Goal: Task Accomplishment & Management: Complete application form

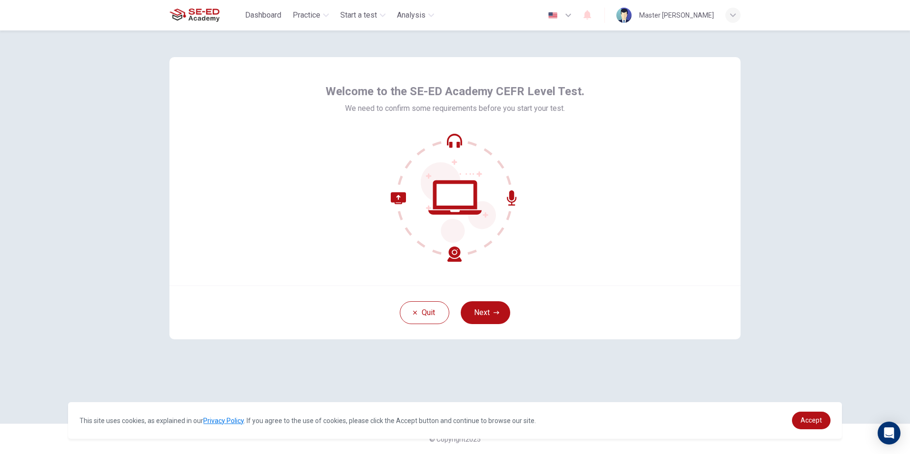
click at [479, 301] on div "Quit Next" at bounding box center [454, 313] width 571 height 54
click at [485, 318] on button "Next" at bounding box center [486, 312] width 50 height 23
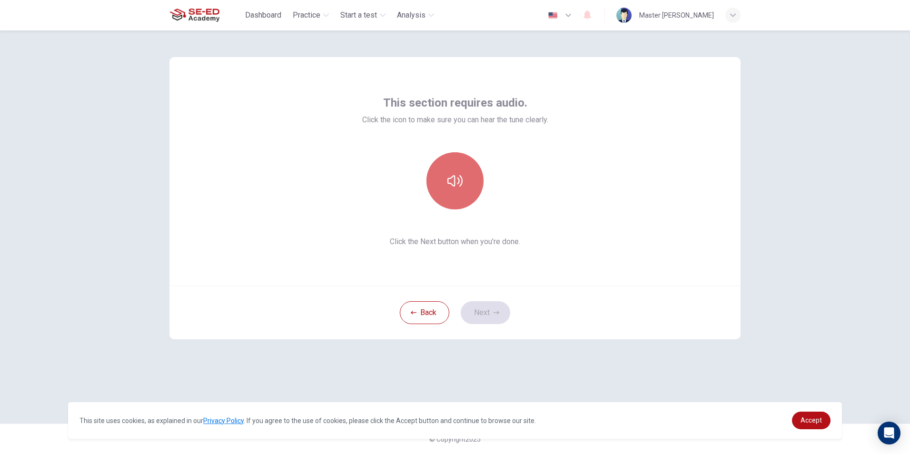
click at [452, 184] on icon "button" at bounding box center [454, 180] width 15 height 15
click at [484, 321] on button "Next" at bounding box center [486, 312] width 50 height 23
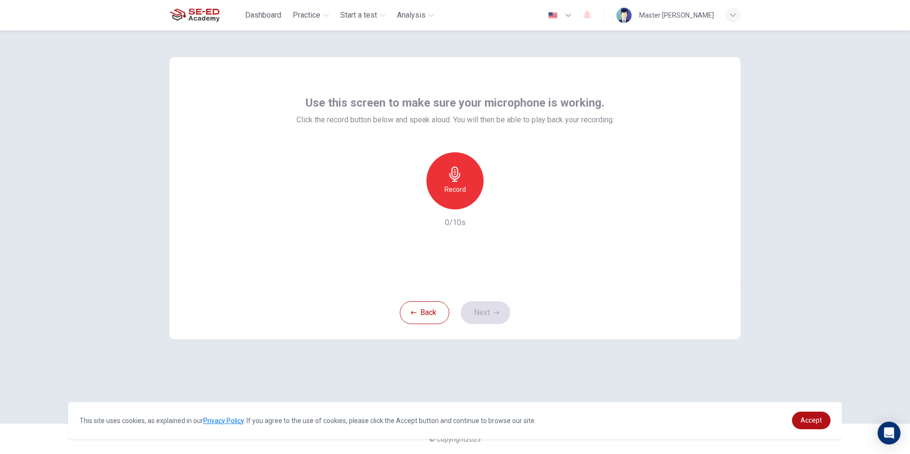
click at [466, 216] on div "Record 0/10s" at bounding box center [455, 190] width 317 height 76
click at [466, 202] on div "Record" at bounding box center [454, 180] width 57 height 57
click at [505, 198] on div "button" at bounding box center [498, 201] width 15 height 15
click at [486, 315] on button "Next" at bounding box center [486, 312] width 50 height 23
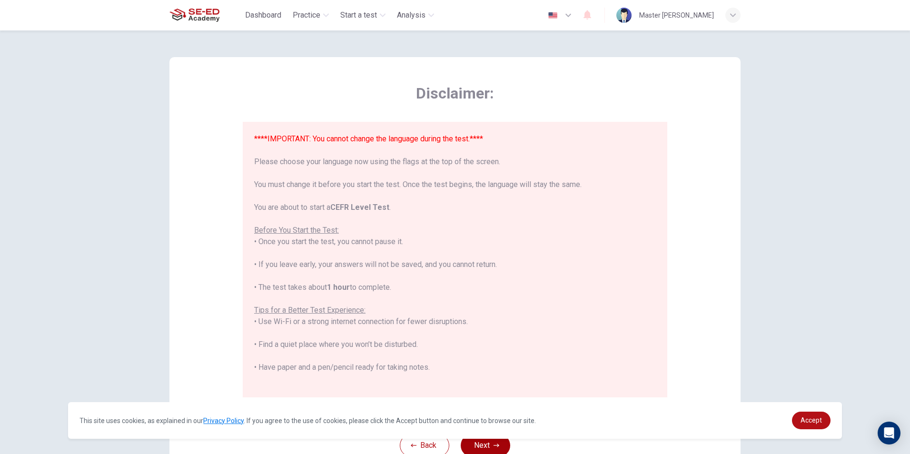
click at [471, 442] on button "Next" at bounding box center [486, 445] width 50 height 23
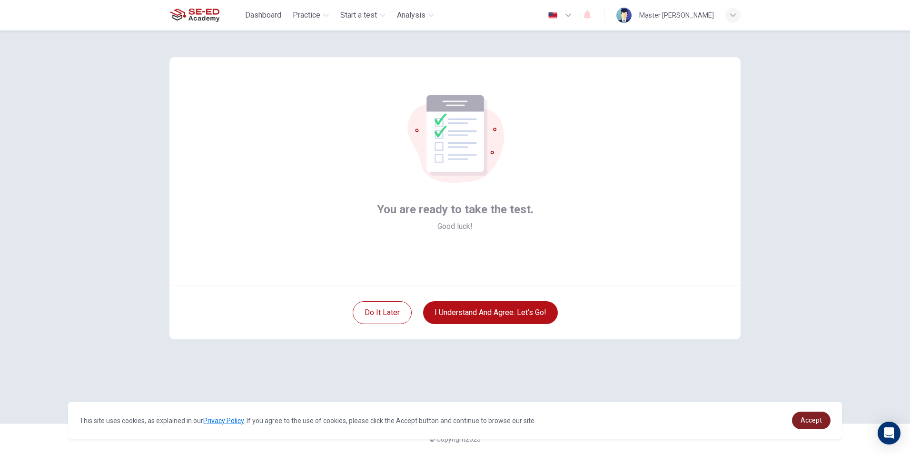
click at [809, 423] on span "Accept" at bounding box center [811, 420] width 21 height 8
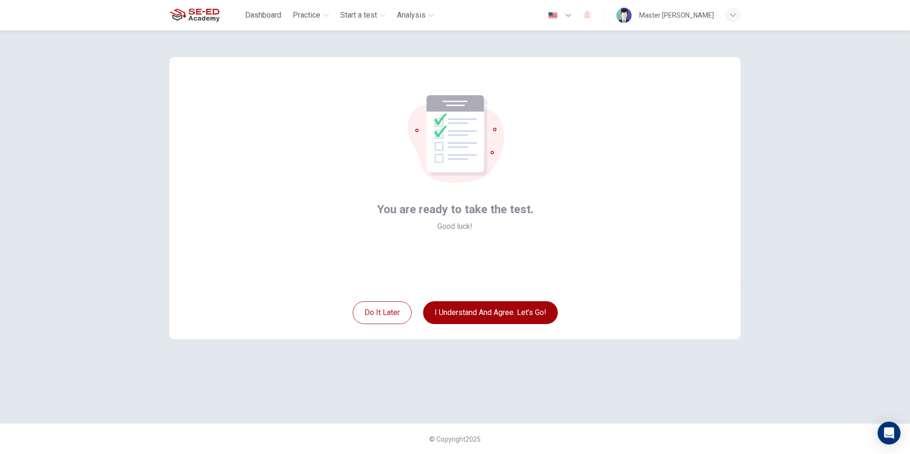
click at [477, 318] on button "I understand and agree. Let’s go!" at bounding box center [490, 312] width 135 height 23
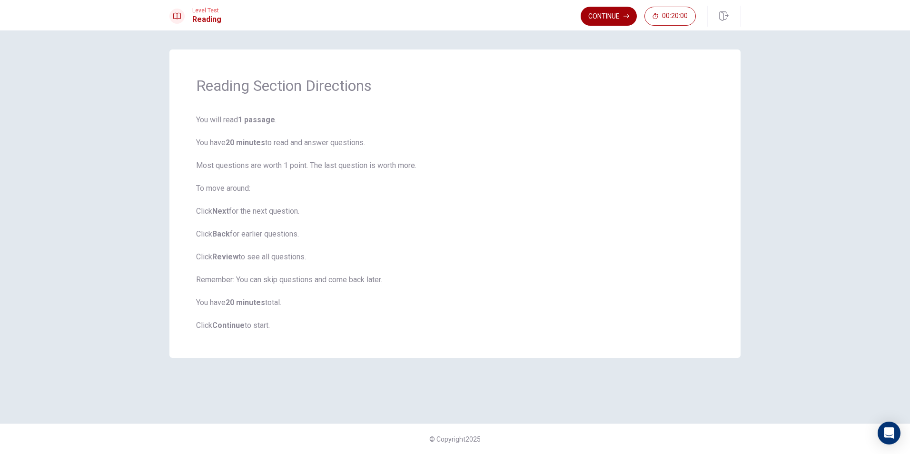
click at [629, 13] on button "Continue" at bounding box center [609, 16] width 56 height 19
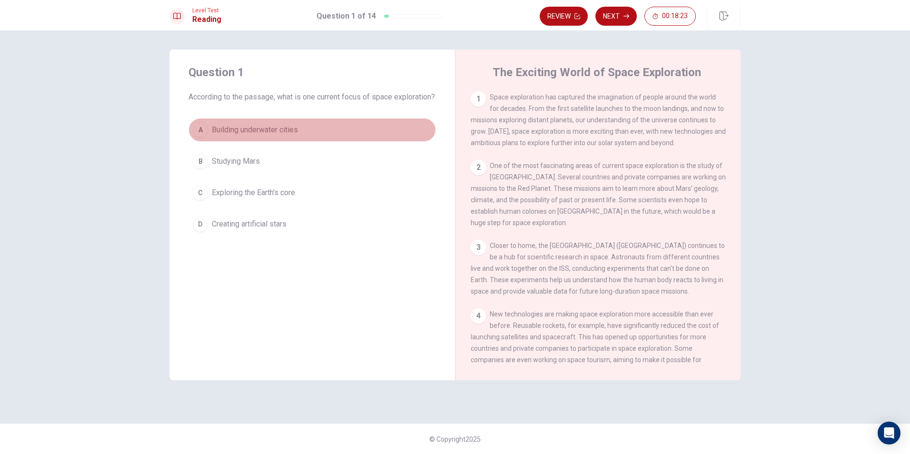
click at [196, 138] on div "A" at bounding box center [200, 129] width 15 height 15
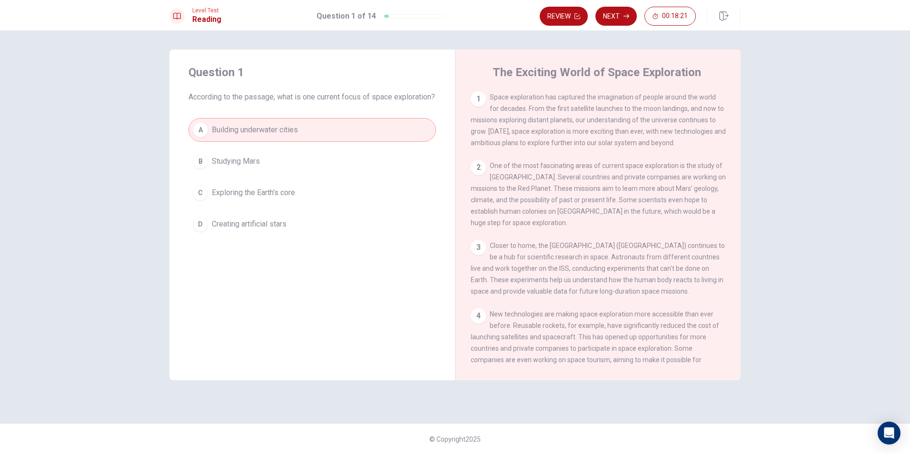
click at [207, 135] on button "A Building underwater cities" at bounding box center [312, 130] width 248 height 24
click at [270, 198] on span "Exploring the Earth's core" at bounding box center [253, 192] width 83 height 11
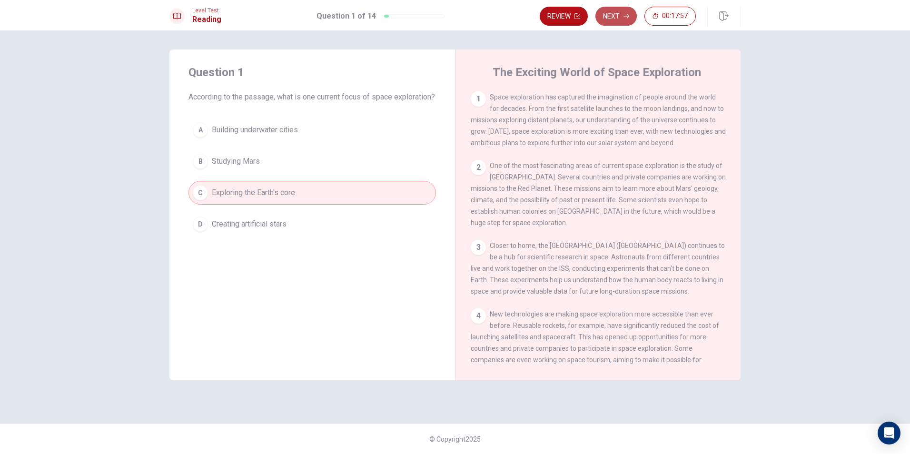
click at [614, 15] on button "Next" at bounding box center [615, 16] width 41 height 19
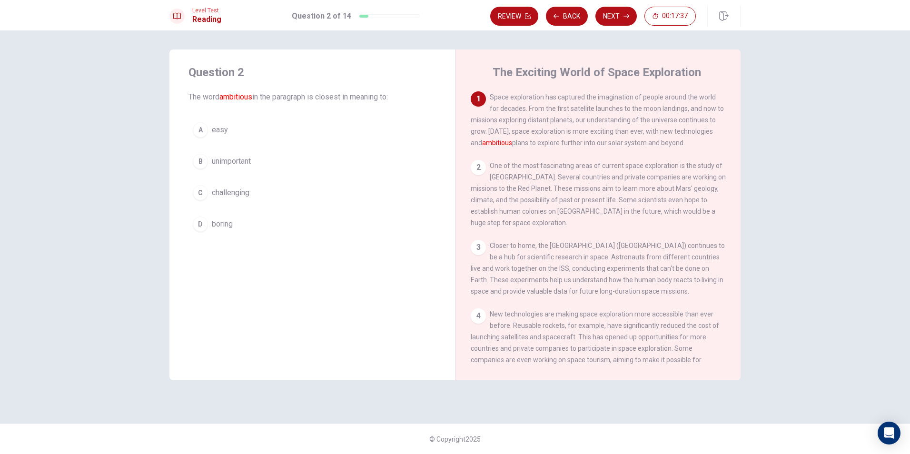
click at [196, 188] on div "C" at bounding box center [200, 192] width 15 height 15
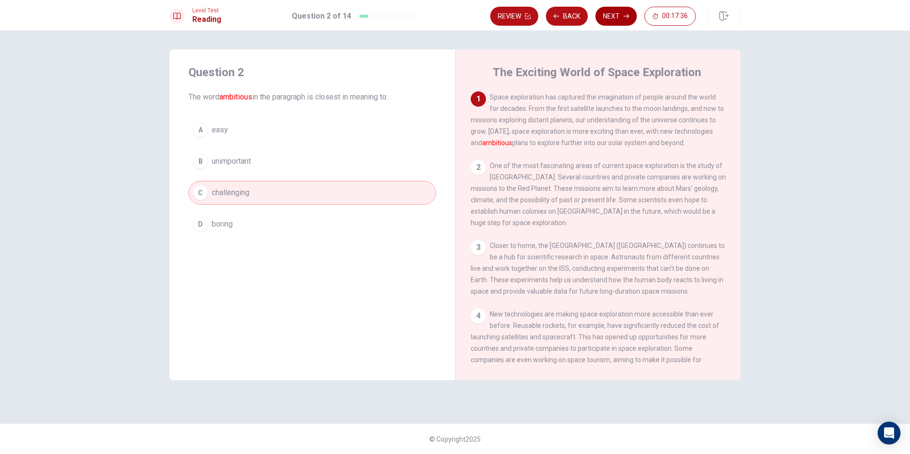
click at [629, 19] on button "Next" at bounding box center [615, 16] width 41 height 19
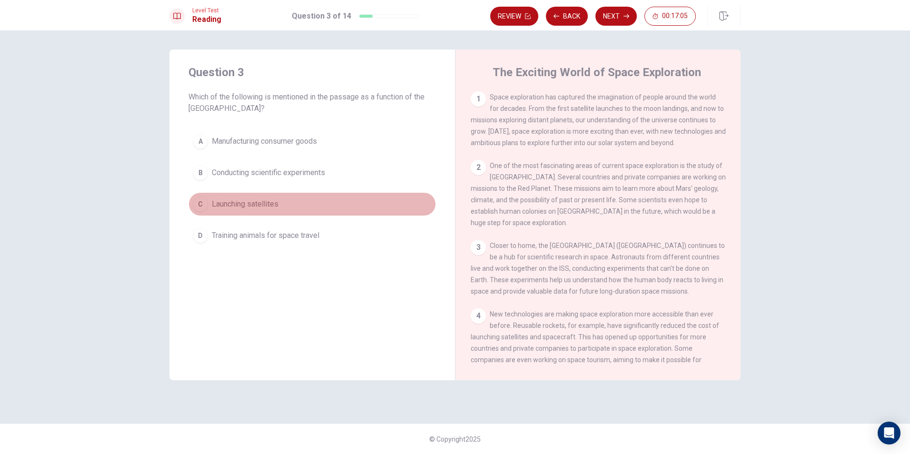
click at [285, 199] on button "C Launching satellites" at bounding box center [312, 204] width 248 height 24
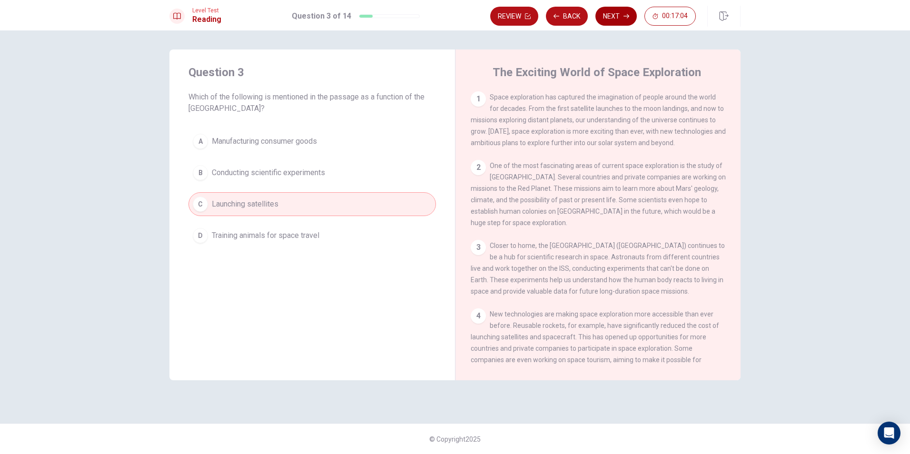
click at [617, 20] on button "Next" at bounding box center [615, 16] width 41 height 19
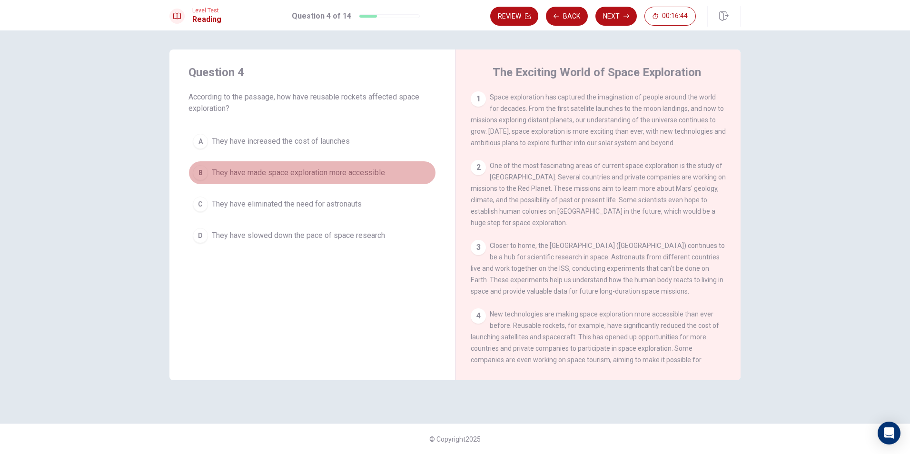
click at [245, 181] on button "B They have made space exploration more accessible" at bounding box center [312, 173] width 248 height 24
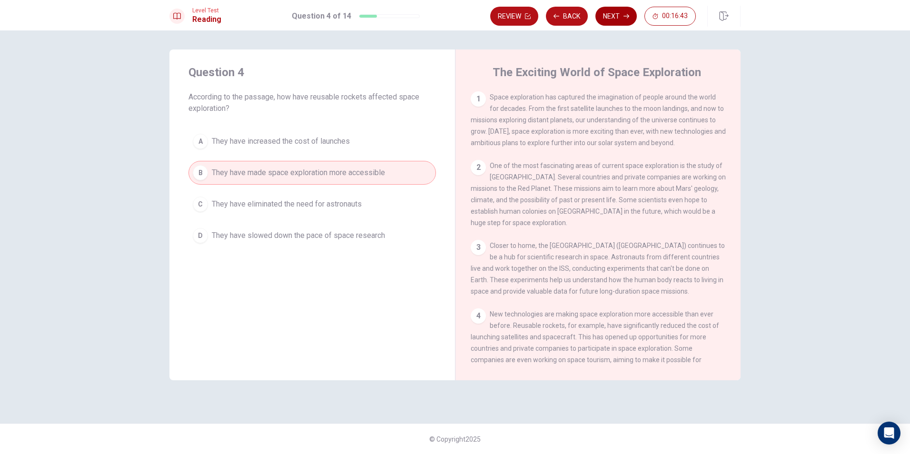
click at [619, 21] on button "Next" at bounding box center [615, 16] width 41 height 19
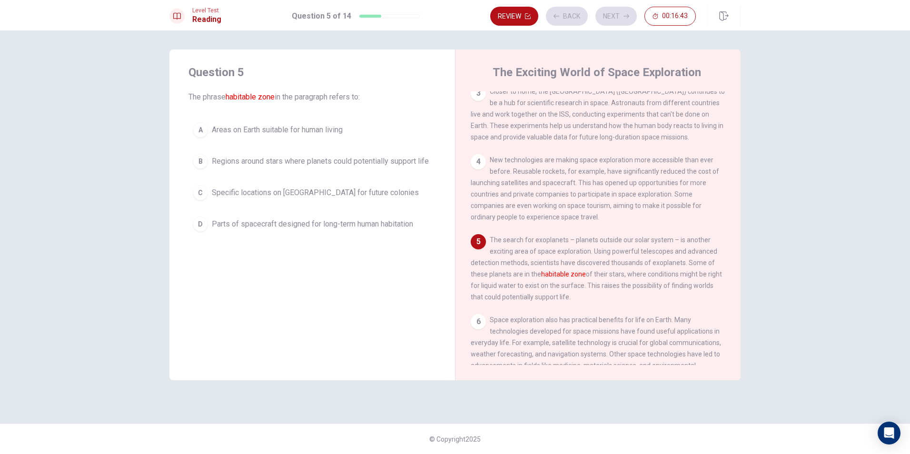
scroll to position [188, 0]
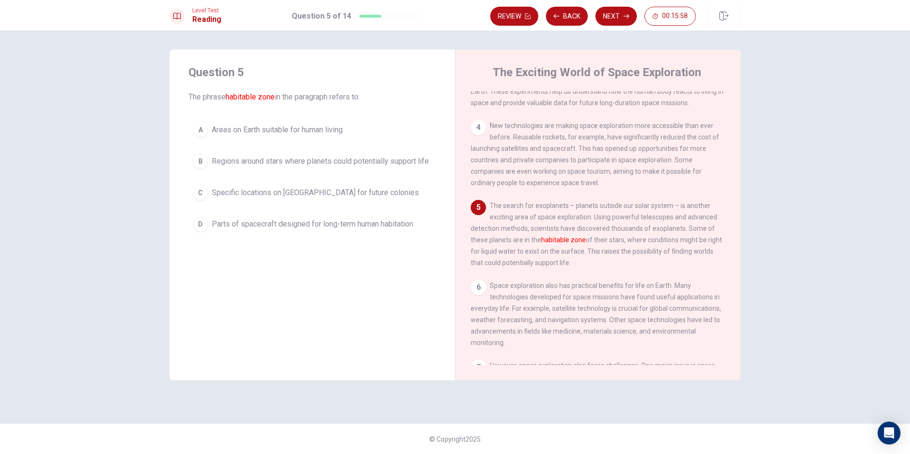
click at [206, 163] on div "B" at bounding box center [200, 161] width 15 height 15
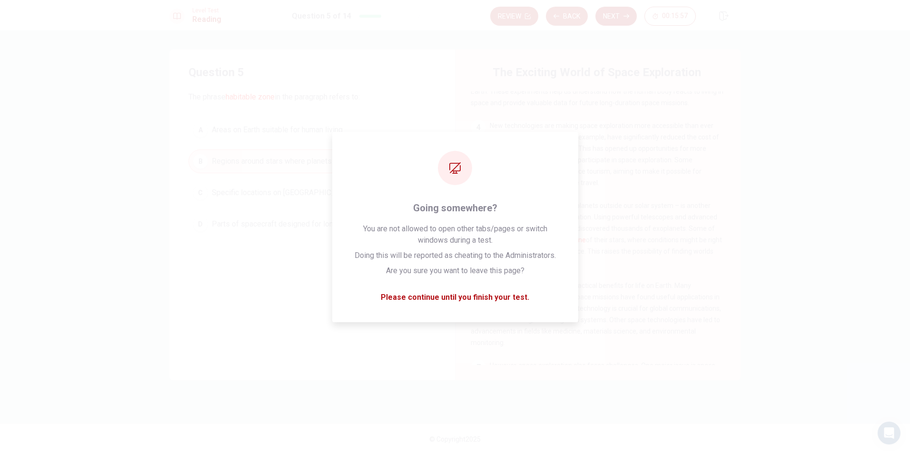
click at [607, 23] on button "Next" at bounding box center [615, 16] width 41 height 19
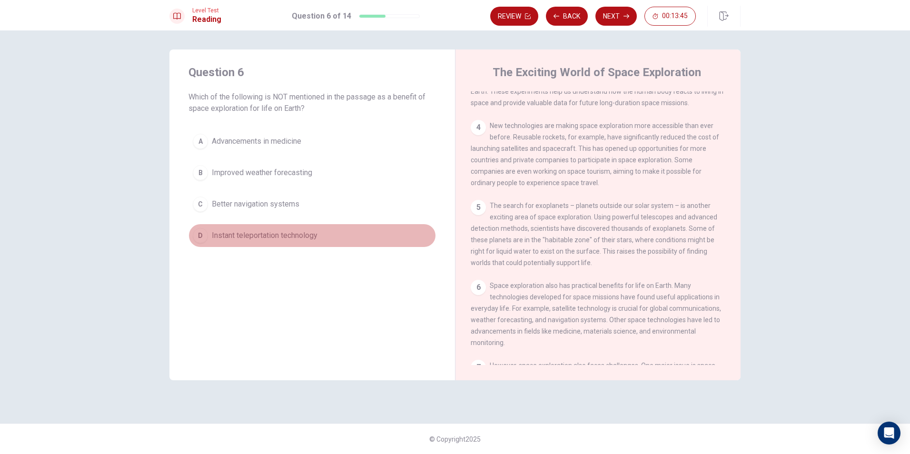
click at [210, 227] on button "D Instant teleportation technology" at bounding box center [312, 236] width 248 height 24
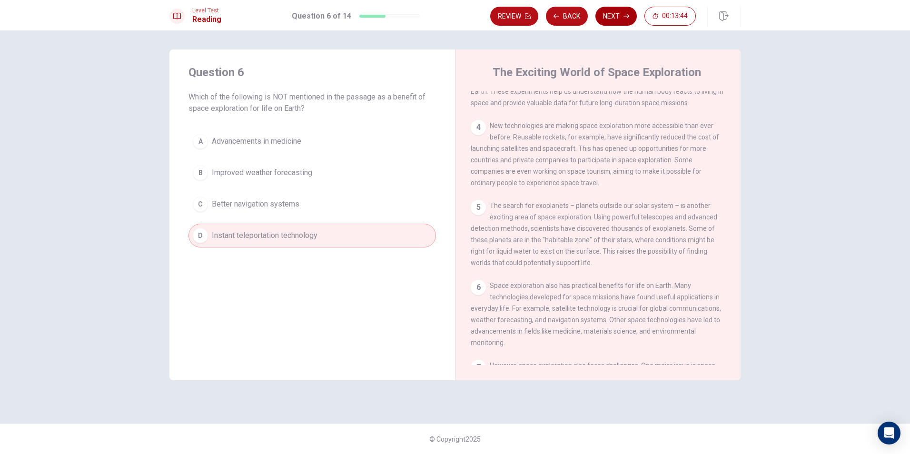
click at [631, 19] on button "Next" at bounding box center [615, 16] width 41 height 19
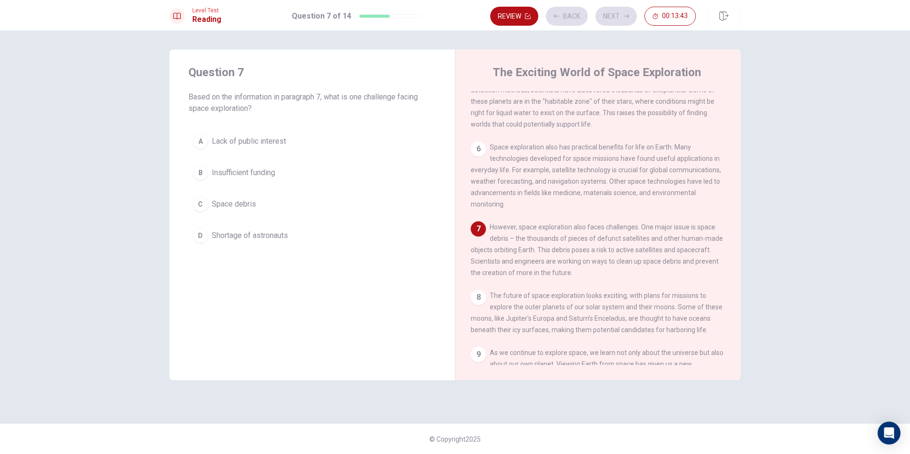
scroll to position [342, 0]
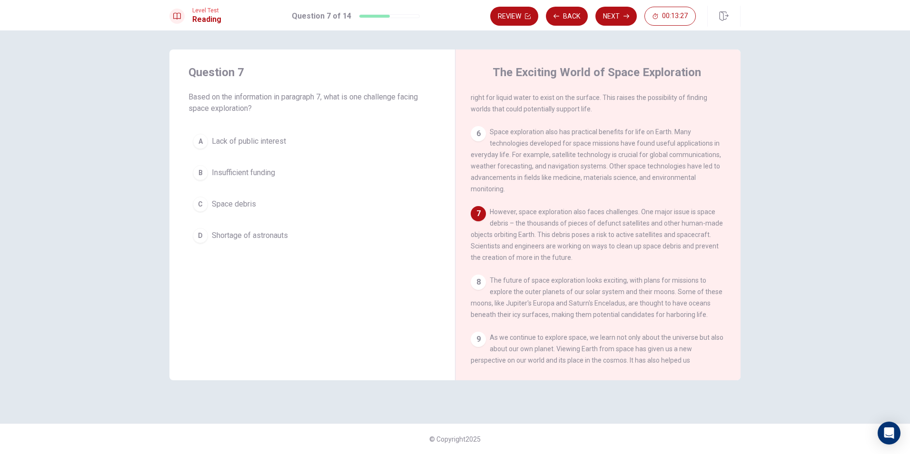
click at [251, 204] on span "Space debris" at bounding box center [234, 203] width 44 height 11
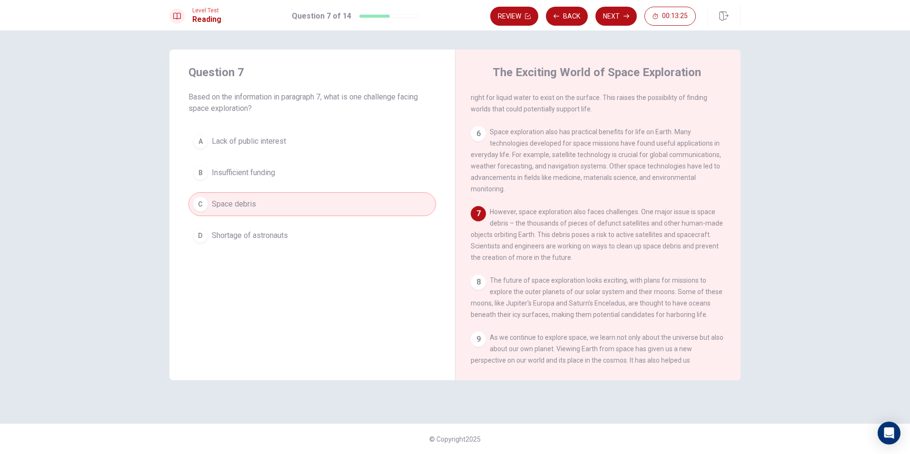
click at [592, 13] on div "Review Back Next 00:13:25" at bounding box center [593, 16] width 206 height 19
click at [614, 11] on button "Next" at bounding box center [615, 16] width 41 height 19
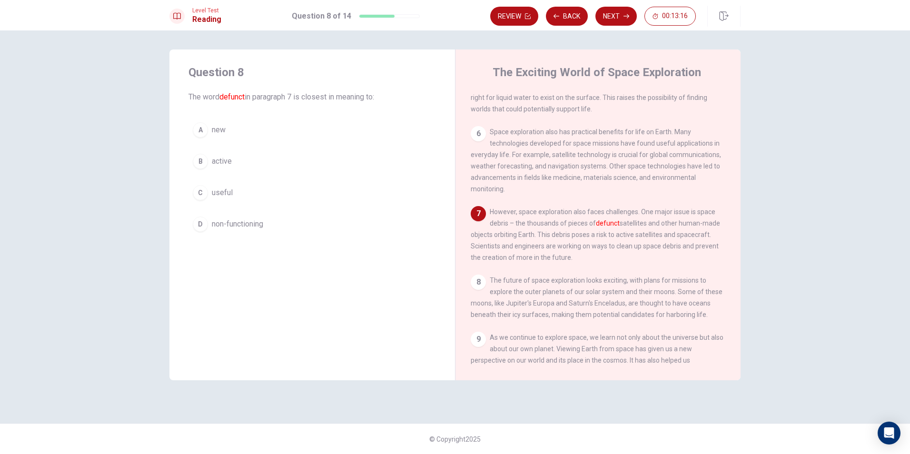
click at [224, 220] on span "non-functioning" at bounding box center [237, 223] width 51 height 11
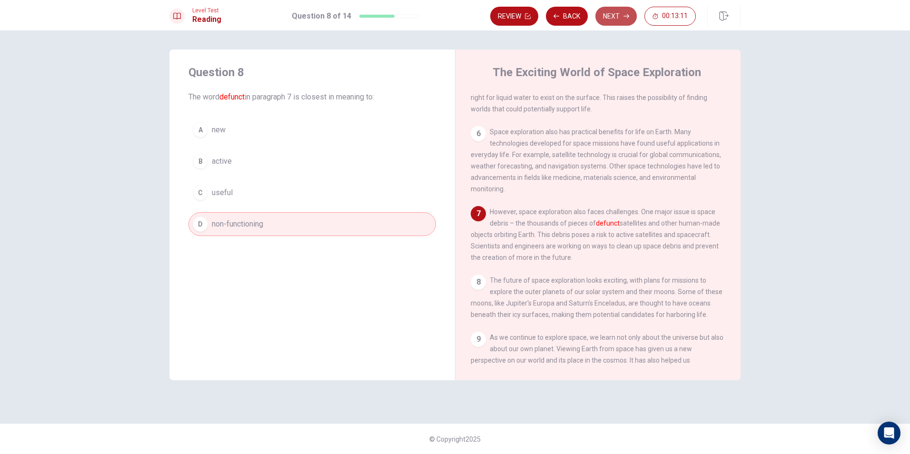
click at [631, 14] on button "Next" at bounding box center [615, 16] width 41 height 19
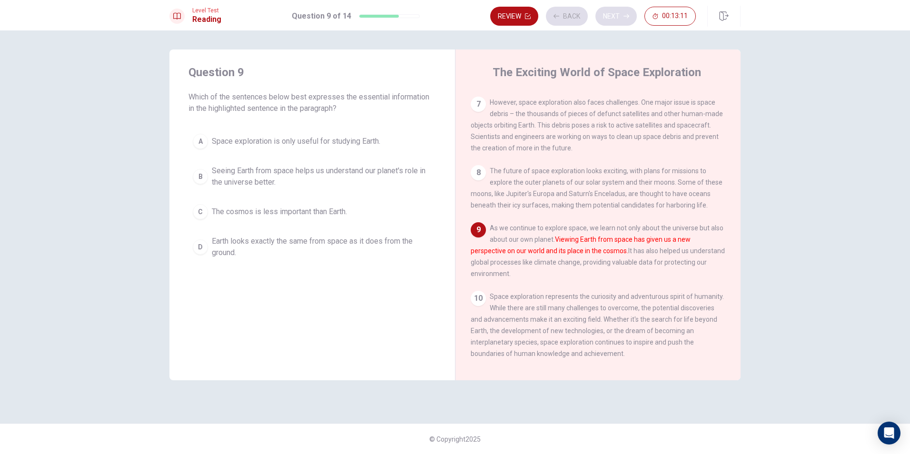
scroll to position [471, 0]
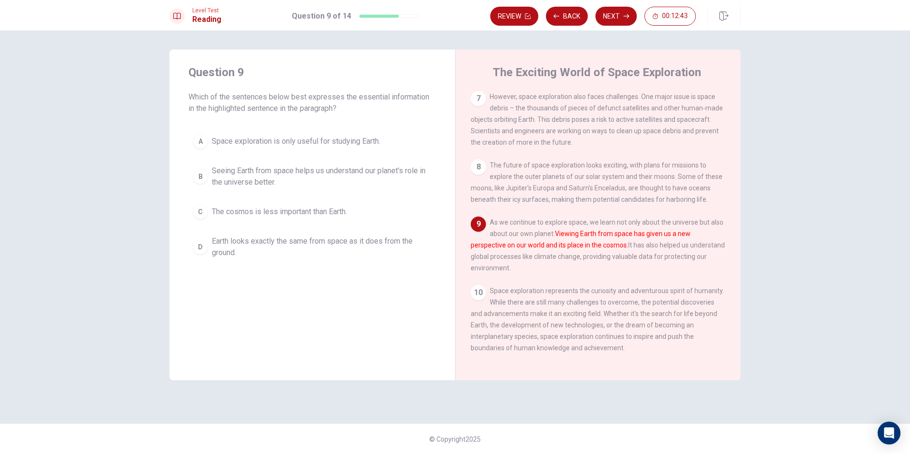
click at [272, 183] on span "Seeing Earth from space helps us understand our planet's role in the universe b…" at bounding box center [322, 176] width 220 height 23
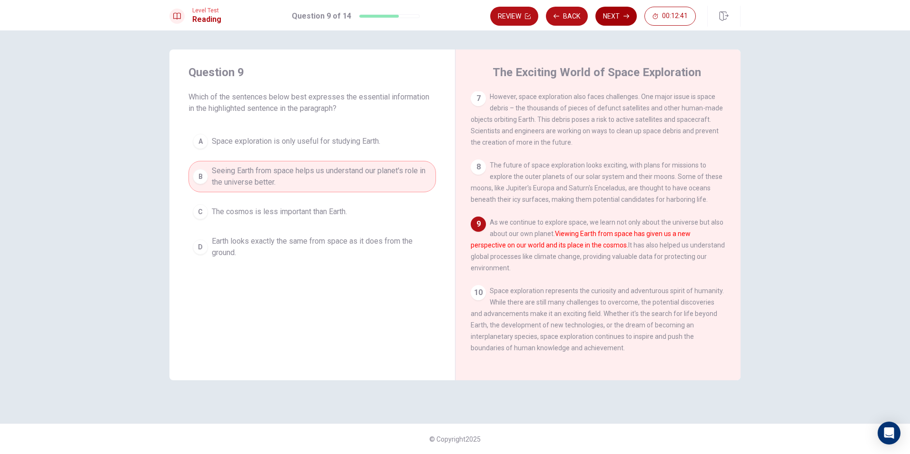
click at [596, 20] on button "Next" at bounding box center [615, 16] width 41 height 19
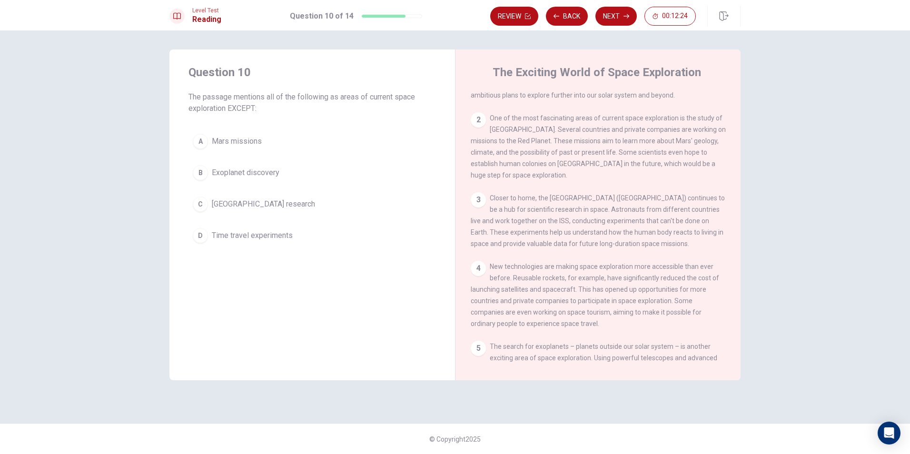
scroll to position [0, 0]
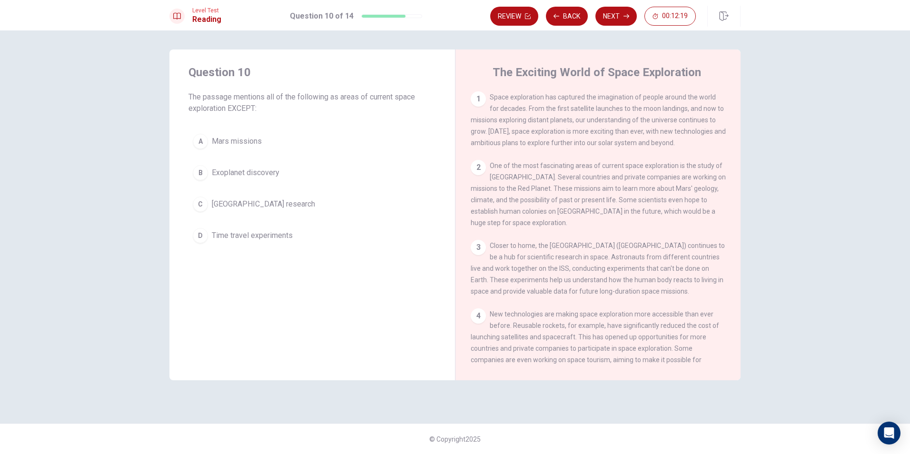
click at [254, 240] on span "Time travel experiments" at bounding box center [252, 235] width 81 height 11
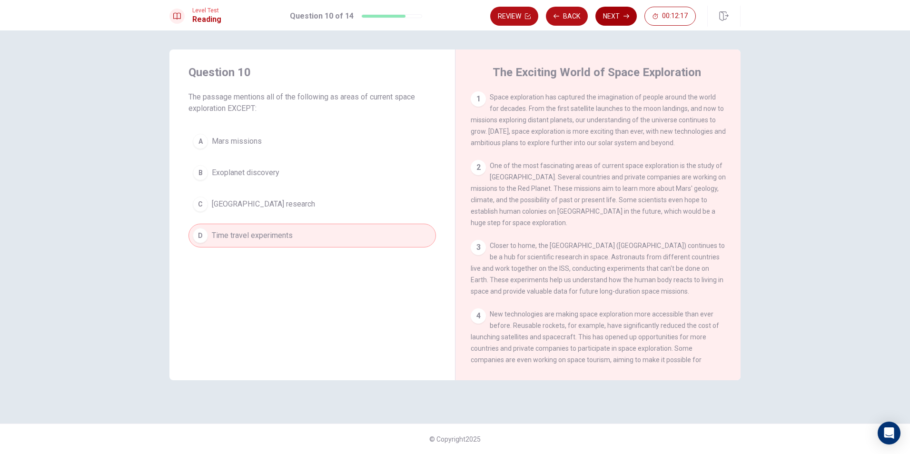
click at [607, 18] on button "Next" at bounding box center [615, 16] width 41 height 19
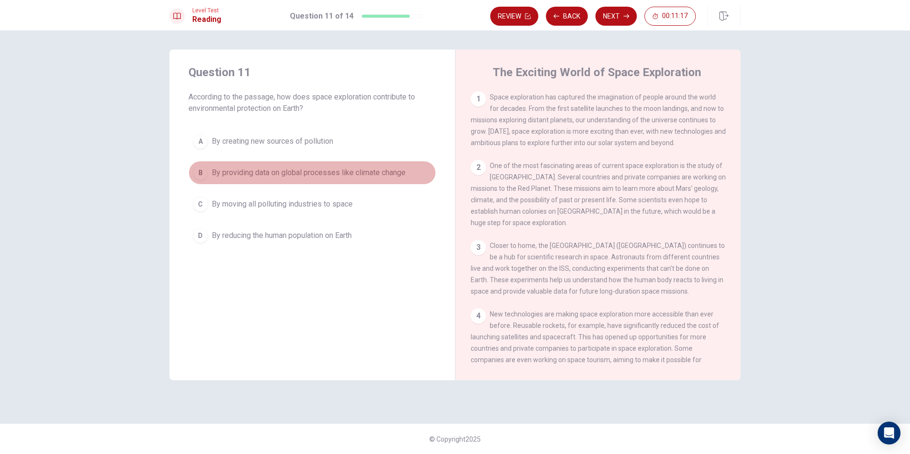
click at [263, 171] on span "By providing data on global processes like climate change" at bounding box center [309, 172] width 194 height 11
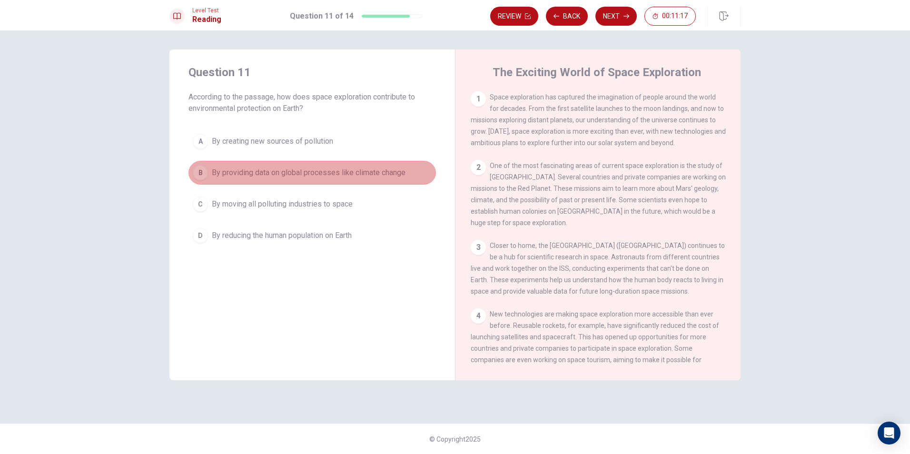
click at [263, 171] on span "By providing data on global processes like climate change" at bounding box center [309, 172] width 194 height 11
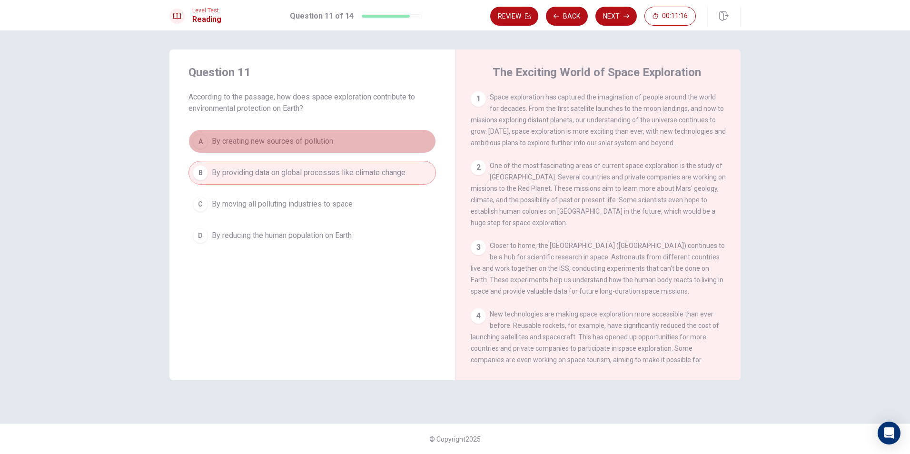
click at [265, 151] on button "A By creating new sources of pollution" at bounding box center [312, 141] width 248 height 24
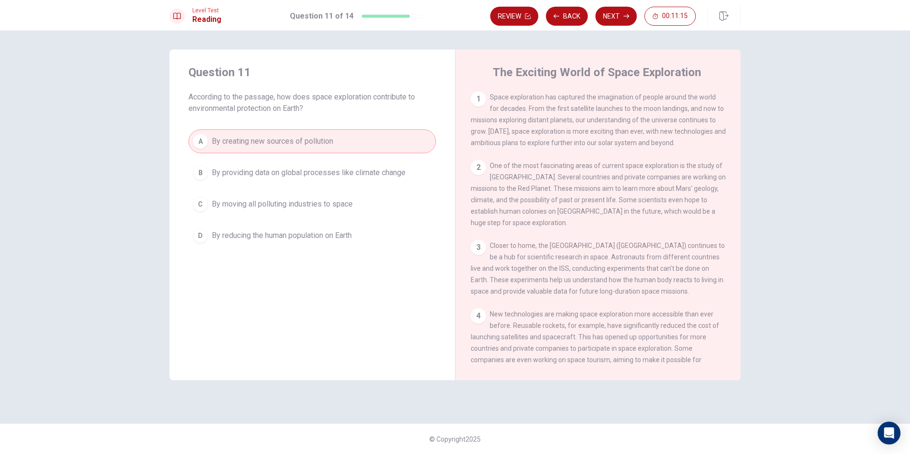
click at [268, 241] on span "By reducing the human population on Earth" at bounding box center [282, 235] width 140 height 11
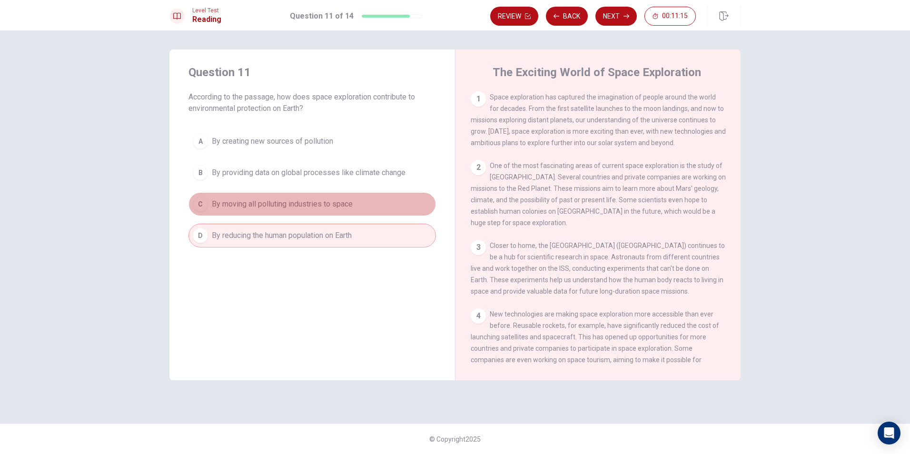
click at [273, 203] on span "By moving all polluting industries to space" at bounding box center [282, 203] width 141 height 11
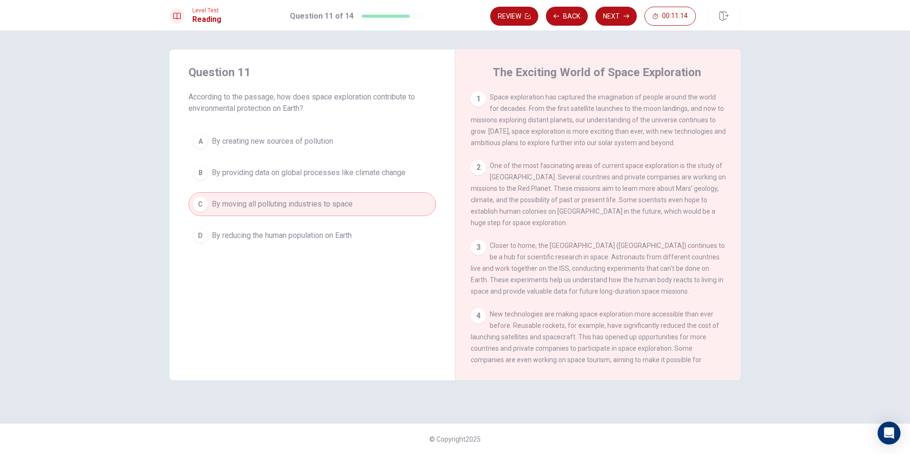
click at [278, 220] on div "A By creating new sources of pollution B By providing data on global processes …" at bounding box center [312, 188] width 248 height 118
click at [282, 208] on span "By moving all polluting industries to space" at bounding box center [282, 203] width 141 height 11
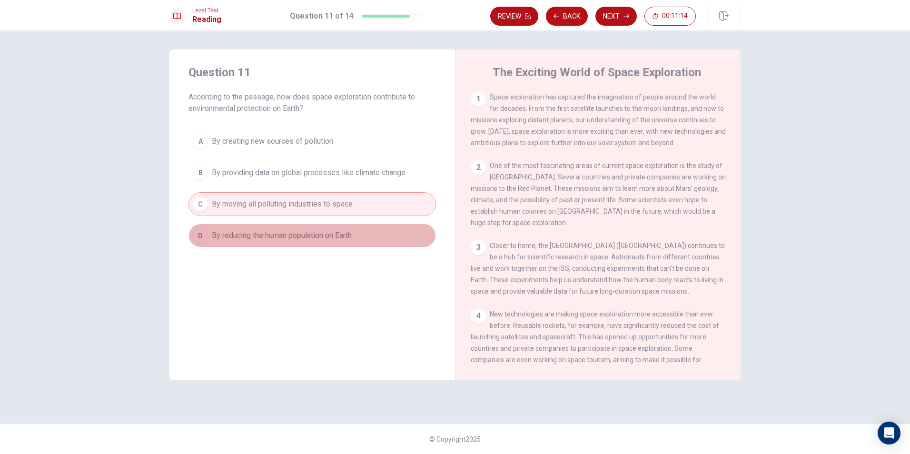
click at [291, 241] on span "By reducing the human population on Earth" at bounding box center [282, 235] width 140 height 11
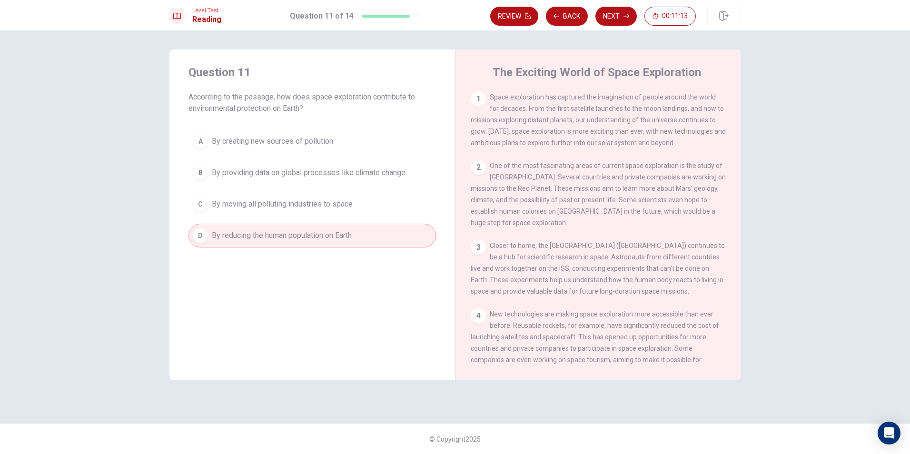
click at [287, 191] on div "A By creating new sources of pollution B By providing data on global processes …" at bounding box center [312, 188] width 248 height 118
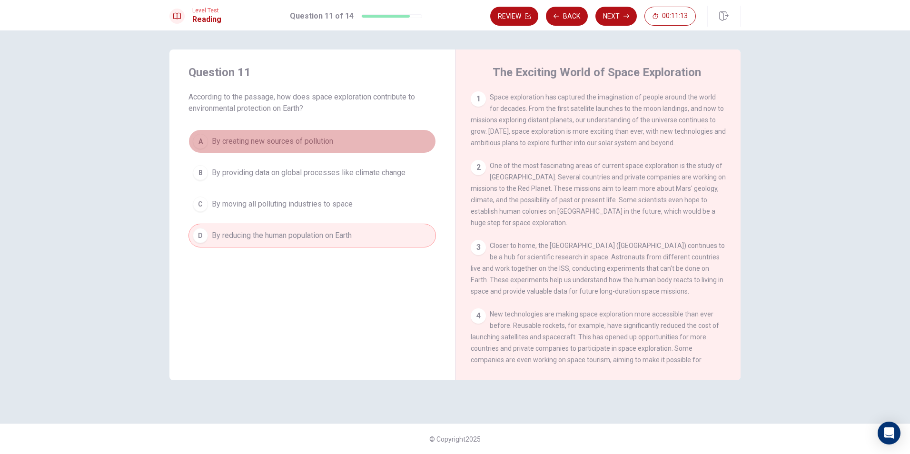
click at [290, 149] on button "A By creating new sources of pollution" at bounding box center [312, 141] width 248 height 24
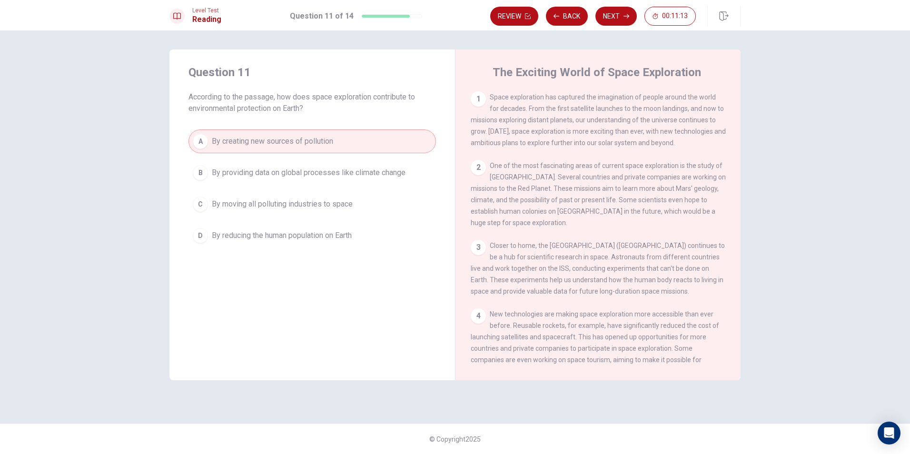
click at [295, 168] on span "By providing data on global processes like climate change" at bounding box center [309, 172] width 194 height 11
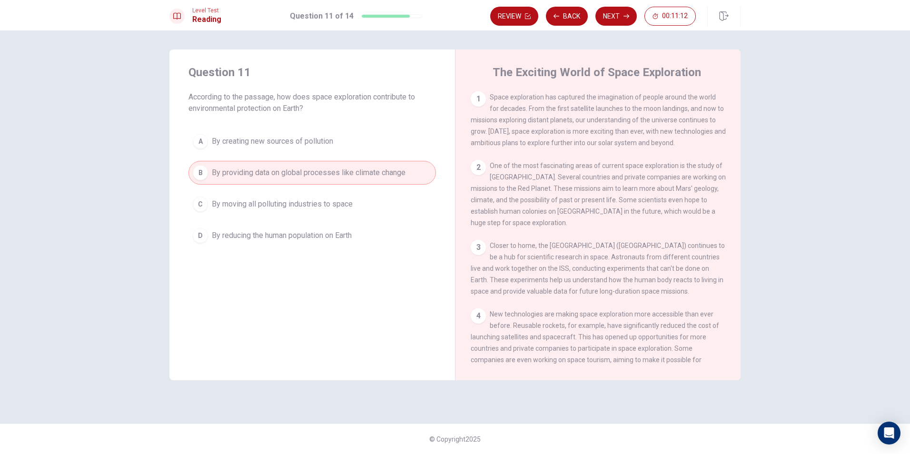
click at [306, 200] on span "By moving all polluting industries to space" at bounding box center [282, 203] width 141 height 11
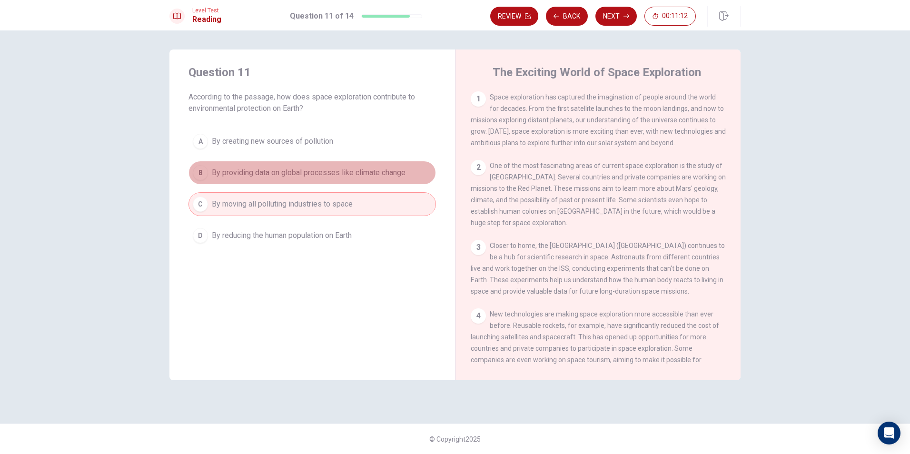
click at [309, 179] on button "B By providing data on global processes like climate change" at bounding box center [312, 173] width 248 height 24
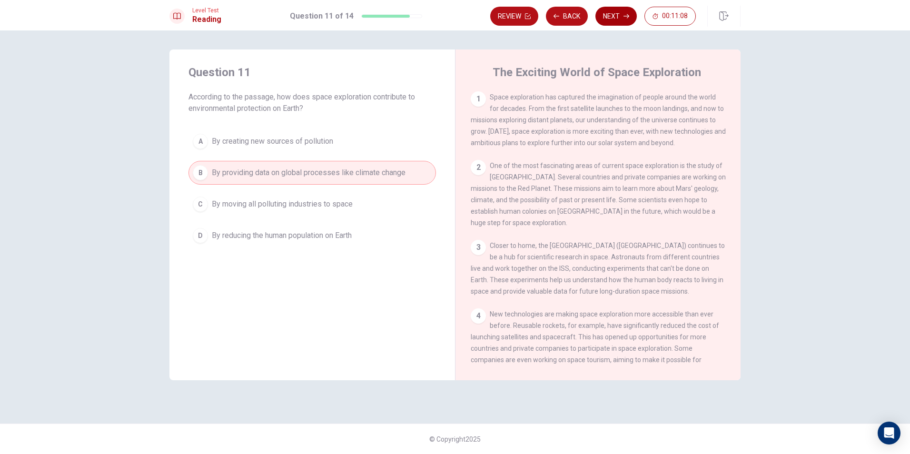
click at [623, 9] on button "Next" at bounding box center [615, 16] width 41 height 19
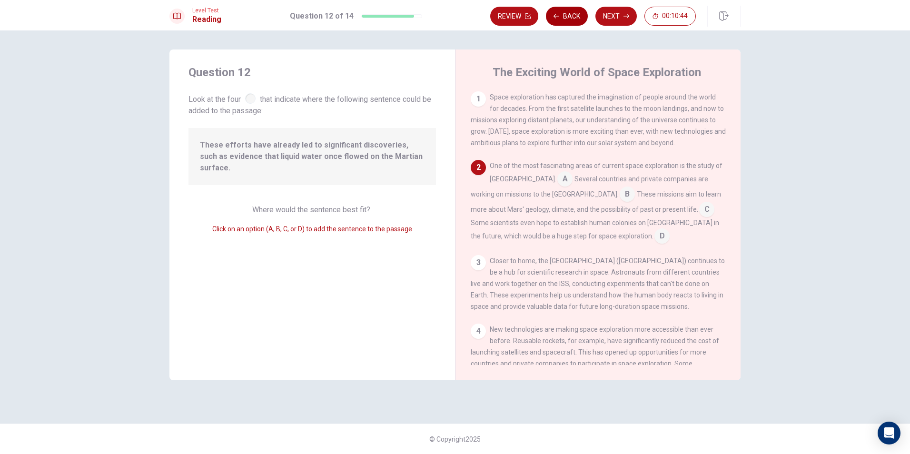
click at [561, 14] on button "Back" at bounding box center [567, 16] width 42 height 19
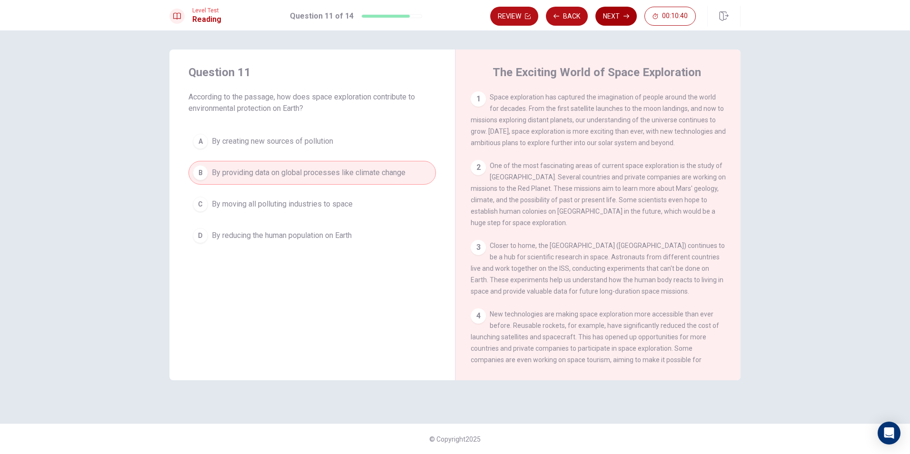
click at [601, 19] on button "Next" at bounding box center [615, 16] width 41 height 19
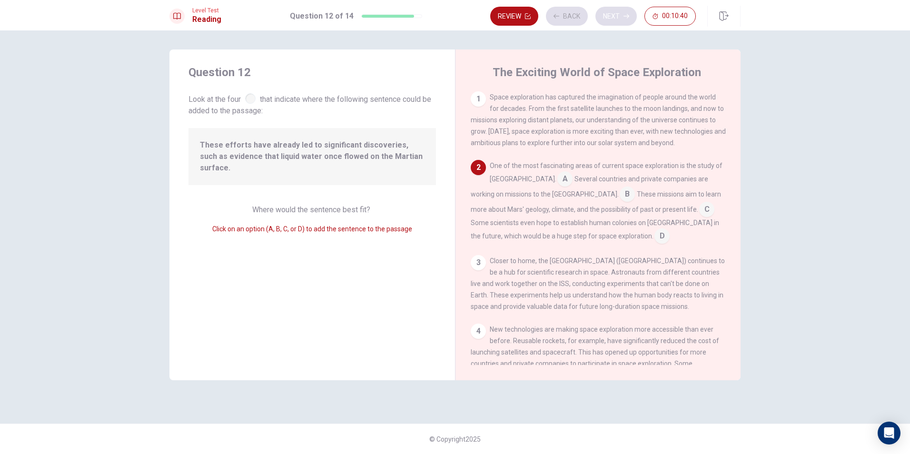
scroll to position [71, 0]
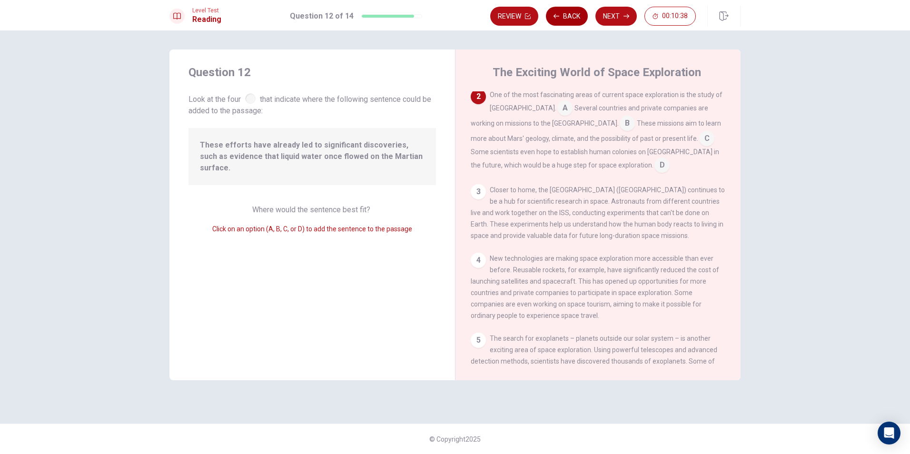
click at [581, 15] on button "Back" at bounding box center [567, 16] width 42 height 19
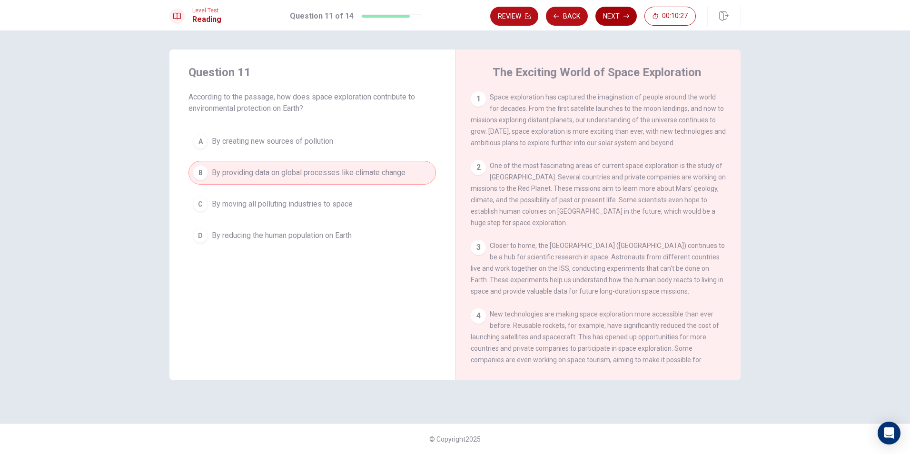
click at [620, 20] on button "Next" at bounding box center [615, 16] width 41 height 19
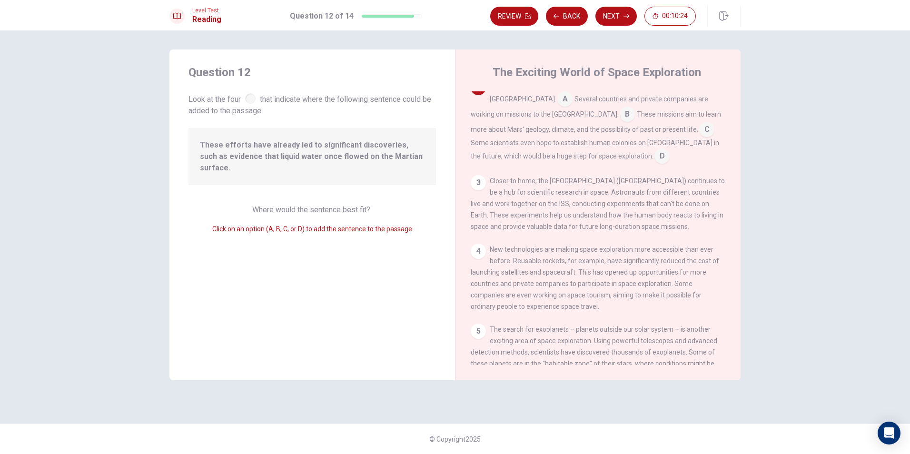
scroll to position [0, 0]
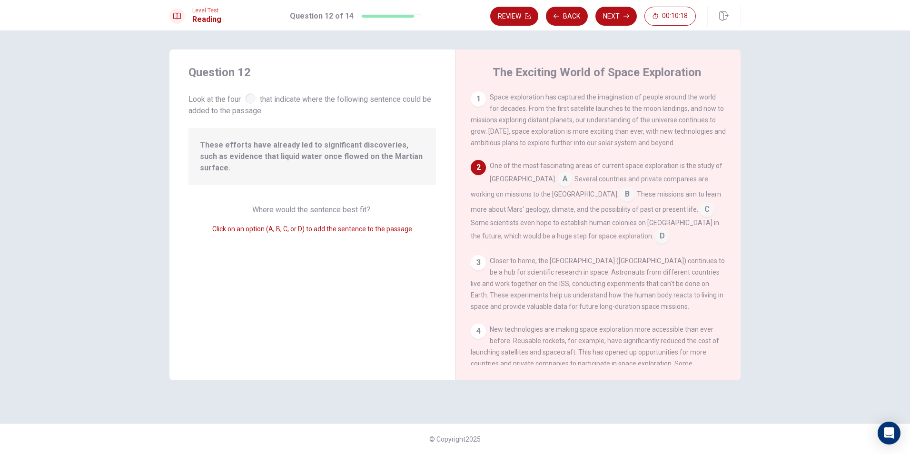
click at [699, 210] on input at bounding box center [706, 210] width 15 height 15
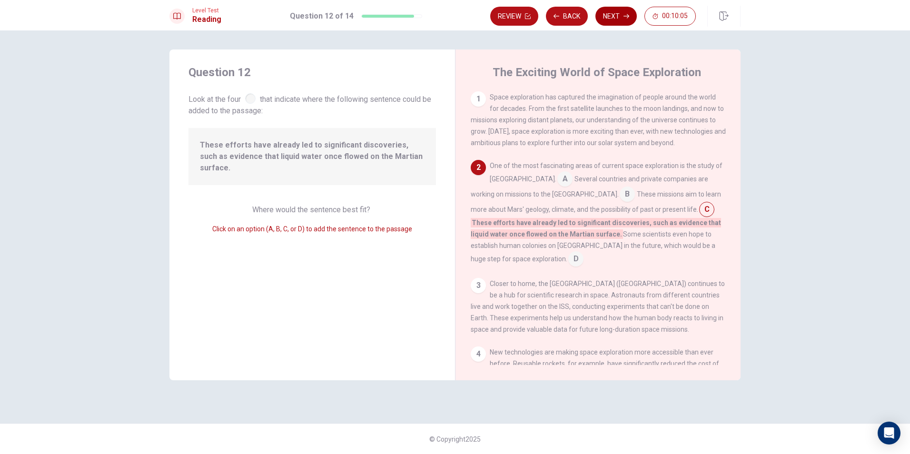
click at [627, 11] on button "Next" at bounding box center [615, 16] width 41 height 19
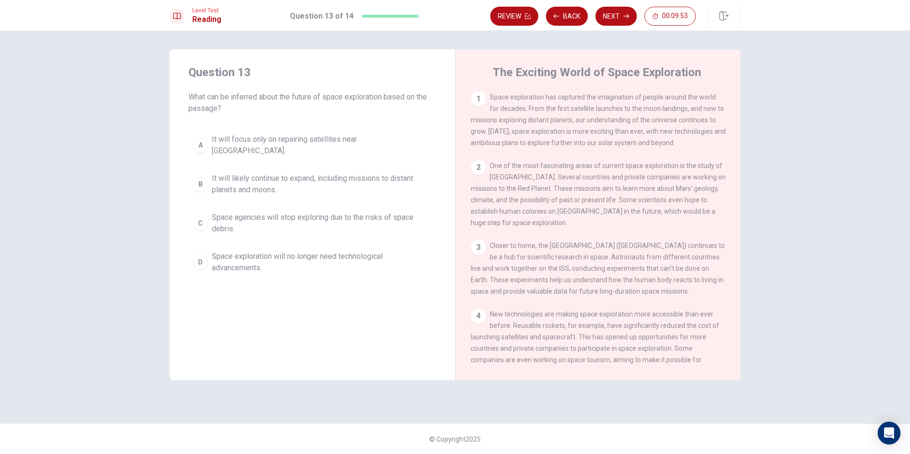
click at [300, 185] on span "It will likely continue to expand, including missions to distant planets and mo…" at bounding box center [322, 184] width 220 height 23
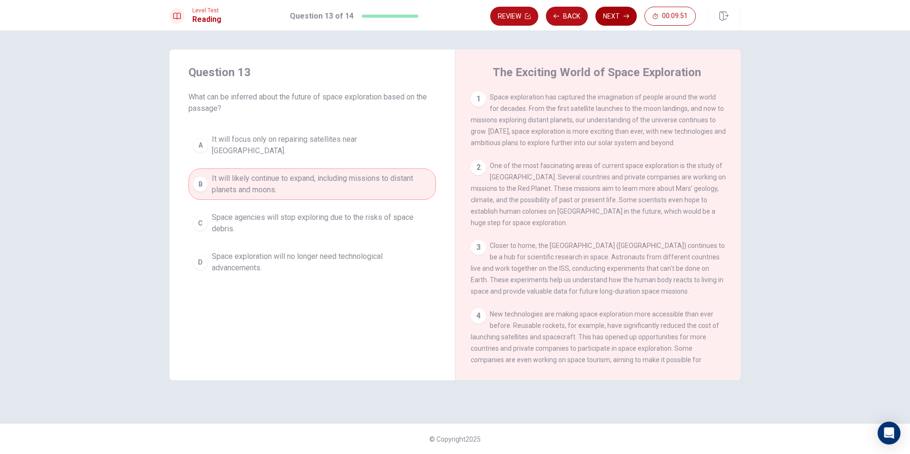
click at [623, 11] on button "Next" at bounding box center [615, 16] width 41 height 19
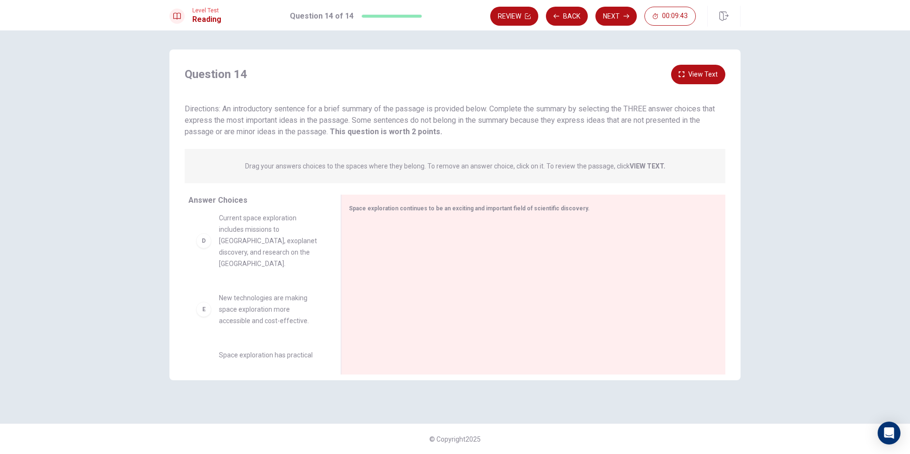
scroll to position [223, 0]
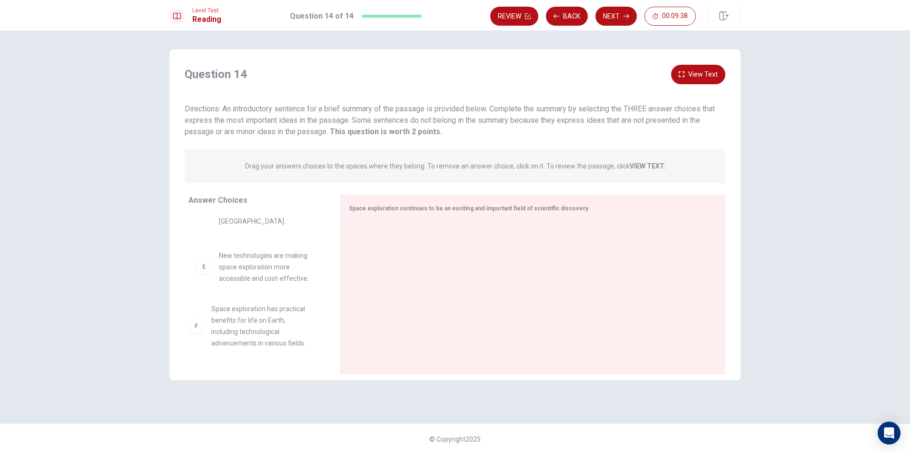
drag, startPoint x: 285, startPoint y: 329, endPoint x: 276, endPoint y: 326, distance: 10.1
drag, startPoint x: 323, startPoint y: 294, endPoint x: 333, endPoint y: 278, distance: 18.6
click at [333, 278] on div "Answer Choices A All countries have equal capabilities in space exploration. B …" at bounding box center [254, 287] width 171 height 185
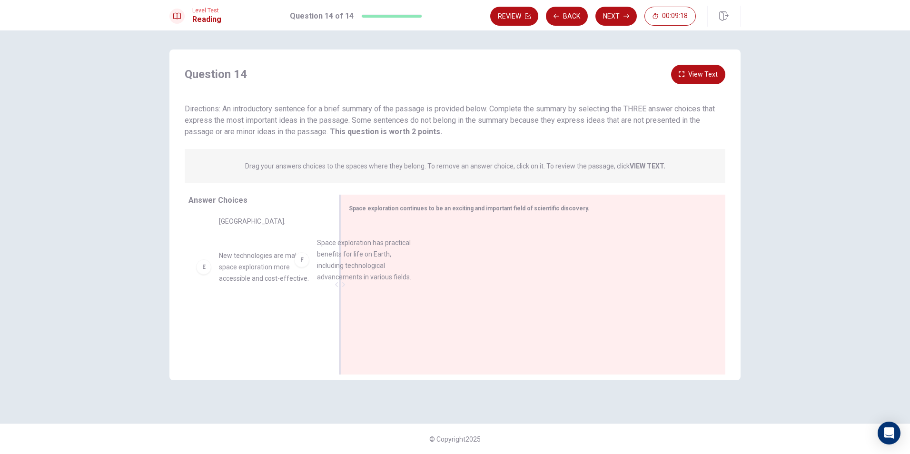
drag, startPoint x: 301, startPoint y: 347, endPoint x: 401, endPoint y: 274, distance: 123.9
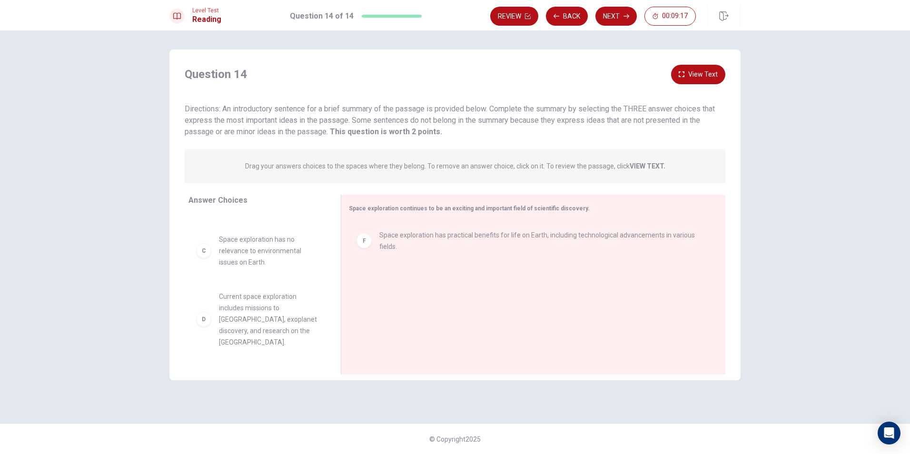
scroll to position [0, 0]
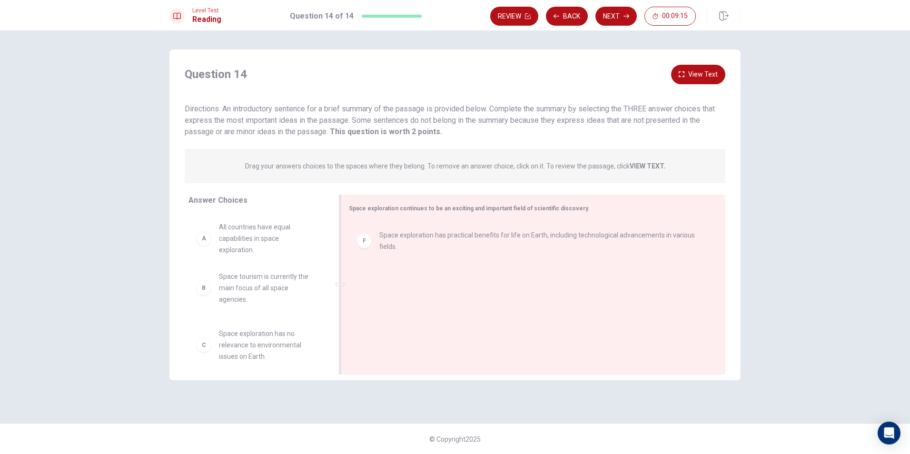
drag, startPoint x: 285, startPoint y: 248, endPoint x: 377, endPoint y: 297, distance: 104.5
drag, startPoint x: 209, startPoint y: 281, endPoint x: 585, endPoint y: 397, distance: 393.9
click at [585, 397] on div "Question 14 View Text Directions: An introductory sentence for a brief summary …" at bounding box center [455, 227] width 602 height 355
drag, startPoint x: 258, startPoint y: 310, endPoint x: 851, endPoint y: 370, distance: 596.6
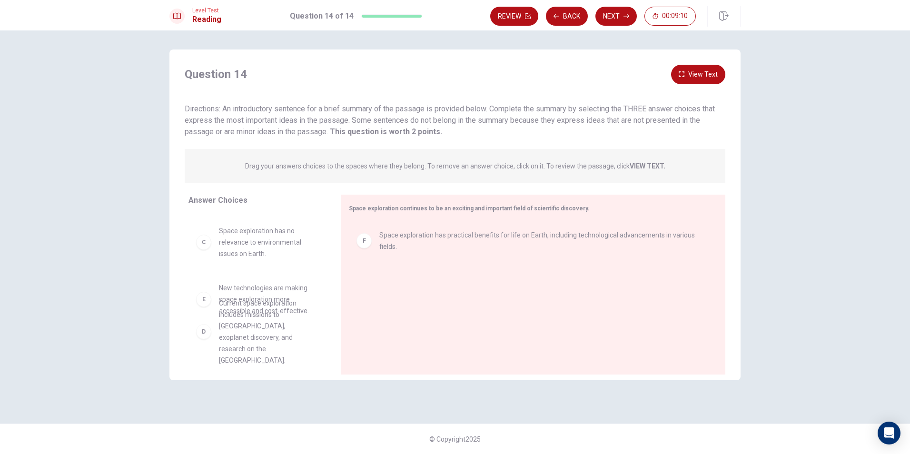
drag, startPoint x: 276, startPoint y: 318, endPoint x: 280, endPoint y: 316, distance: 4.9
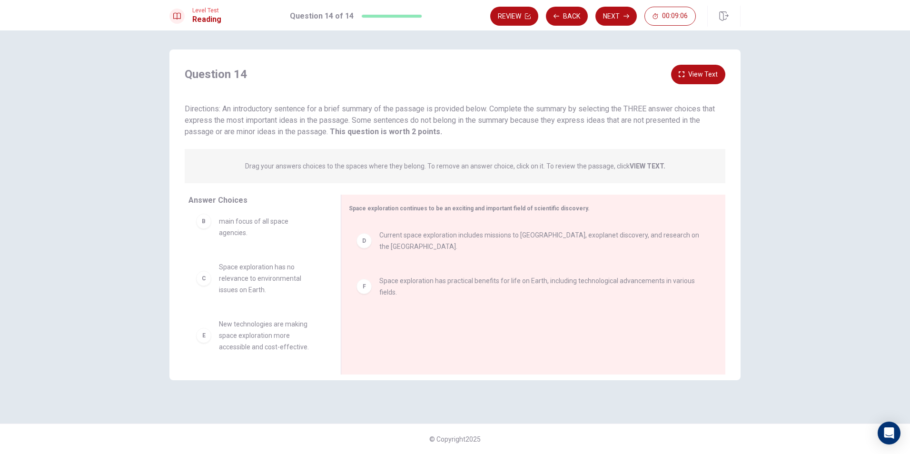
scroll to position [74, 0]
drag, startPoint x: 245, startPoint y: 277, endPoint x: 536, endPoint y: 349, distance: 300.1
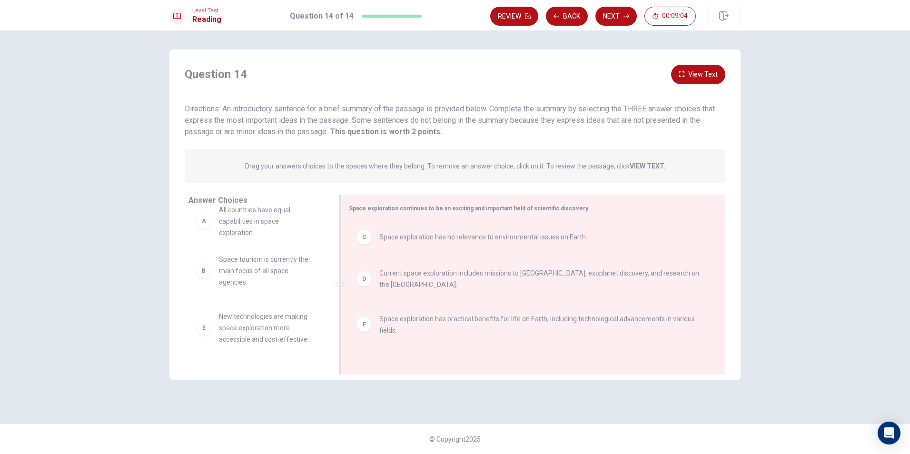
scroll to position [16, 0]
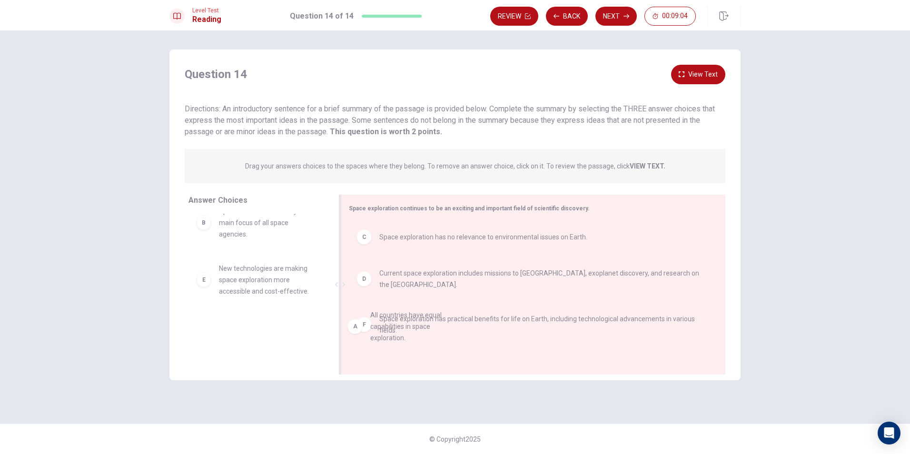
drag, startPoint x: 263, startPoint y: 232, endPoint x: 425, endPoint y: 345, distance: 197.5
drag, startPoint x: 283, startPoint y: 238, endPoint x: 465, endPoint y: 366, distance: 222.4
drag, startPoint x: 295, startPoint y: 229, endPoint x: 458, endPoint y: 241, distance: 164.2
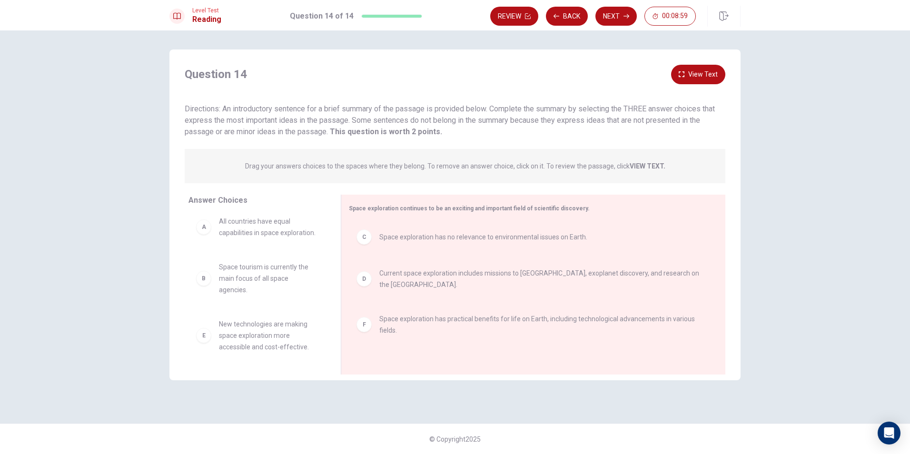
scroll to position [12, 0]
drag, startPoint x: 257, startPoint y: 228, endPoint x: 416, endPoint y: 364, distance: 208.6
drag, startPoint x: 343, startPoint y: 286, endPoint x: 285, endPoint y: 290, distance: 58.7
click at [285, 290] on div "Answer Choices A All countries have equal capabilities in space exploration. B …" at bounding box center [454, 287] width 571 height 185
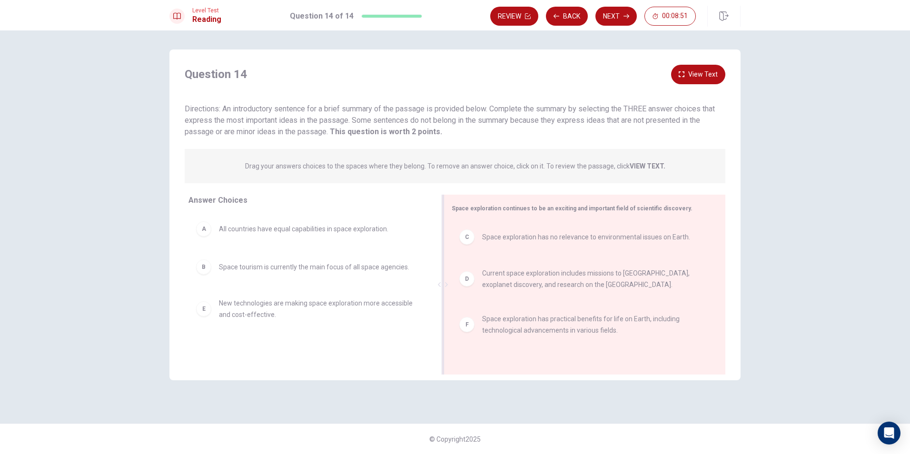
drag, startPoint x: 344, startPoint y: 292, endPoint x: 503, endPoint y: 297, distance: 159.5
click at [503, 297] on div "Space exploration continues to be an exciting and important field of scientific…" at bounding box center [585, 285] width 282 height 180
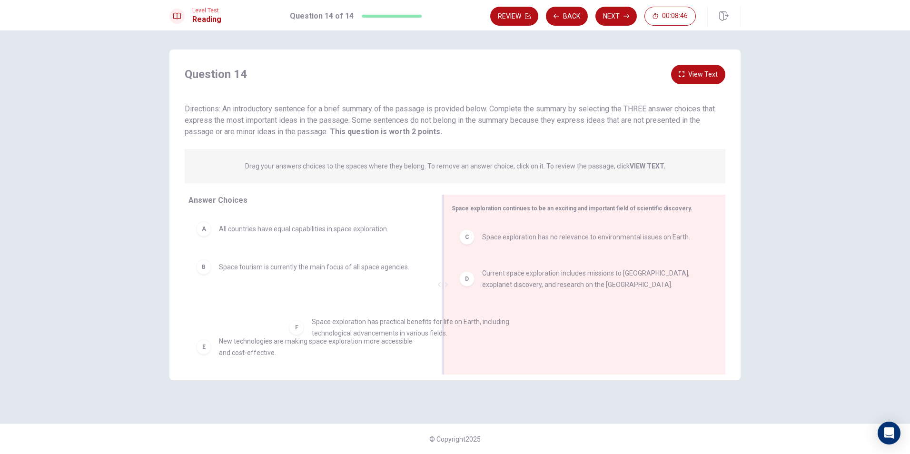
drag, startPoint x: 548, startPoint y: 339, endPoint x: 371, endPoint y: 344, distance: 177.1
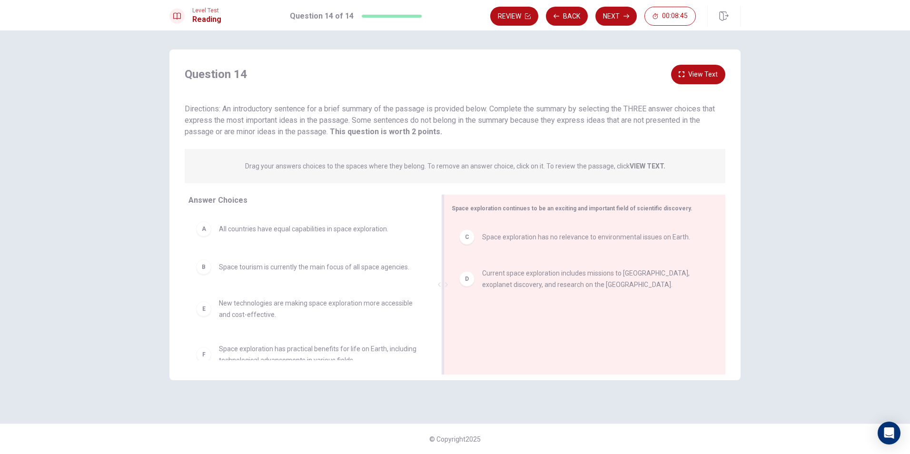
drag, startPoint x: 529, startPoint y: 299, endPoint x: 319, endPoint y: 357, distance: 217.8
click at [319, 357] on div "Answer Choices A All countries have equal capabilities in space exploration. B …" at bounding box center [454, 287] width 571 height 185
drag, startPoint x: 485, startPoint y: 298, endPoint x: 445, endPoint y: 331, distance: 52.1
click at [445, 331] on div "Space exploration continues to be an exciting and important field of scientific…" at bounding box center [585, 285] width 282 height 180
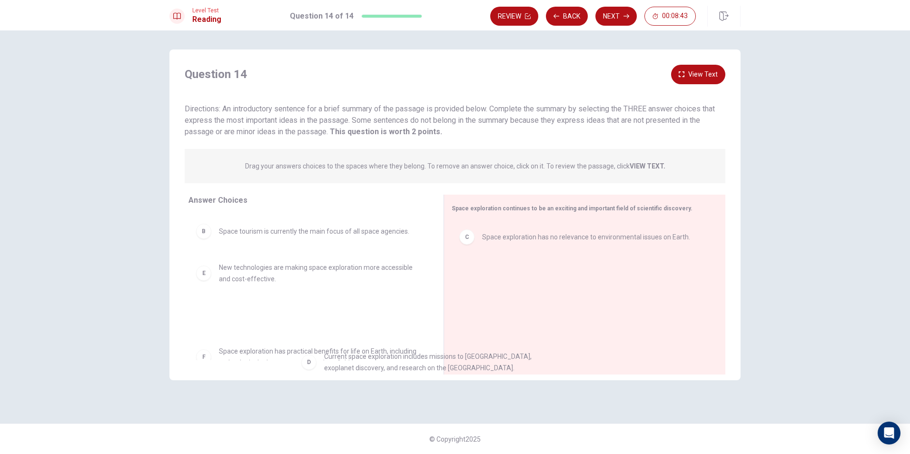
drag, startPoint x: 510, startPoint y: 295, endPoint x: 317, endPoint y: 388, distance: 214.2
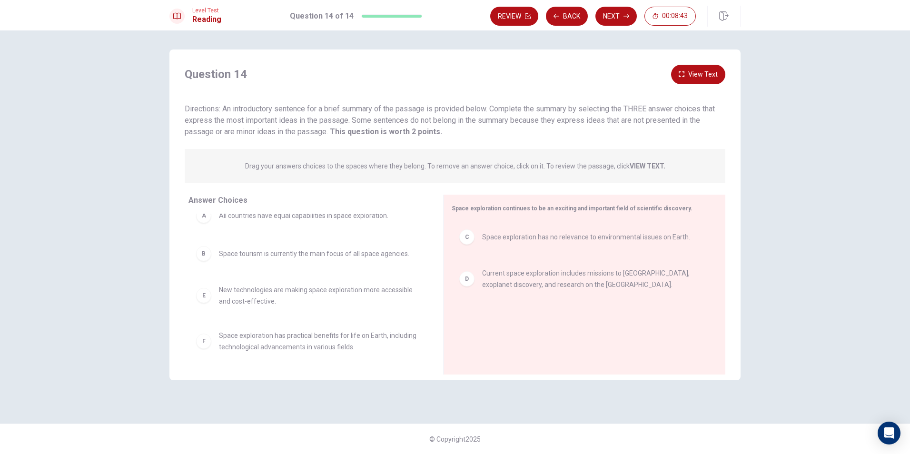
scroll to position [13, 0]
drag, startPoint x: 537, startPoint y: 303, endPoint x: 357, endPoint y: 314, distance: 181.2
click at [357, 314] on div "Answer Choices A All countries have equal capabilities in space exploration. B …" at bounding box center [454, 287] width 571 height 185
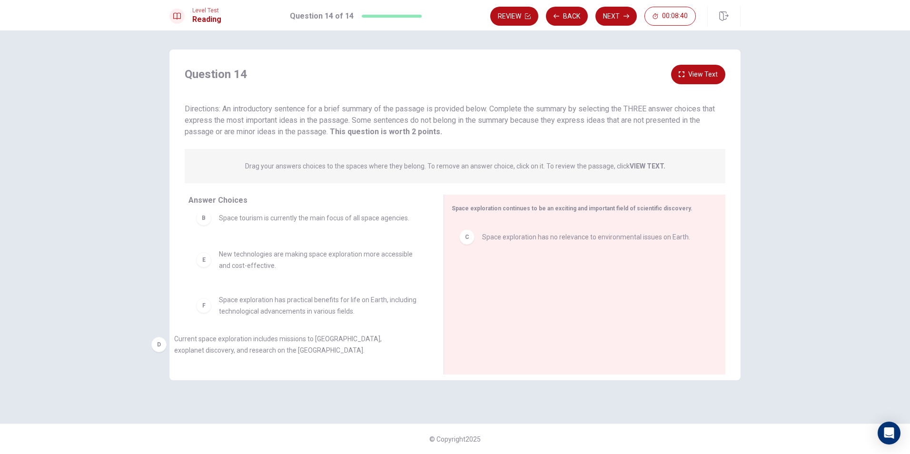
scroll to position [49, 0]
drag, startPoint x: 461, startPoint y: 303, endPoint x: 176, endPoint y: 358, distance: 290.5
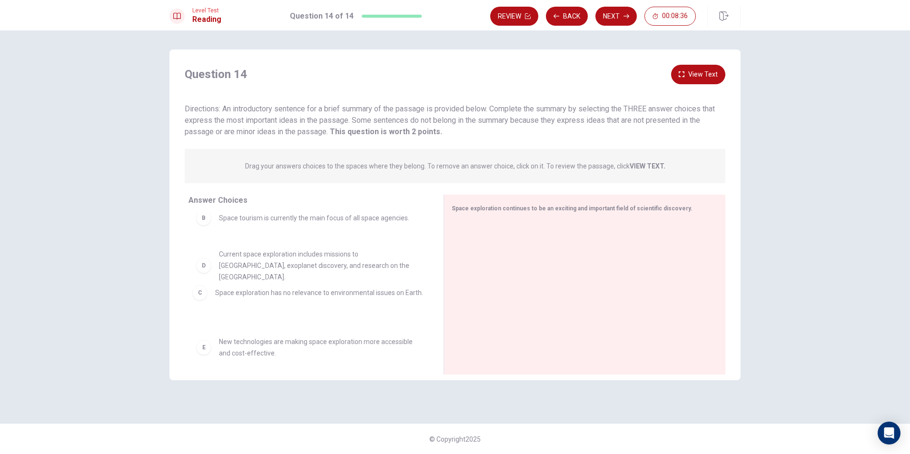
drag, startPoint x: 588, startPoint y: 246, endPoint x: 317, endPoint y: 302, distance: 276.2
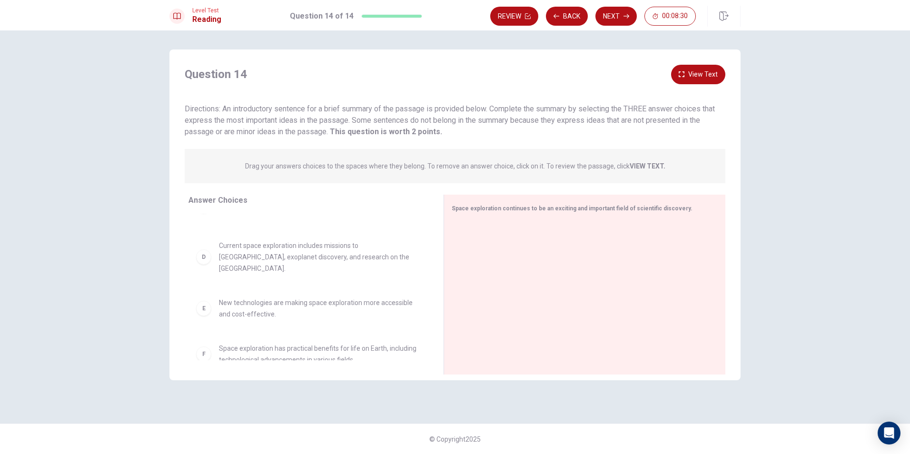
scroll to position [105, 0]
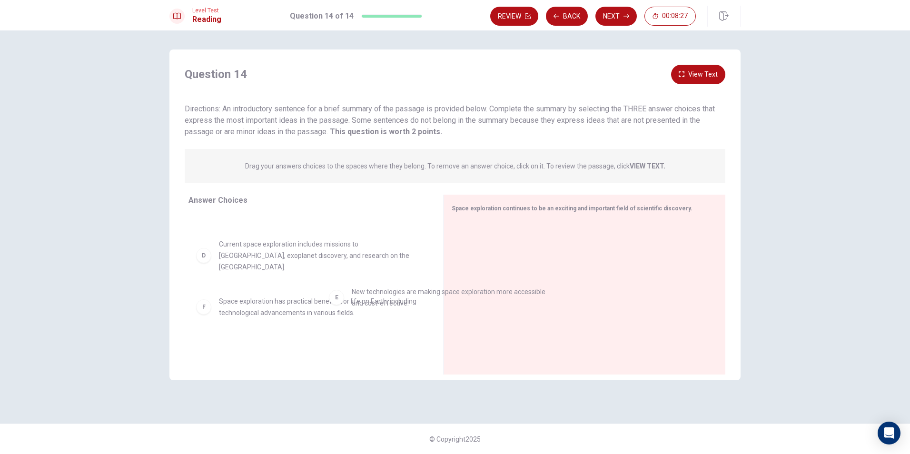
drag, startPoint x: 305, startPoint y: 288, endPoint x: 516, endPoint y: 265, distance: 212.7
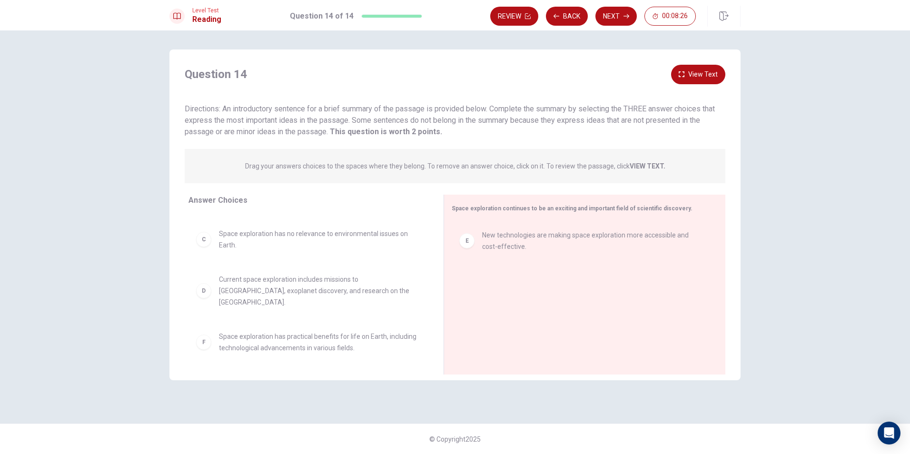
scroll to position [59, 0]
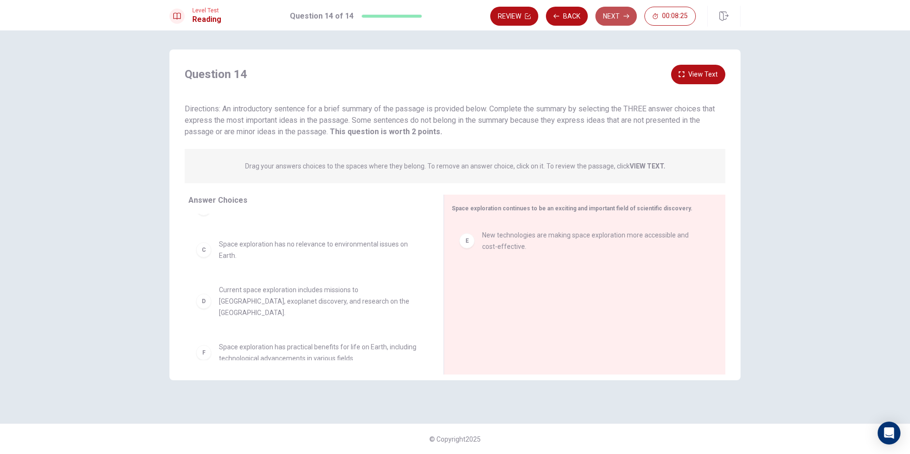
click at [615, 18] on button "Next" at bounding box center [615, 16] width 41 height 19
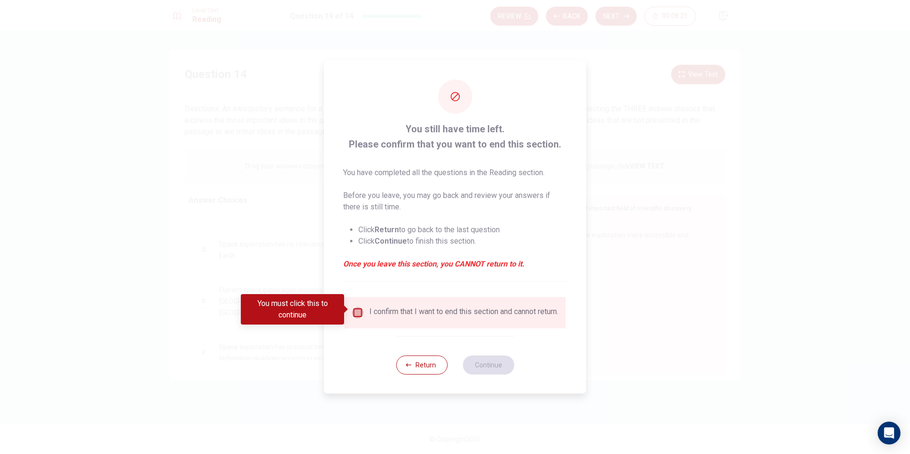
click at [358, 310] on input "You must click this to continue" at bounding box center [357, 312] width 11 height 11
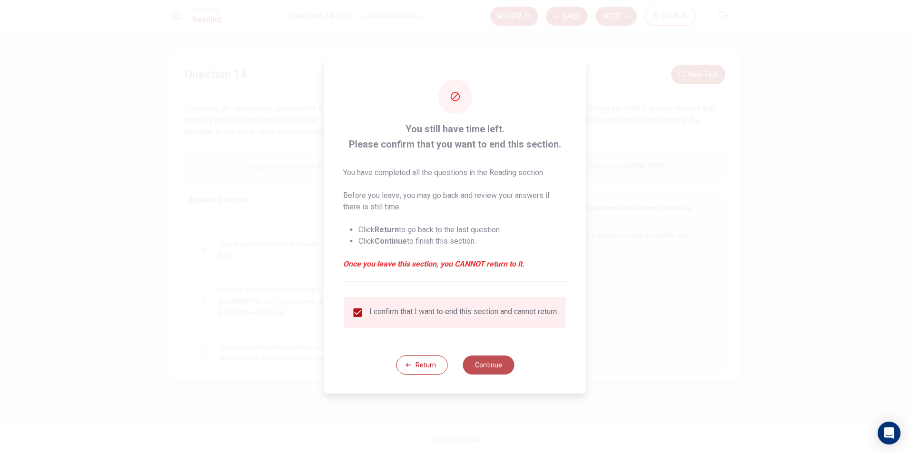
click at [497, 366] on button "Continue" at bounding box center [488, 365] width 51 height 19
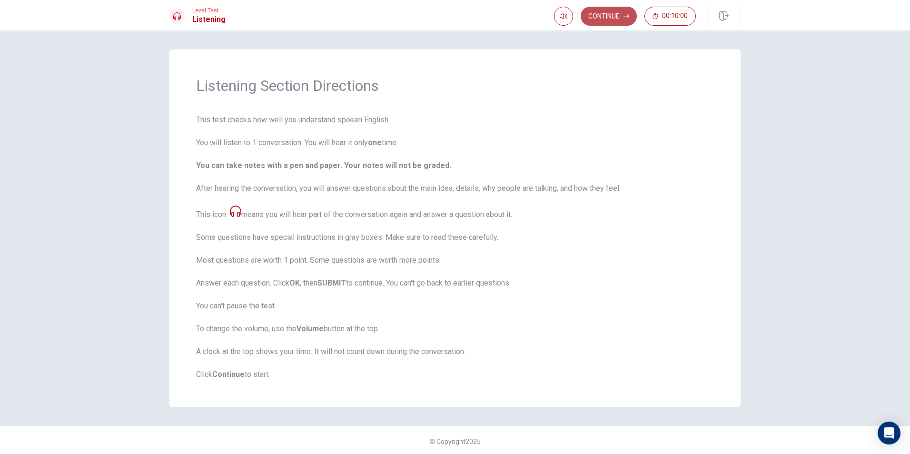
click at [605, 17] on button "Continue" at bounding box center [609, 16] width 56 height 19
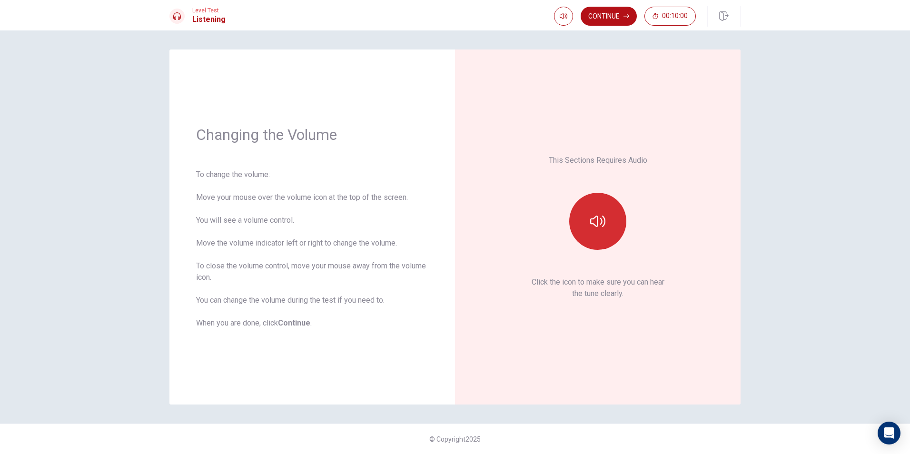
click at [588, 228] on button "button" at bounding box center [597, 221] width 57 height 57
type input "1"
drag, startPoint x: 581, startPoint y: 31, endPoint x: 585, endPoint y: 37, distance: 6.5
click at [583, 37] on span at bounding box center [580, 34] width 6 height 6
type input "1"
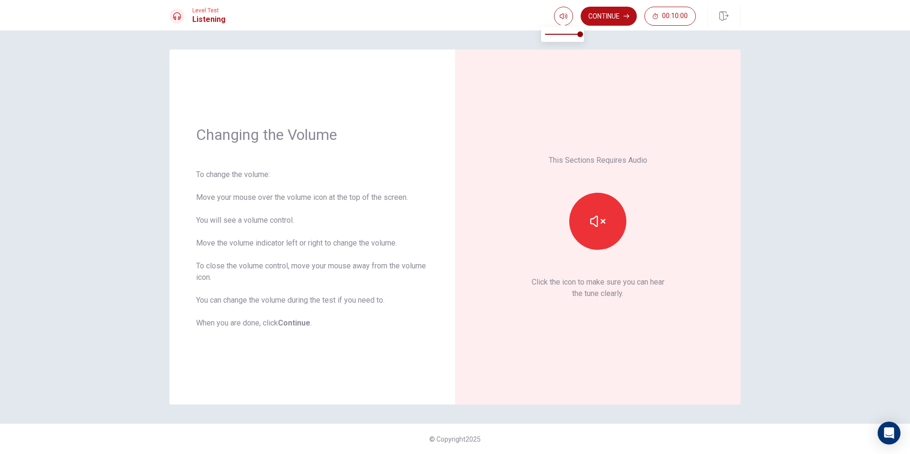
drag, startPoint x: 578, startPoint y: 30, endPoint x: 554, endPoint y: 10, distance: 31.1
type input "0.6"
click at [567, 37] on span at bounding box center [562, 34] width 35 height 13
type input "0.7"
click at [569, 35] on span at bounding box center [566, 34] width 6 height 6
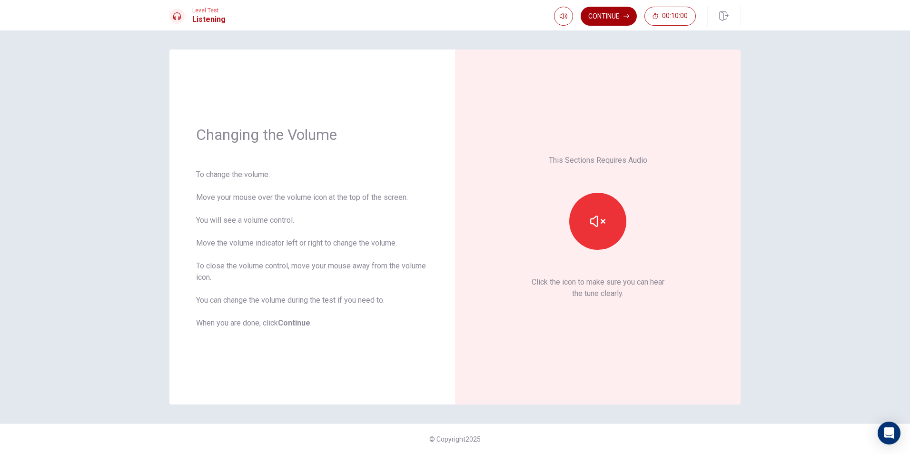
click at [594, 18] on button "Continue" at bounding box center [609, 16] width 56 height 19
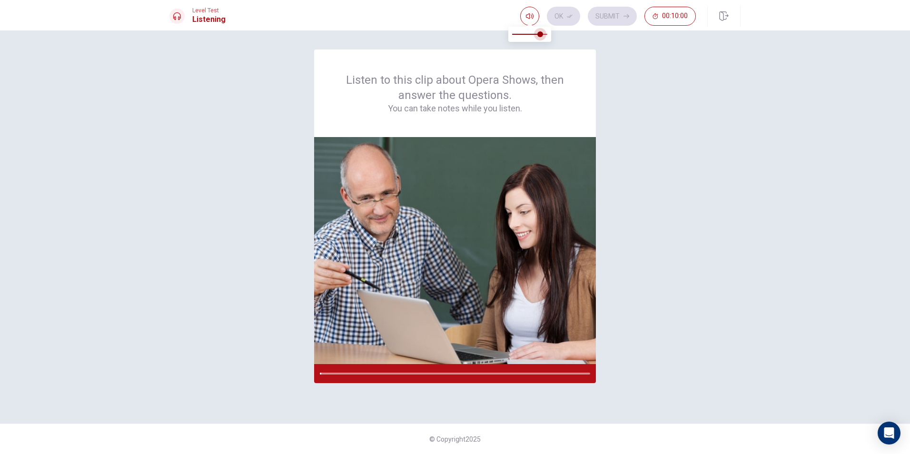
click at [542, 34] on span at bounding box center [540, 34] width 6 height 6
type input "0.9"
click at [542, 33] on span at bounding box center [544, 34] width 6 height 6
type input "1"
drag, startPoint x: 544, startPoint y: 33, endPoint x: 563, endPoint y: 37, distance: 18.9
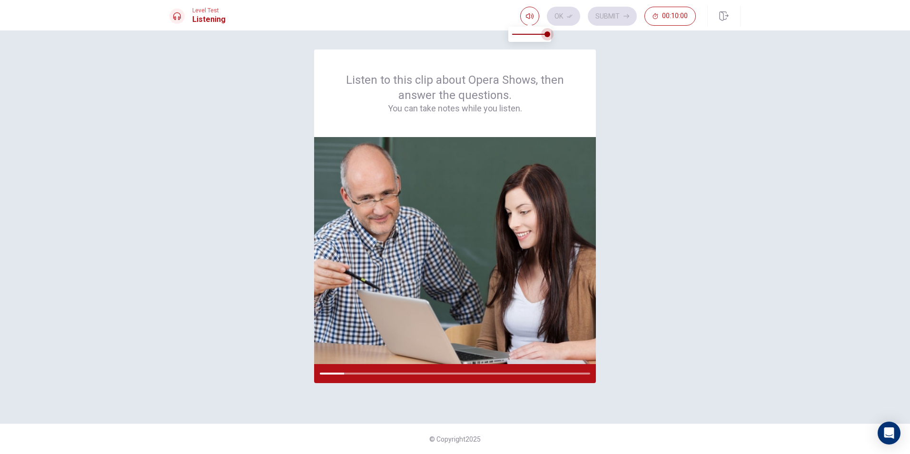
click at [563, 37] on body "This site uses cookies, as explained in our Privacy Policy . If you agree to th…" at bounding box center [455, 227] width 910 height 454
click at [534, 364] on div at bounding box center [455, 373] width 282 height 19
click at [654, 237] on div "Listen to this clip about Opera Shows, then answer the questions. You can take …" at bounding box center [454, 227] width 571 height 355
drag, startPoint x: 548, startPoint y: 33, endPoint x: 646, endPoint y: 57, distance: 101.4
click at [640, 53] on body "This site uses cookies, as explained in our Privacy Policy . If you agree to th…" at bounding box center [455, 227] width 910 height 454
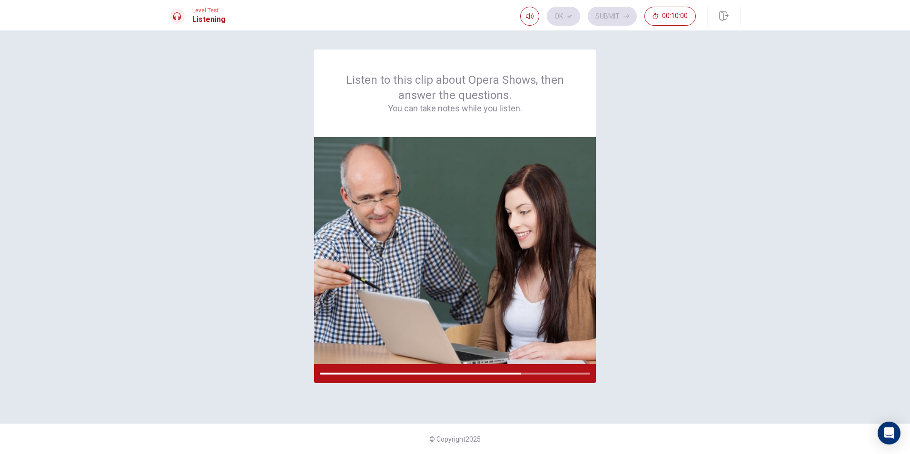
click at [774, 192] on div "Listen to this clip about Opera Shows, then answer the questions. You can take …" at bounding box center [455, 242] width 910 height 424
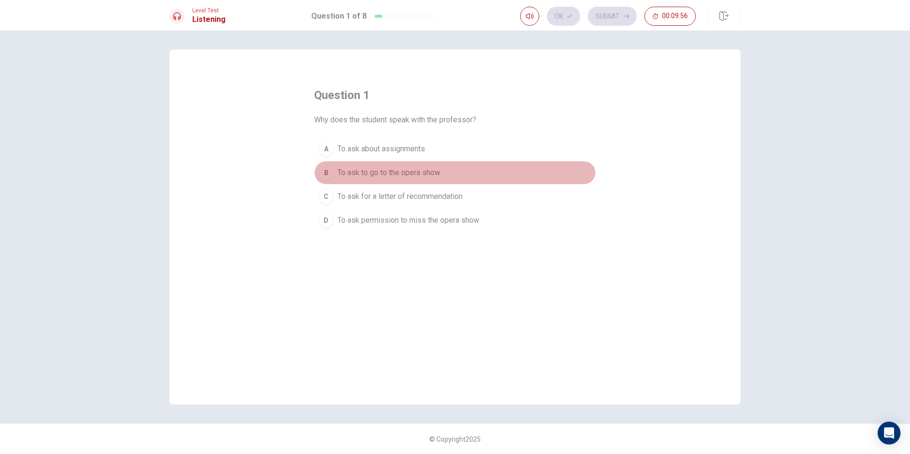
click at [379, 178] on span "To ask to go to the opera show" at bounding box center [388, 172] width 103 height 11
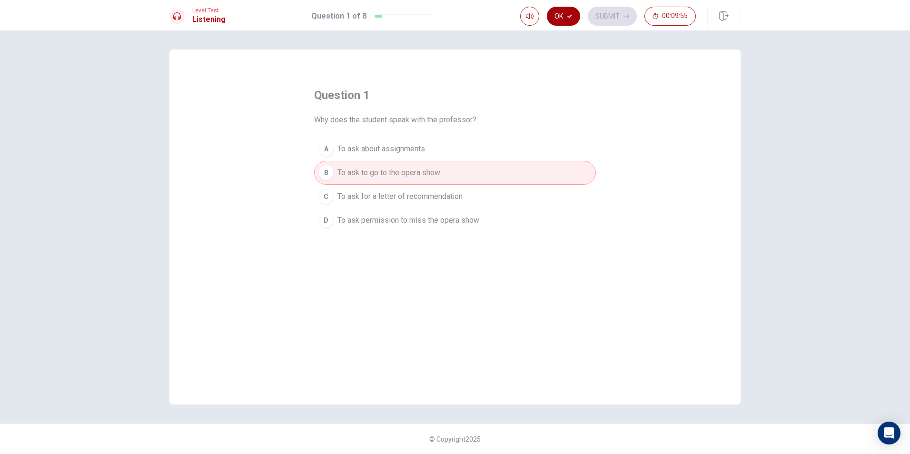
click at [561, 20] on button "Ok" at bounding box center [563, 16] width 33 height 19
click at [604, 15] on button "Submit" at bounding box center [612, 16] width 49 height 19
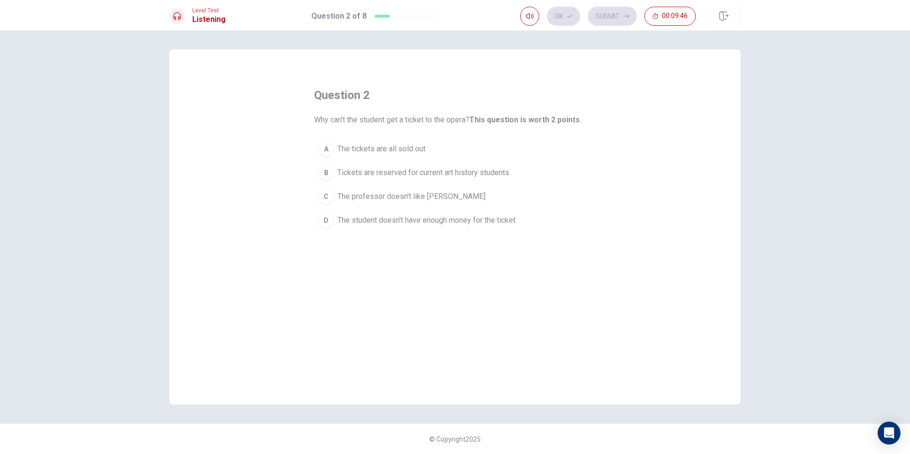
click at [401, 167] on button "B Tickets are reserved for current art history students" at bounding box center [455, 173] width 282 height 24
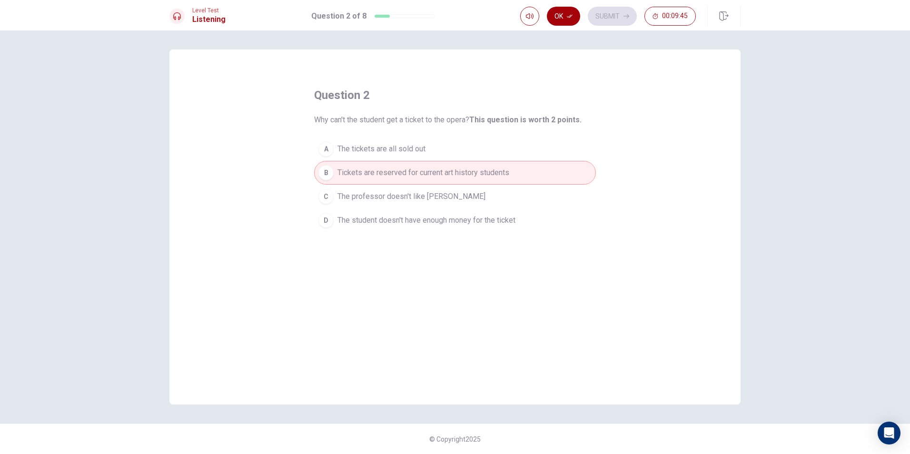
click at [558, 22] on button "Ok" at bounding box center [563, 16] width 33 height 19
click at [604, 22] on button "Submit" at bounding box center [612, 16] width 49 height 19
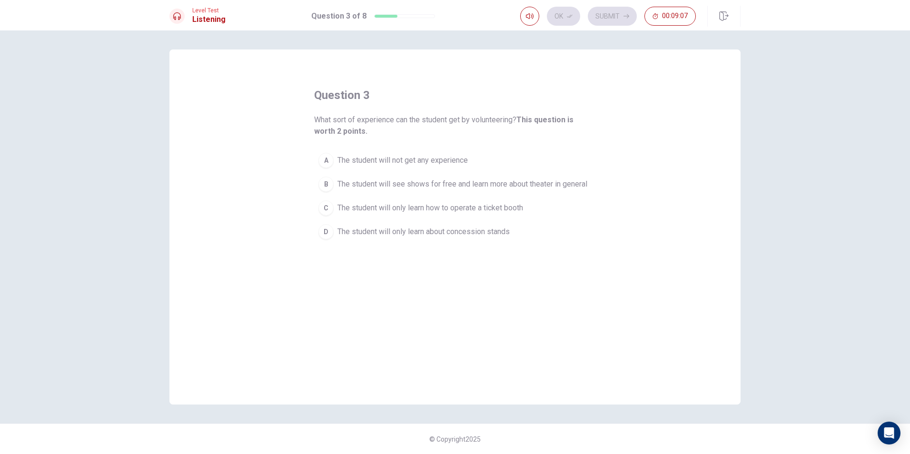
click at [461, 190] on button "B The student will see shows for free and learn more about theater in general" at bounding box center [455, 184] width 282 height 24
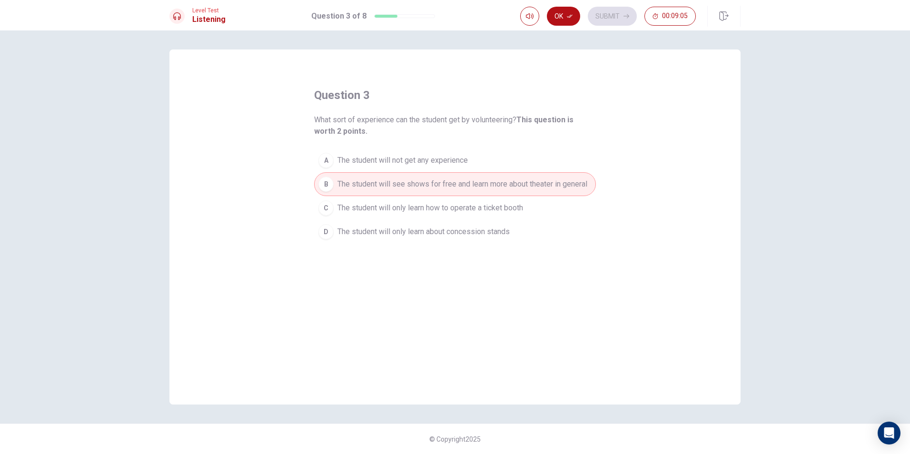
click at [486, 209] on span "The student will only learn how to operate a ticket booth" at bounding box center [430, 207] width 186 height 11
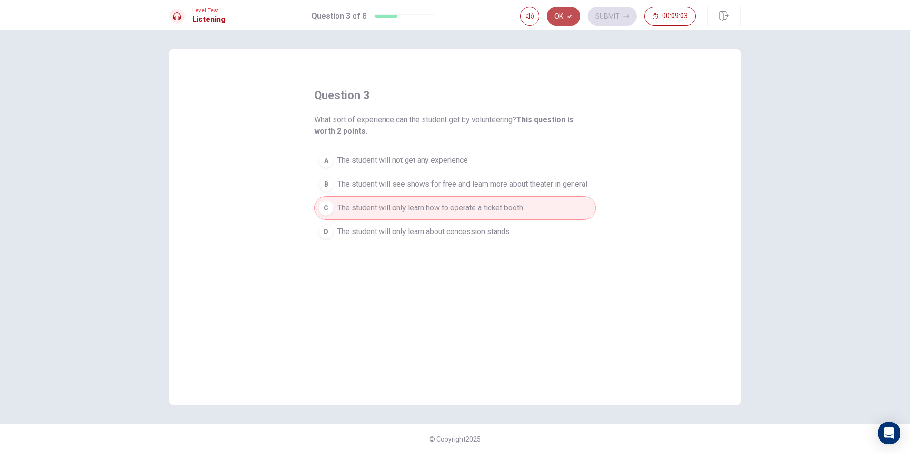
click at [569, 16] on icon "button" at bounding box center [570, 16] width 6 height 6
click at [489, 231] on span "The student will only learn about concession stands" at bounding box center [423, 231] width 172 height 11
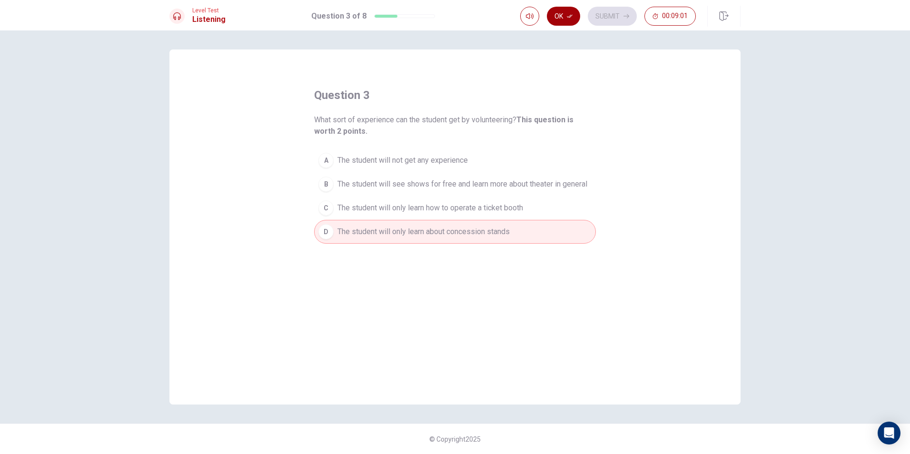
click at [562, 24] on button "Ok" at bounding box center [563, 16] width 33 height 19
click at [624, 11] on button "Submit" at bounding box center [612, 16] width 49 height 19
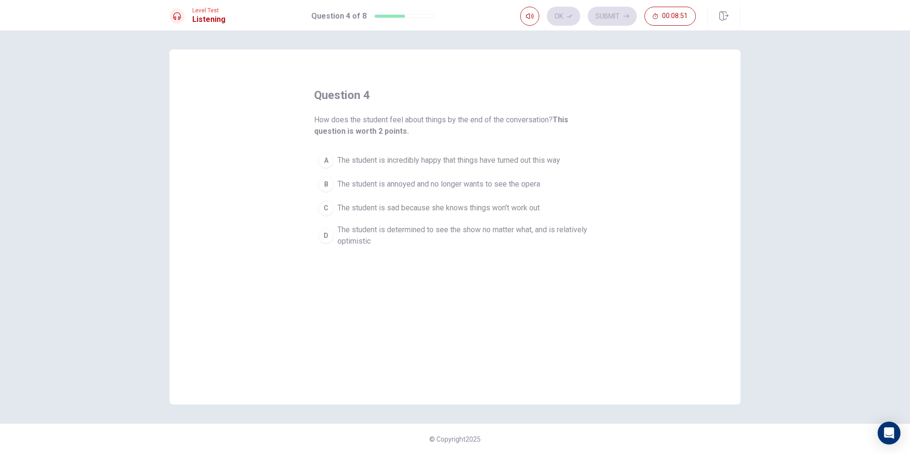
click at [506, 237] on span "The student is determined to see the show no matter what, and is relatively opt…" at bounding box center [464, 235] width 254 height 23
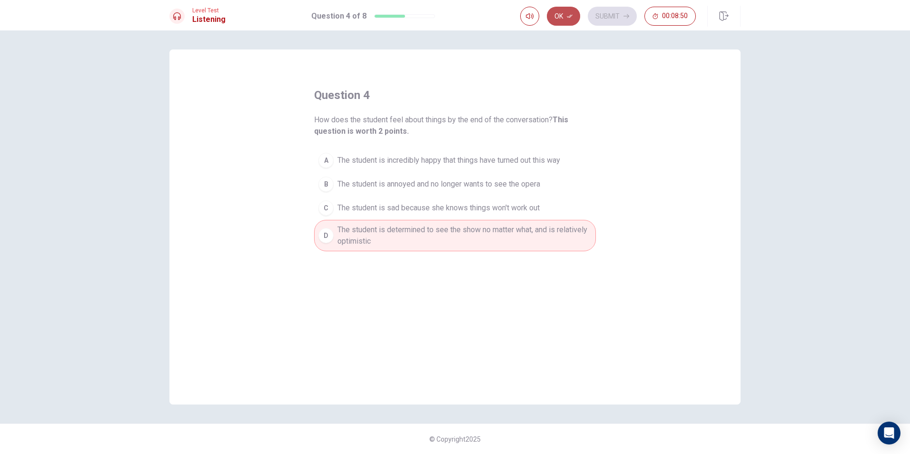
click at [557, 20] on button "Ok" at bounding box center [563, 16] width 33 height 19
click at [628, 17] on icon "button" at bounding box center [627, 16] width 6 height 6
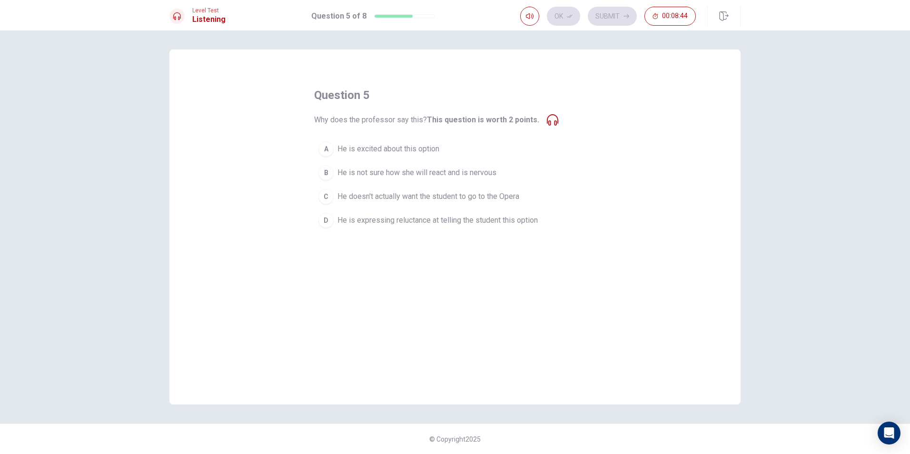
click at [483, 215] on span "He is expressing reluctance at telling the student this option" at bounding box center [437, 220] width 200 height 11
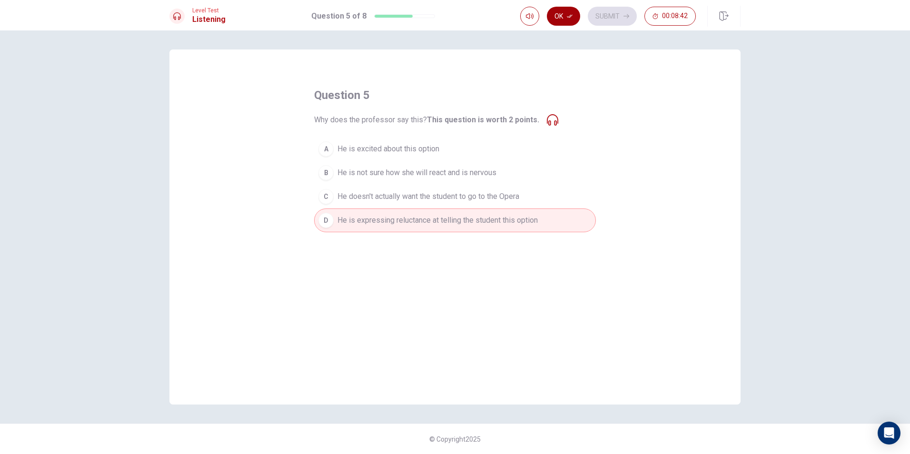
click at [564, 18] on button "Ok" at bounding box center [563, 16] width 33 height 19
click at [608, 13] on button "Submit" at bounding box center [612, 16] width 49 height 19
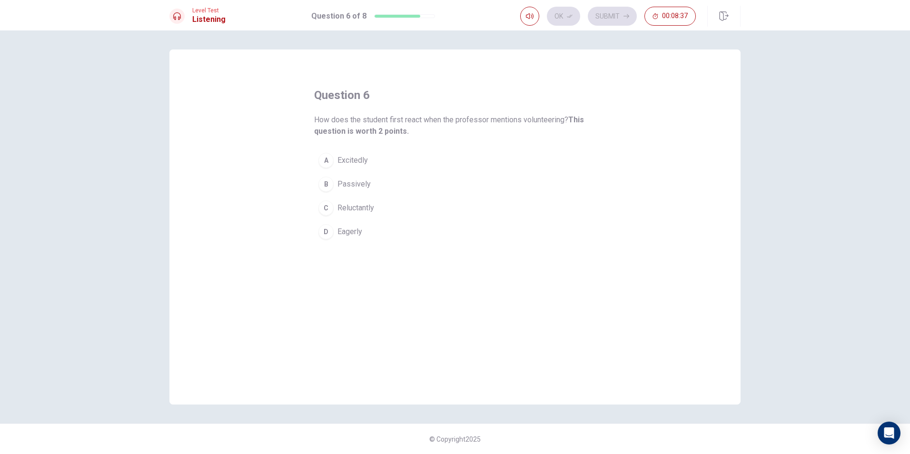
click at [370, 157] on button "A Excitedly" at bounding box center [455, 161] width 282 height 24
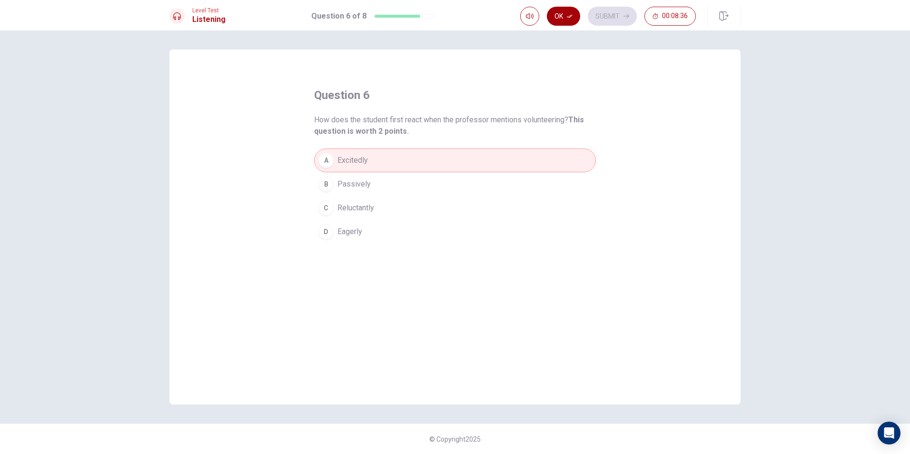
click at [568, 18] on icon "button" at bounding box center [570, 16] width 6 height 6
click at [634, 19] on button "Submit" at bounding box center [612, 16] width 49 height 19
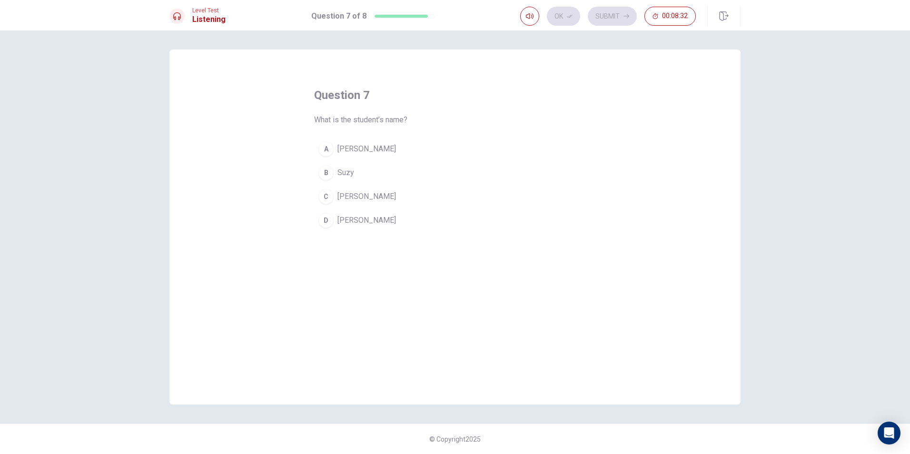
click at [348, 185] on button "C [PERSON_NAME]" at bounding box center [455, 197] width 282 height 24
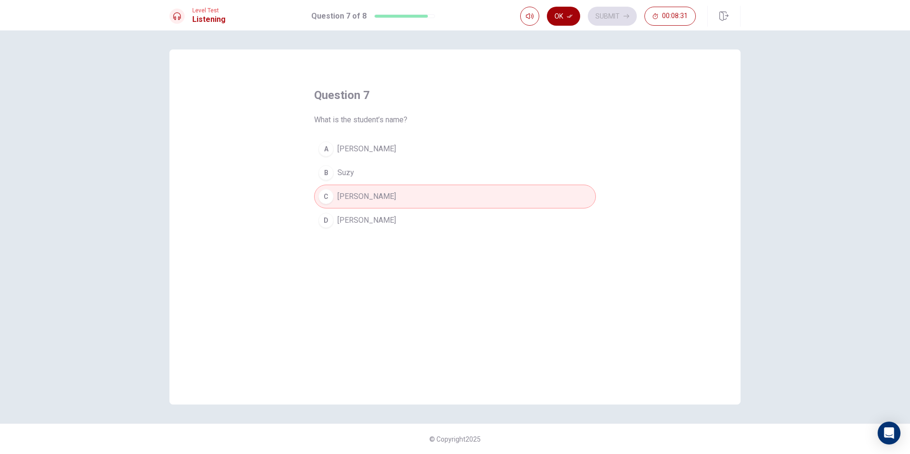
click at [575, 13] on button "Ok" at bounding box center [563, 16] width 33 height 19
click at [608, 13] on button "Submit" at bounding box center [612, 16] width 49 height 19
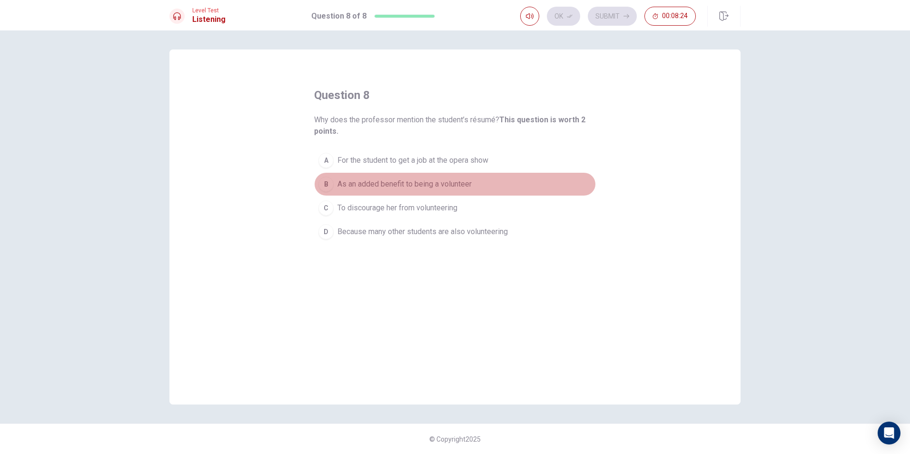
click at [470, 179] on span "As an added benefit to being a volunteer" at bounding box center [404, 183] width 134 height 11
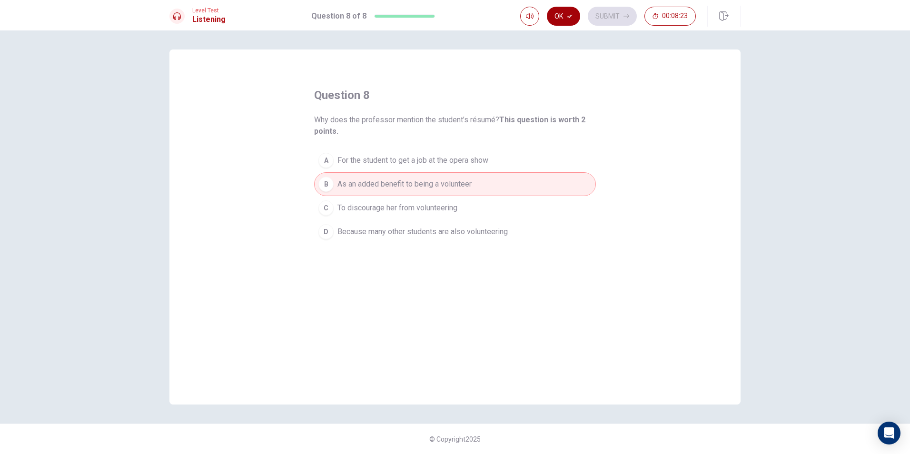
click at [556, 20] on button "Ok" at bounding box center [563, 16] width 33 height 19
click at [648, 15] on button "00:08:22" at bounding box center [669, 16] width 51 height 19
click at [683, 8] on button "button" at bounding box center [686, 16] width 19 height 19
click at [608, 19] on button "Submit" at bounding box center [612, 16] width 49 height 19
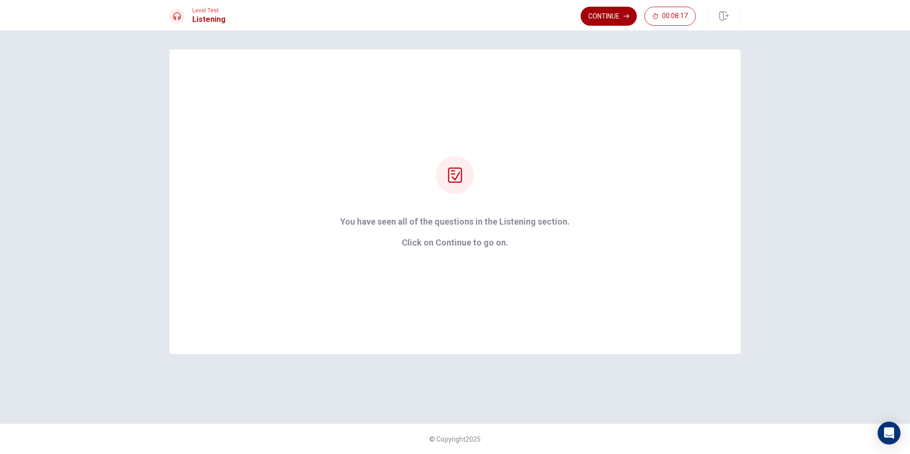
click at [588, 12] on button "Continue" at bounding box center [609, 16] width 56 height 19
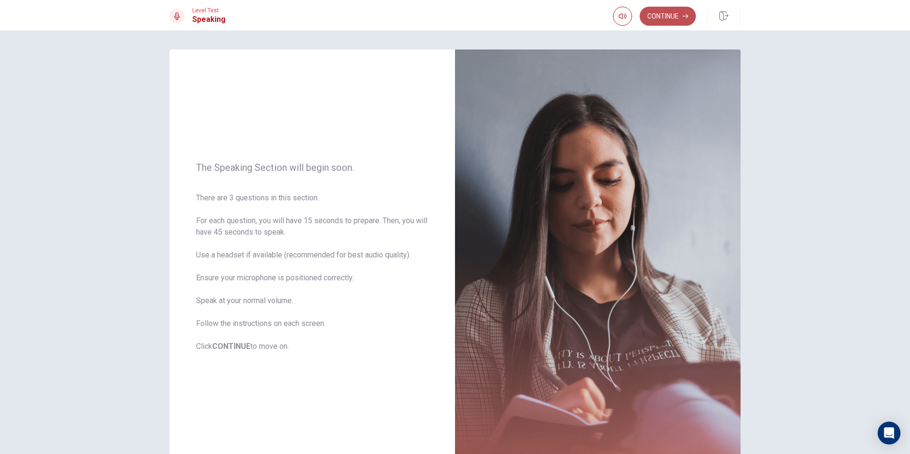
click at [663, 14] on button "Continue" at bounding box center [668, 16] width 56 height 19
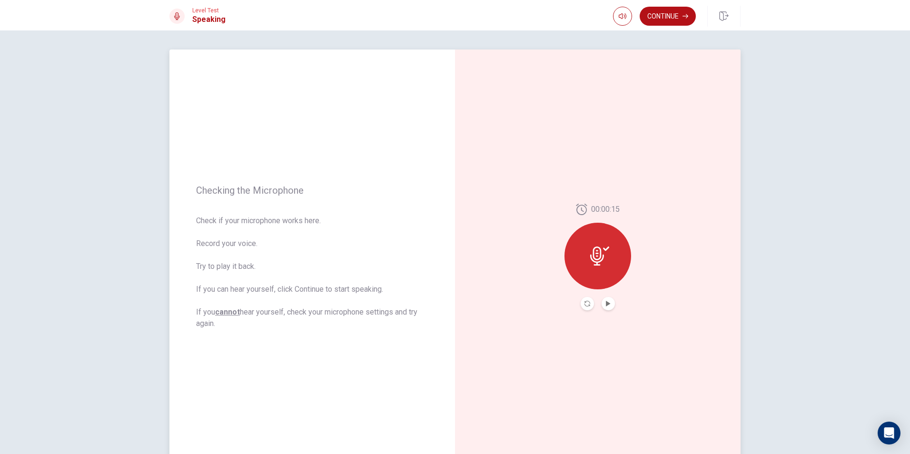
click at [604, 299] on button "Play Audio" at bounding box center [608, 303] width 13 height 13
click at [645, 10] on button "Continue" at bounding box center [668, 16] width 56 height 19
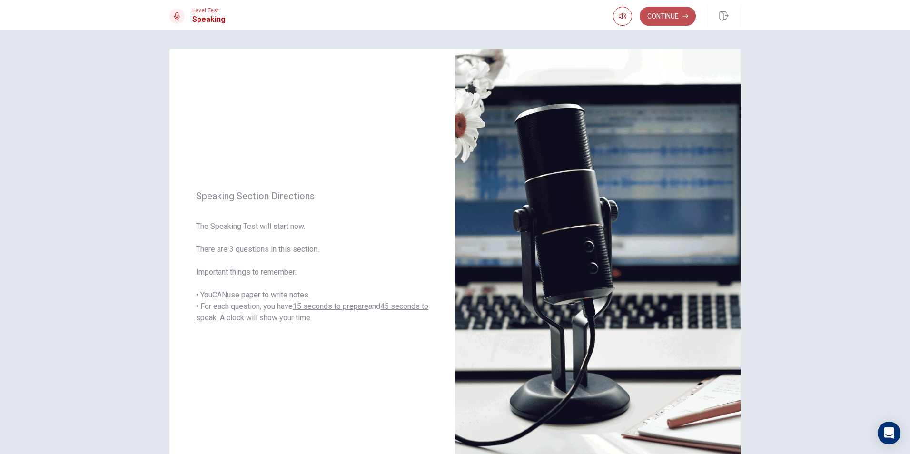
click at [662, 19] on button "Continue" at bounding box center [668, 16] width 56 height 19
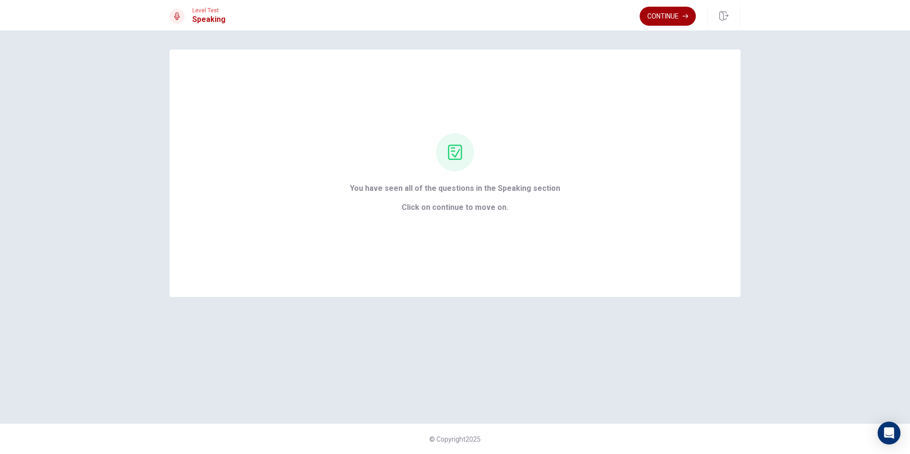
click at [654, 24] on button "Continue" at bounding box center [668, 16] width 56 height 19
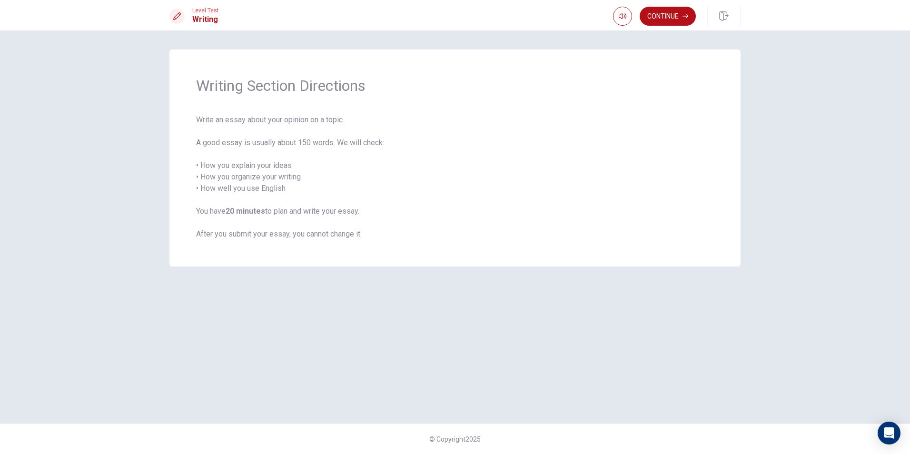
click at [684, 4] on div "Level Test Writing Continue" at bounding box center [455, 15] width 910 height 30
drag, startPoint x: 679, startPoint y: 13, endPoint x: 672, endPoint y: 13, distance: 7.1
click at [672, 13] on button "Continue" at bounding box center [668, 16] width 56 height 19
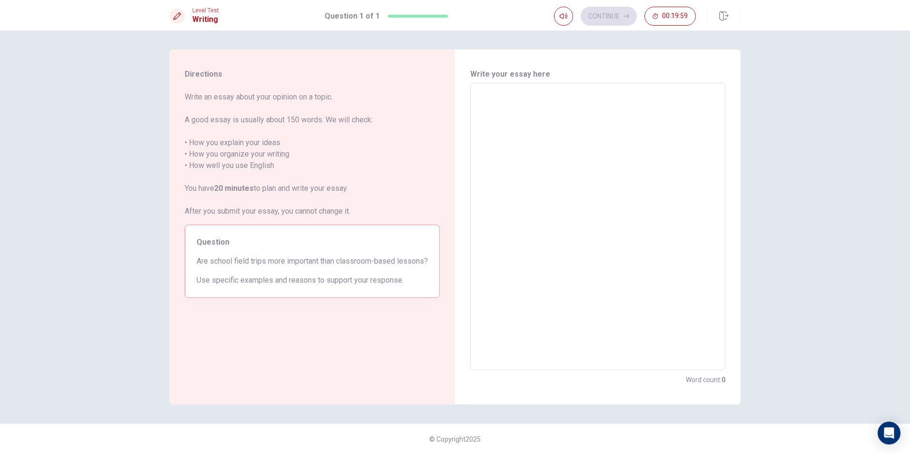
click at [524, 101] on textarea at bounding box center [598, 227] width 242 height 272
type textarea "y"
type textarea "x"
type textarea "ye"
type textarea "x"
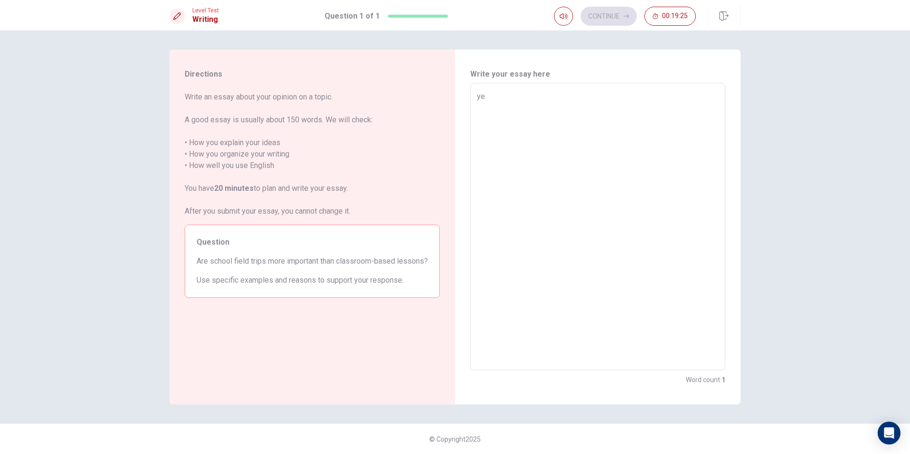
type textarea "yes"
type textarea "x"
type textarea "yes"
type textarea "x"
type textarea "yes i"
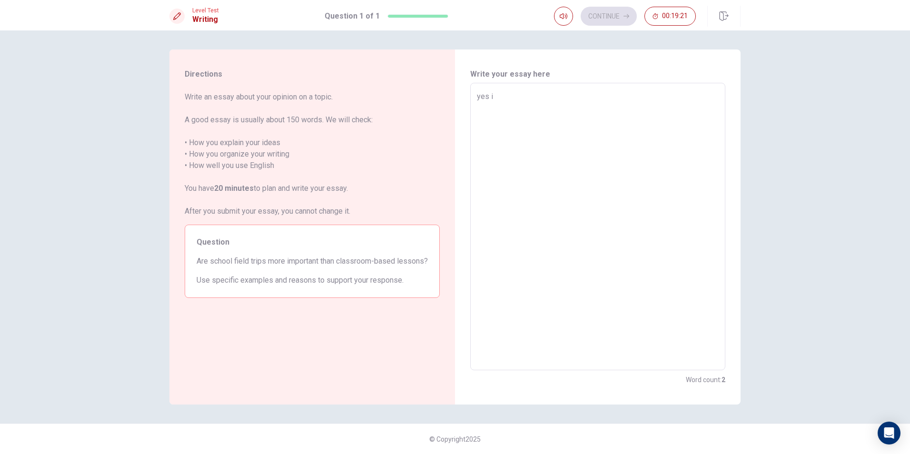
type textarea "x"
type textarea "yes i"
type textarea "x"
type textarea "yes i t"
type textarea "x"
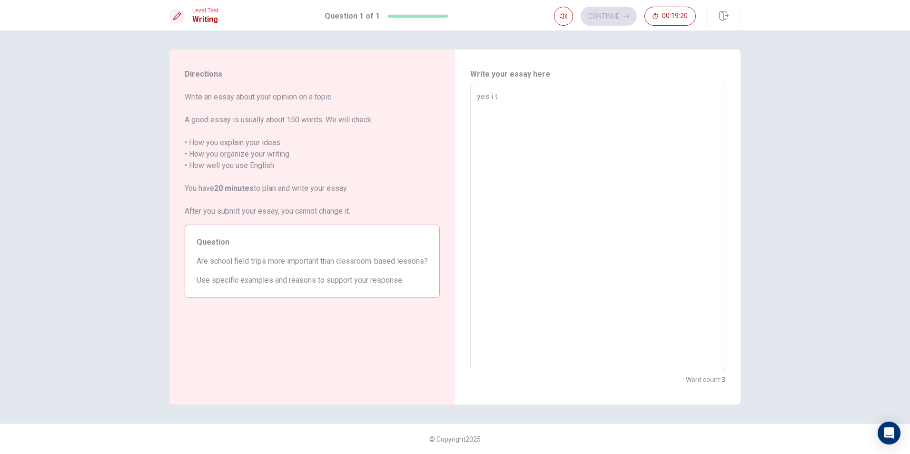
type textarea "yes i th"
type textarea "x"
type textarea "yes i thi"
type textarea "x"
type textarea "yes i thin"
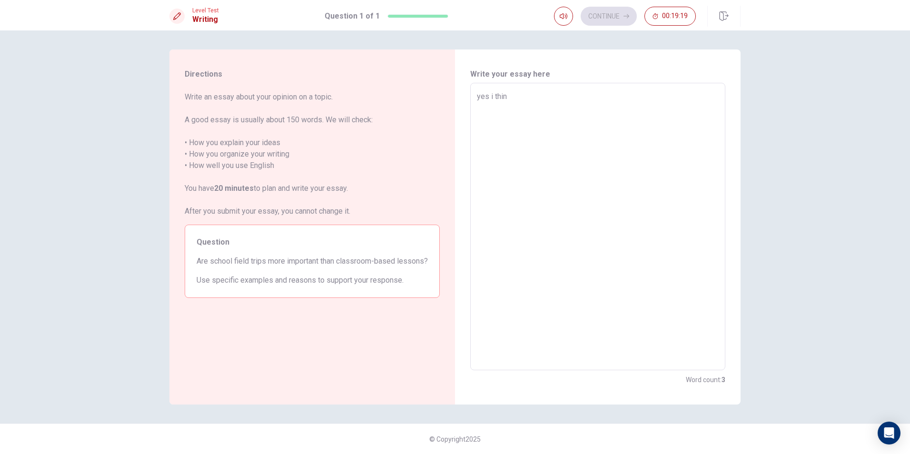
type textarea "x"
type textarea "yes i think"
type textarea "x"
type textarea "yes i think"
type textarea "x"
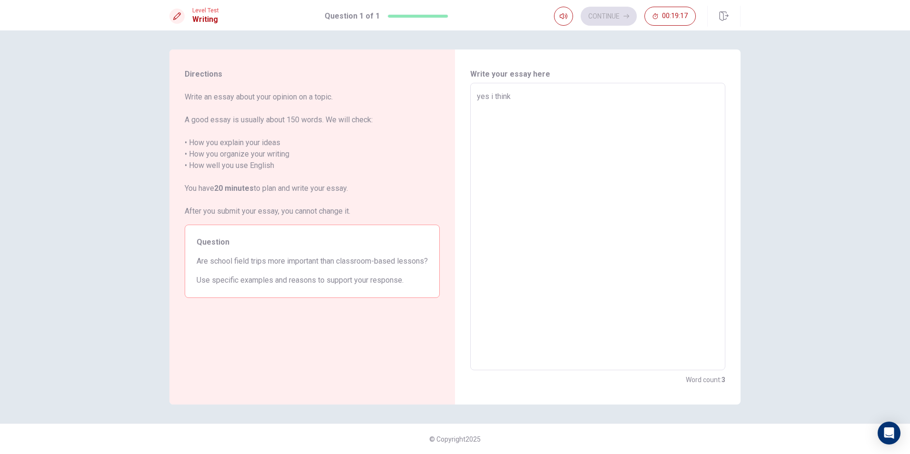
type textarea "yes i think s"
type textarea "x"
type textarea "yes i think sc"
type textarea "x"
type textarea "yes i think sch"
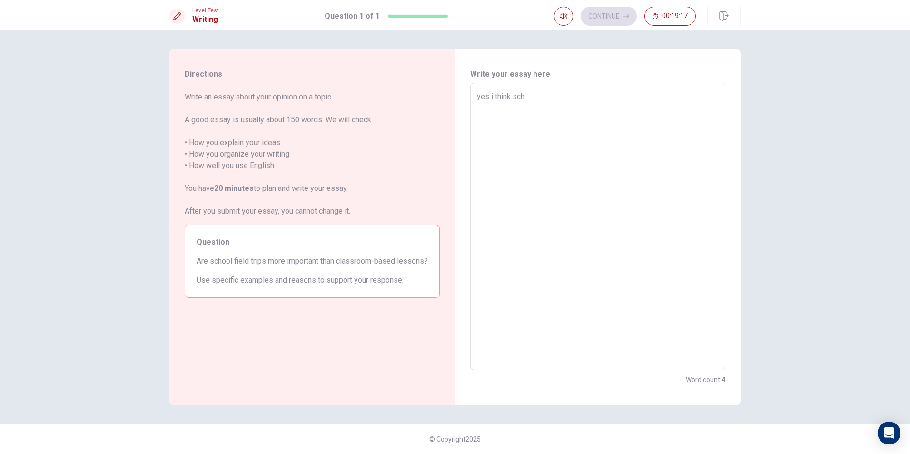
type textarea "x"
type textarea "yes i think schh"
type textarea "x"
type textarea "yes i think schho"
type textarea "x"
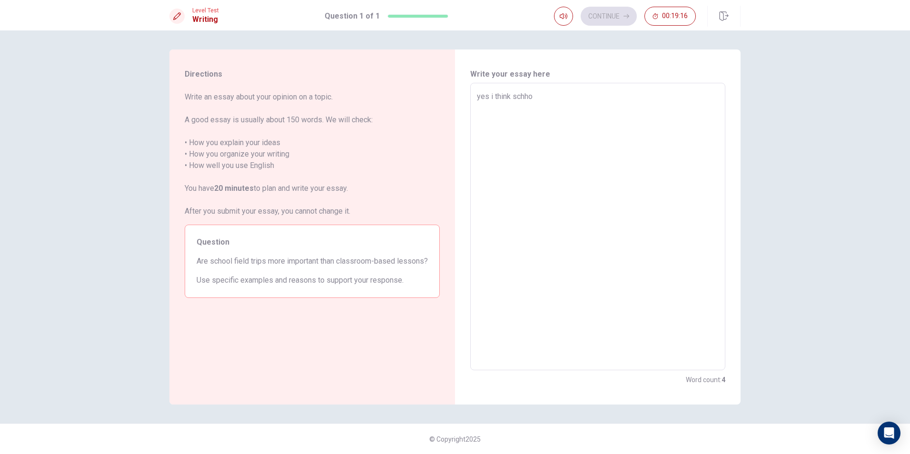
type textarea "yes i think schhoo"
type textarea "x"
type textarea "yes i think schho"
type textarea "x"
type textarea "yes i think schh"
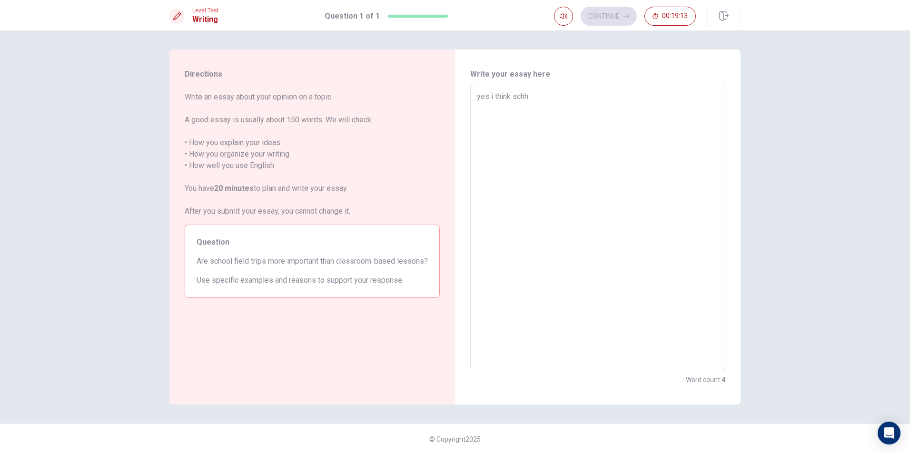
type textarea "x"
type textarea "yes i think sch"
type textarea "x"
type textarea "yes i think scho"
type textarea "x"
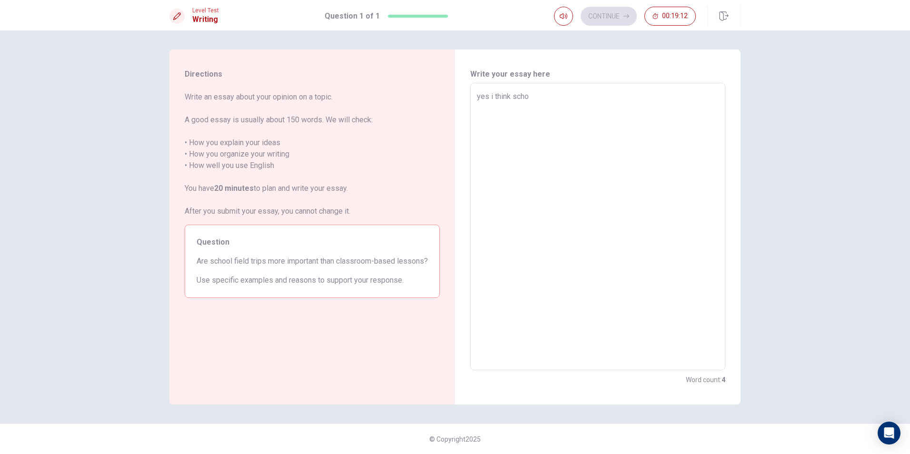
type textarea "yes i think schoo"
type textarea "x"
type textarea "yes i think school"
type textarea "x"
type textarea "yes i think school"
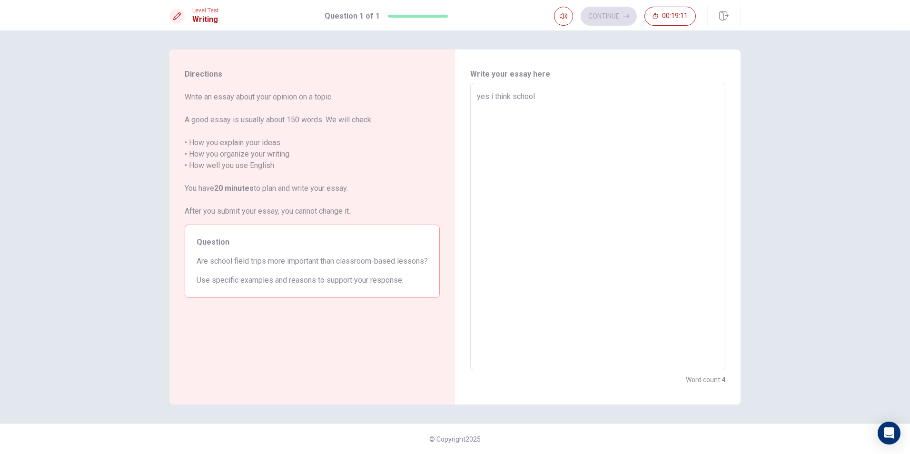
type textarea "x"
type textarea "yes i think school f"
type textarea "x"
type textarea "yes i think school fi"
type textarea "x"
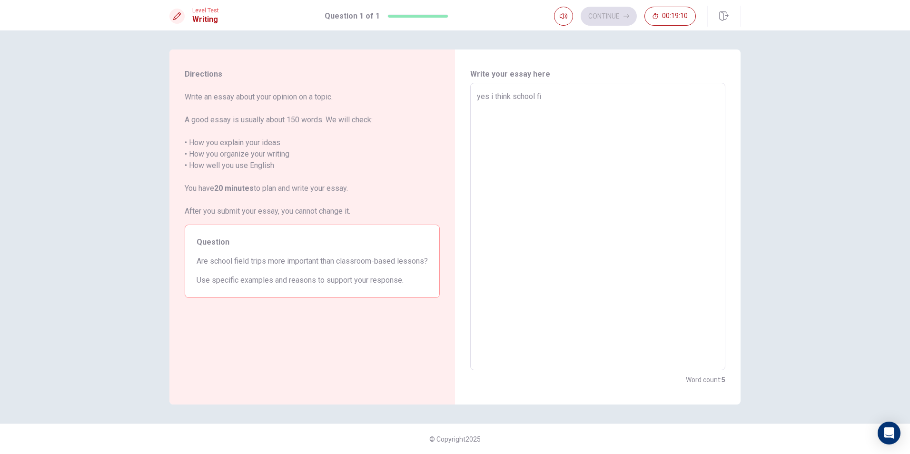
type textarea "yes i think school fie"
type textarea "x"
type textarea "yes i think school fiel"
type textarea "x"
type textarea "yes i think school field"
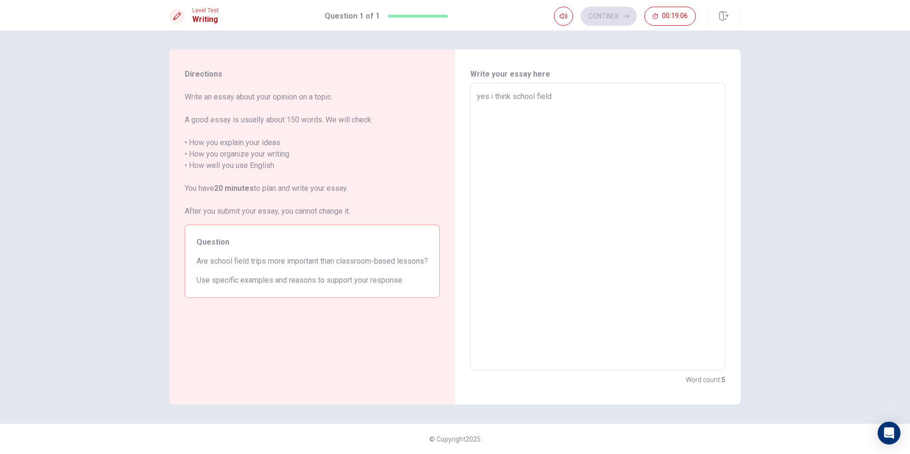
type textarea "x"
type textarea "yes i think school field"
type textarea "x"
type textarea "yes i think school field t"
type textarea "x"
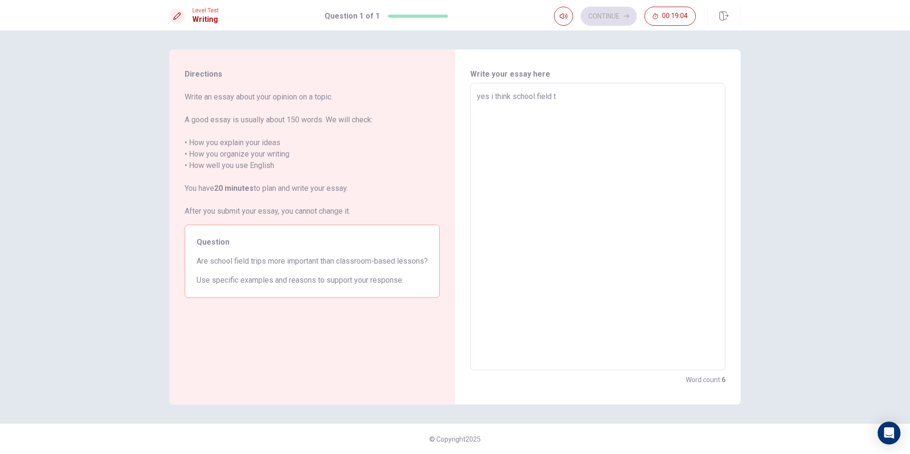
type textarea "yes i think school field tr"
type textarea "x"
type textarea "yes i think school field tri"
type textarea "x"
type textarea "yes i think school field trip"
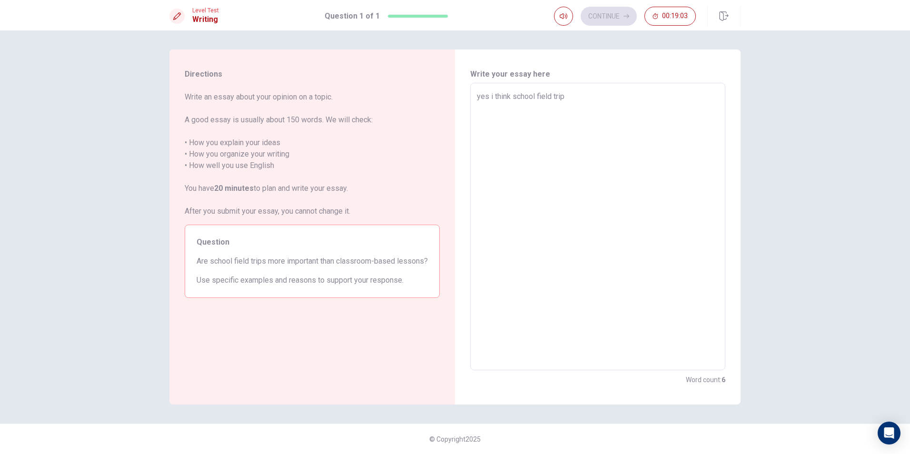
type textarea "x"
type textarea "yes i think school field trips"
type textarea "x"
type textarea "yes i think school field trips"
type textarea "x"
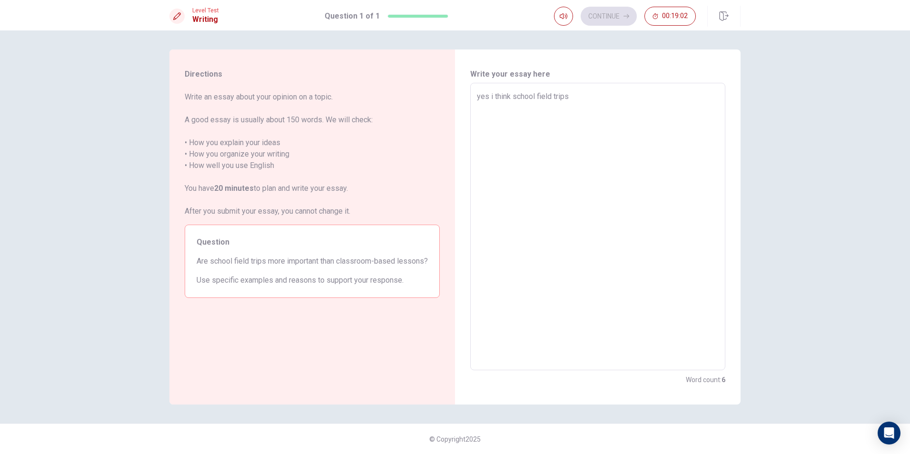
type textarea "yes i think school field trips i"
type textarea "x"
type textarea "yes i think school field trips id"
type textarea "x"
type textarea "yes i think school field trips i"
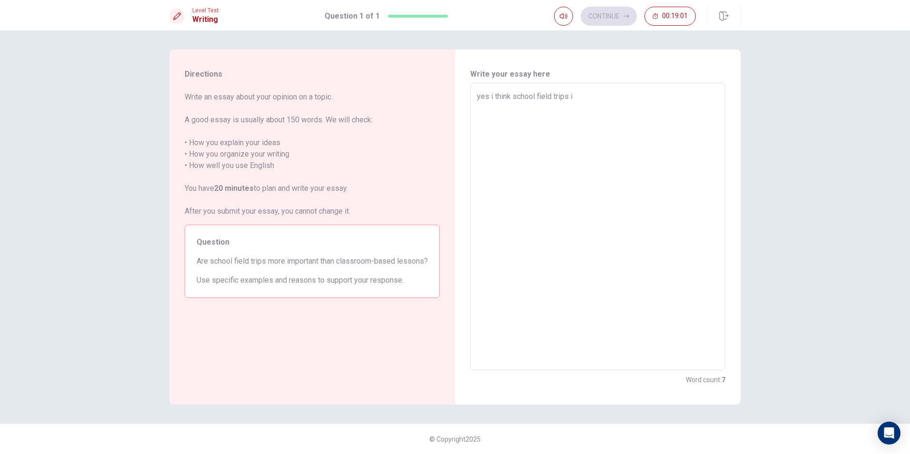
type textarea "x"
type textarea "yes i think school field trips is"
type textarea "x"
type textarea "yes i think school field trips is"
type textarea "x"
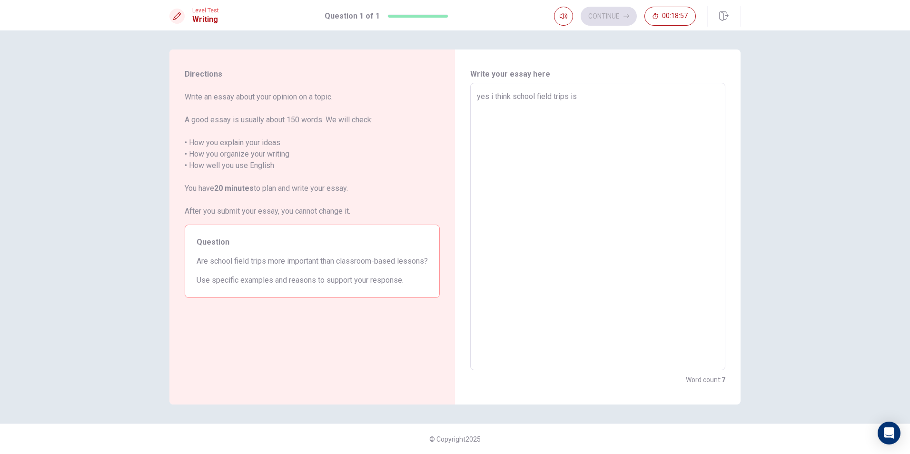
type textarea "yes i think school field trips is m"
type textarea "x"
type textarea "yes i think school field trips is mo"
type textarea "x"
type textarea "yes i think school field trips is mor"
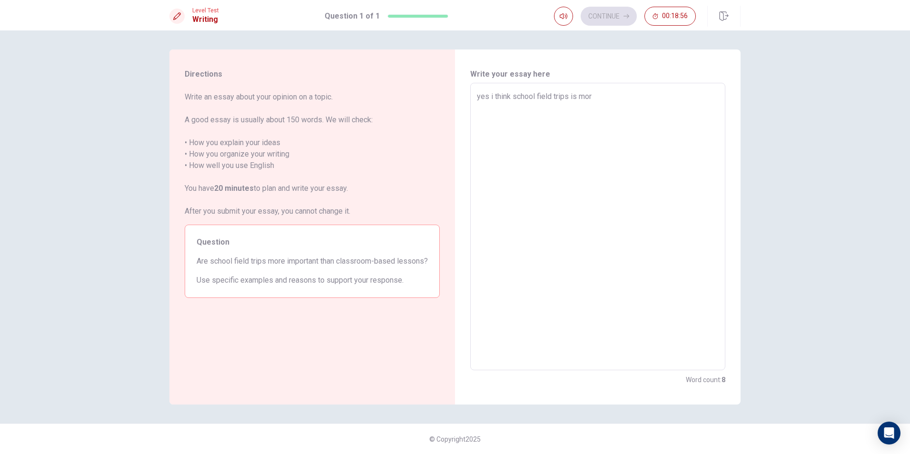
type textarea "x"
type textarea "yes i think school field trips is more"
type textarea "x"
type textarea "yes i think school field trips is more"
type textarea "x"
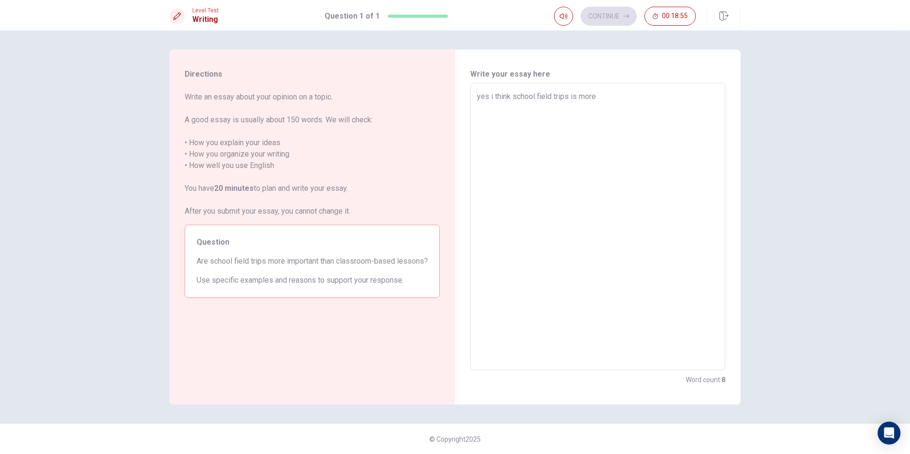
type textarea "yes i think school field trips is more i"
type textarea "x"
type textarea "yes i think school field trips is more im"
type textarea "x"
type textarea "yes i think school field trips is more imp"
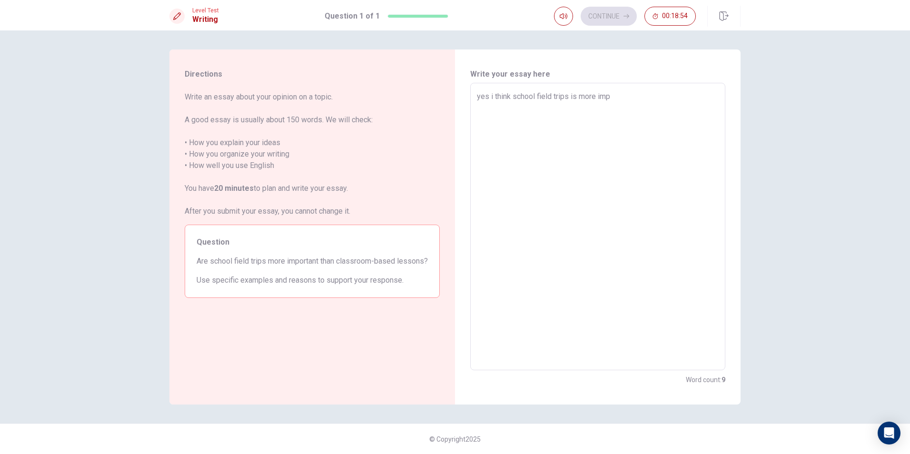
type textarea "x"
type textarea "yes i think school field trips is more impo"
type textarea "x"
type textarea "yes i think school field trips is more impor"
type textarea "x"
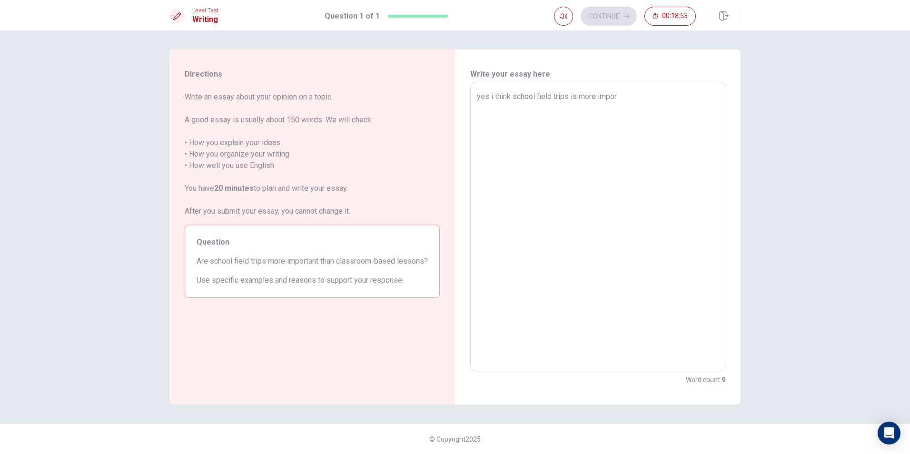
type textarea "yes i think school field trips is more import"
type textarea "x"
type textarea "yes i think school field trips is more importa"
type textarea "x"
type textarea "yes i think school field trips is more importan"
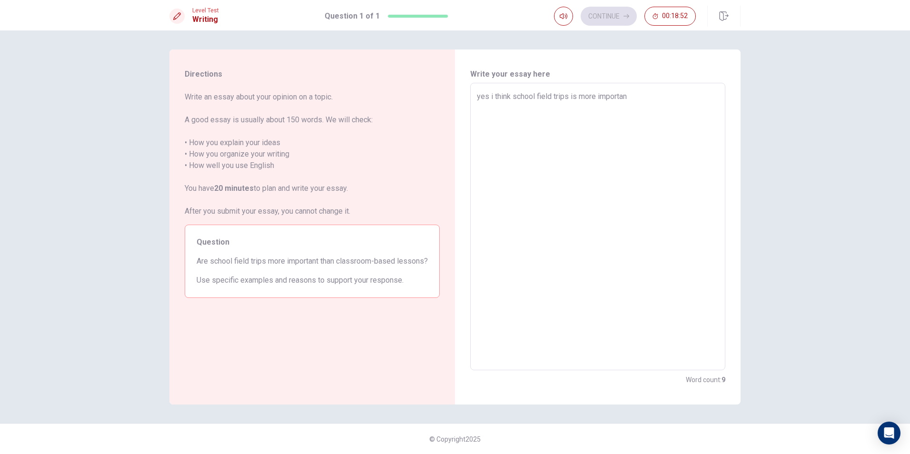
type textarea "x"
type textarea "yes i think school field trips is more important"
type textarea "x"
type textarea "yes i think school field trips is more important"
type textarea "x"
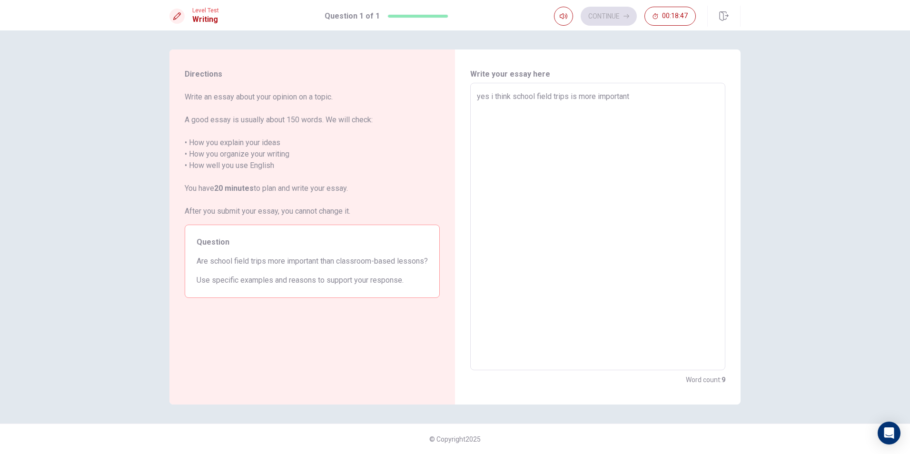
type textarea "yes i think school field trips is more important t"
type textarea "x"
type textarea "yes i think school field trips is more important th"
type textarea "x"
type textarea "yes i think school field trips is more important tha"
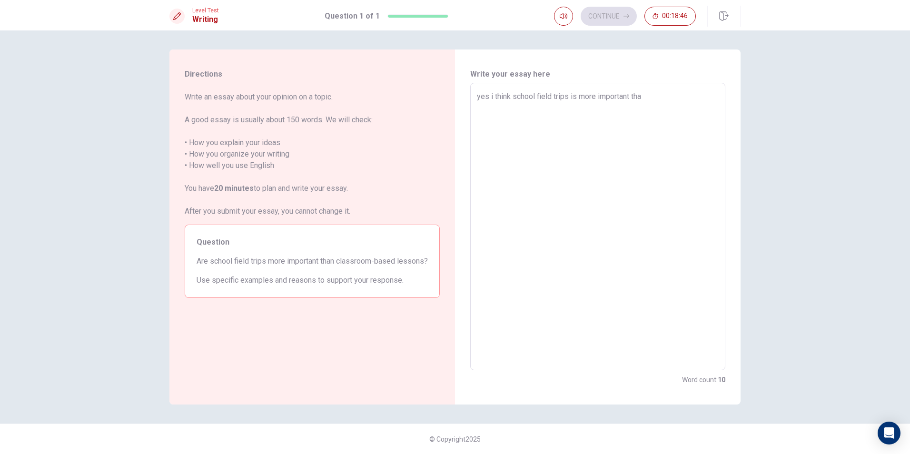
type textarea "x"
type textarea "yes i think school field trips is more important than"
type textarea "x"
type textarea "yes i think school field trips is more important than"
type textarea "x"
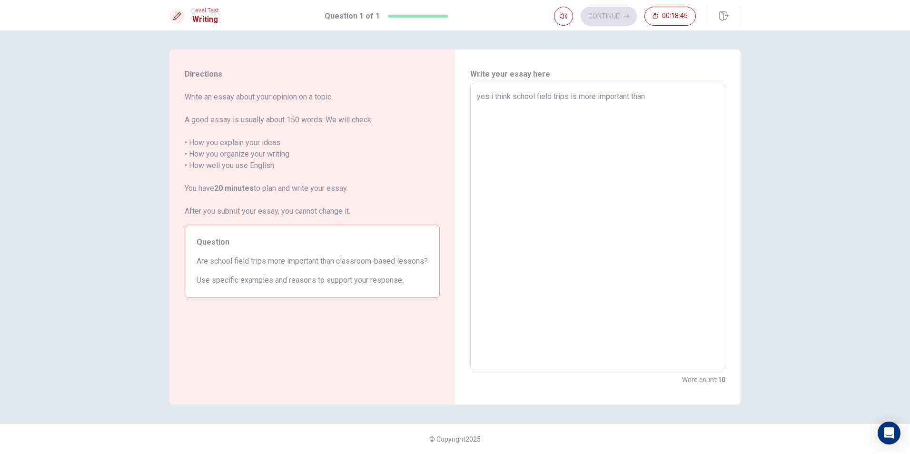
type textarea "yes i think school field trips is more important than l"
type textarea "x"
type textarea "yes i think school field trips is more important than le"
type textarea "x"
type textarea "yes i think school field trips is more important than lea"
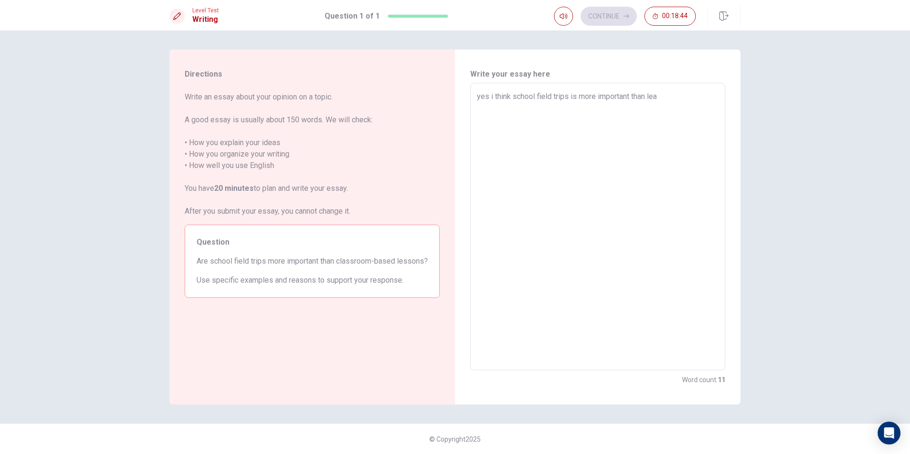
type textarea "x"
type textarea "yes i think school field trips is more important than [PERSON_NAME]"
type textarea "x"
type textarea "yes i think school field trips is more important than learn"
type textarea "x"
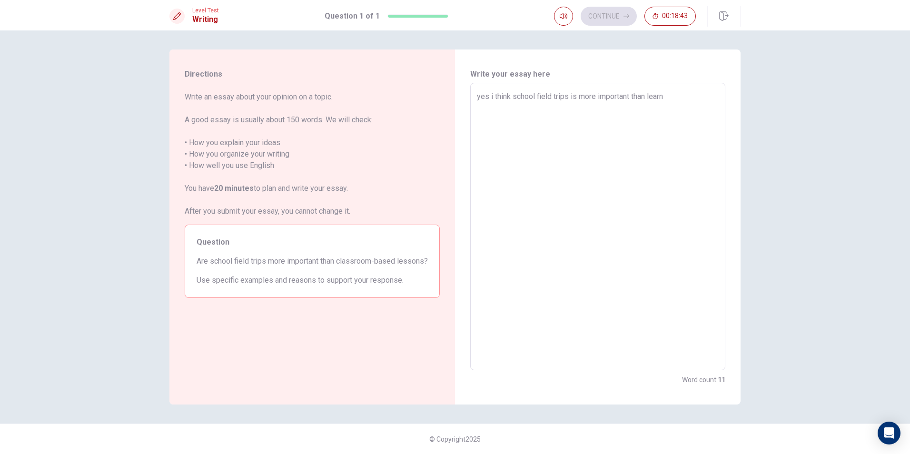
type textarea "yes i think school field trips is more important than learni"
type textarea "x"
type textarea "yes i think school field trips is more important than learnin"
type textarea "x"
type textarea "yes i think school field trips is more important than learning"
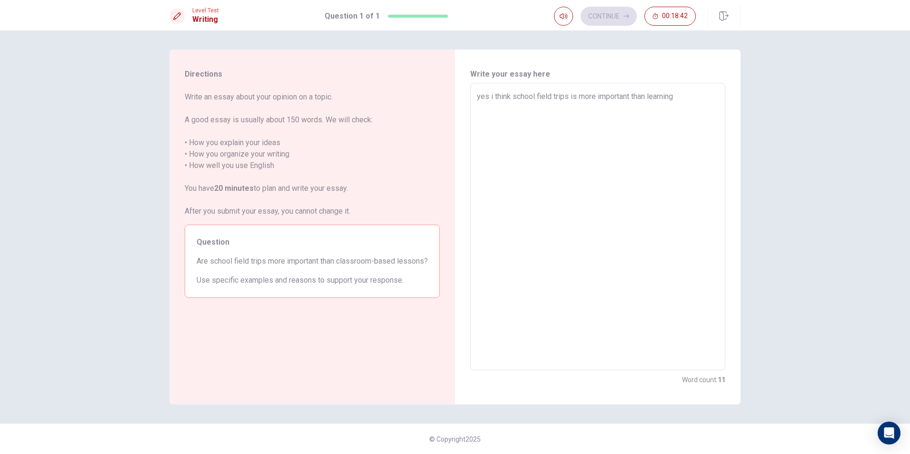
type textarea "x"
type textarea "yes i think school field trips is more important than learning"
type textarea "x"
type textarea "yes i think school field trips is more important than learning i"
type textarea "x"
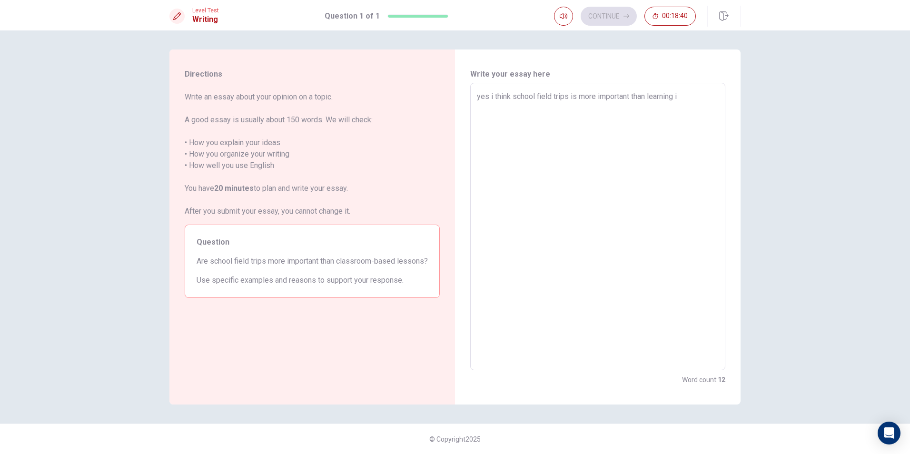
type textarea "yes i think school field trips is more important than learning in"
type textarea "x"
type textarea "yes i think school field trips is more important than learning in"
type textarea "x"
type textarea "yes i think school field trips is more important than learning in c"
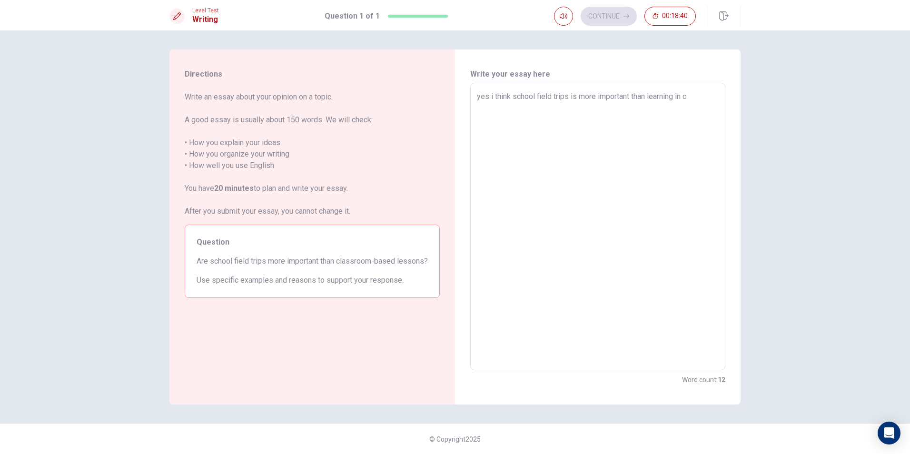
type textarea "x"
type textarea "yes i think school field trips is more important than learning in cl"
type textarea "x"
type textarea "yes i think school field trips is more important than learning in [GEOGRAPHIC_D…"
type textarea "x"
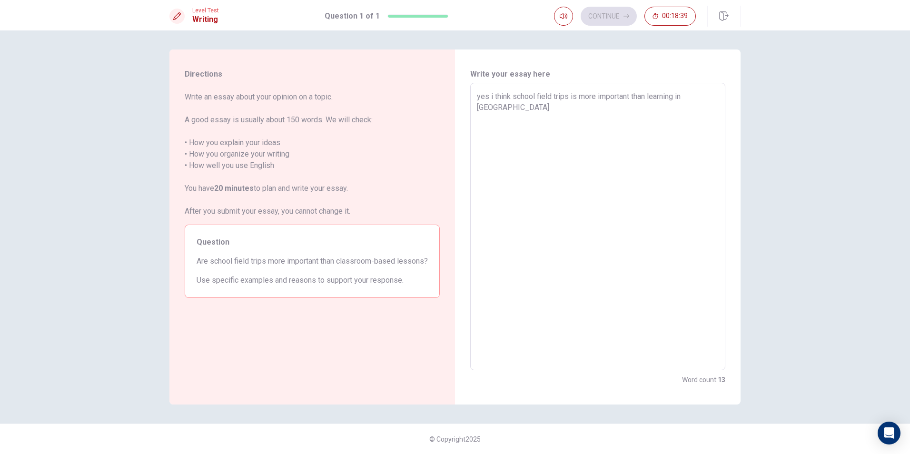
type textarea "yes i think school field trips is more important than learning in [GEOGRAPHIC_D…"
type textarea "x"
type textarea "yes i think school field trips is more important than learning in class"
type textarea "x"
type textarea "yes i think school field trips is more important than learning in class."
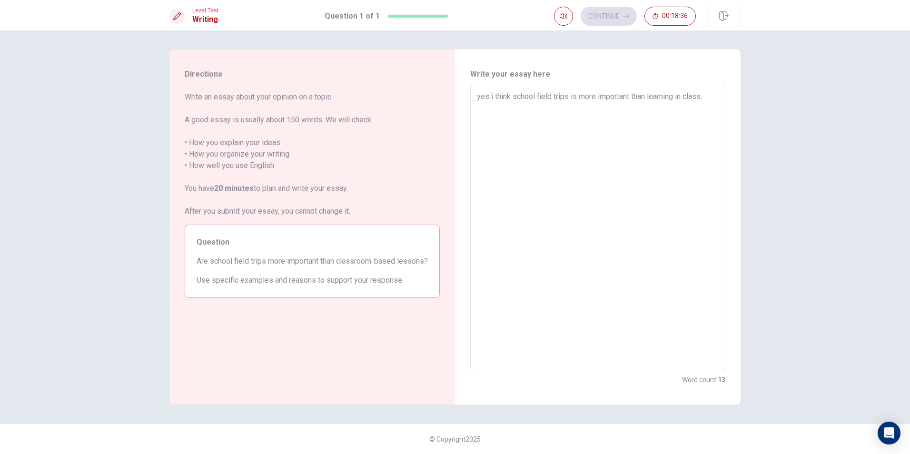
type textarea "x"
type textarea "yes i think school field trips is more important than learning in class."
type textarea "x"
type textarea "yes i think school field trips is more important than learning in class."
type textarea "x"
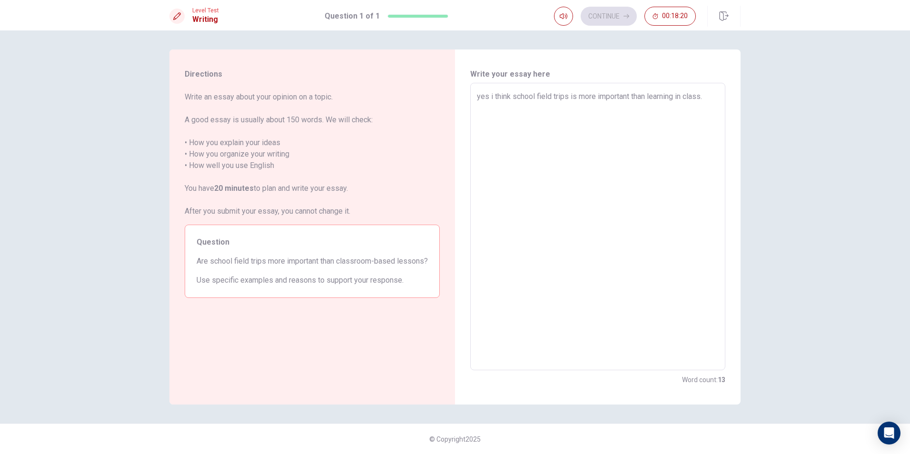
type textarea "yes i think school field trips is more important than learning in class.K"
type textarea "x"
type textarea "yes i think school field trips is more important than learning in [DOMAIN_NAME]"
type textarea "x"
type textarea "yes i think school field trips is more important than learning in class.KId"
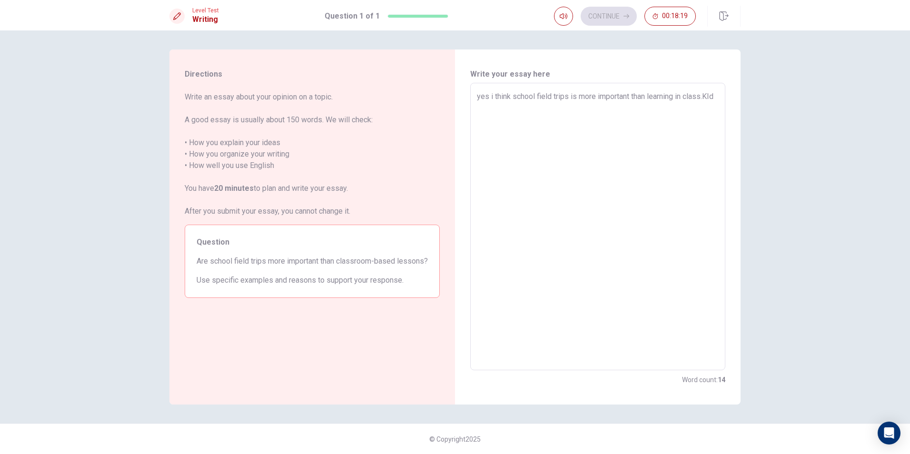
type textarea "x"
type textarea "yes i think school field trips is more important than learning in [DOMAIN_NAME]"
type textarea "x"
type textarea "yes i think school field trips is more important than learning in class.KIdsw"
type textarea "x"
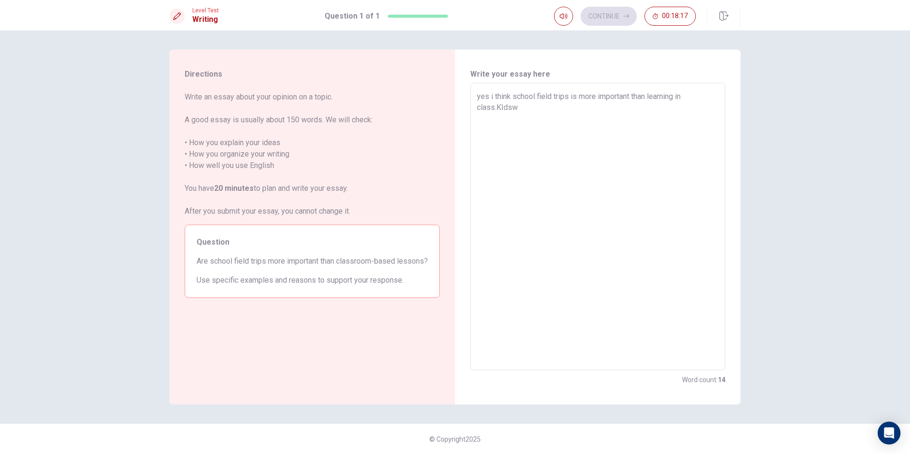
type textarea "yes i think school field trips is more important than learning in class.KIdswi"
type textarea "x"
type textarea "yes i think school field trips is more important than learning in class.[GEOGRA…"
type textarea "x"
type textarea "yes i think school field trips is more important than learning in class.[GEOGRA…"
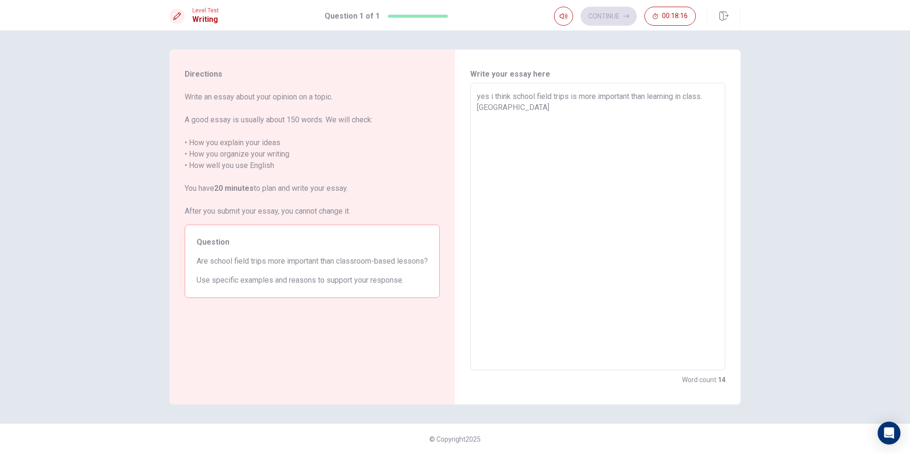
type textarea "x"
type textarea "yes i think school field trips is more important than learning in class.[GEOGRA…"
type textarea "x"
type textarea "yes i think school field trips is more important than learning in class.KIdswil…"
type textarea "x"
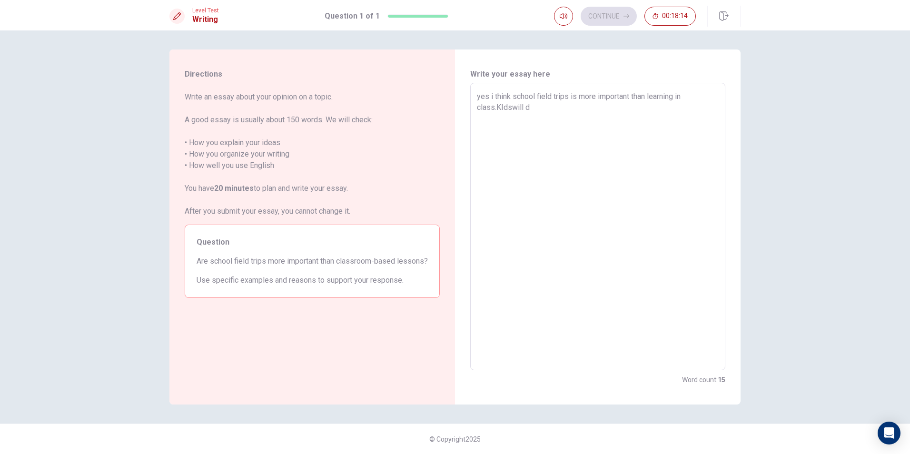
type textarea "yes i think school field trips is more important than learning in class.[GEOGRA…"
type textarea "x"
type textarea "yes i think school field trips is more important than learning in class.KIdswil…"
type textarea "x"
type textarea "yes i think school field trips is more important than learning in class.KIdswil…"
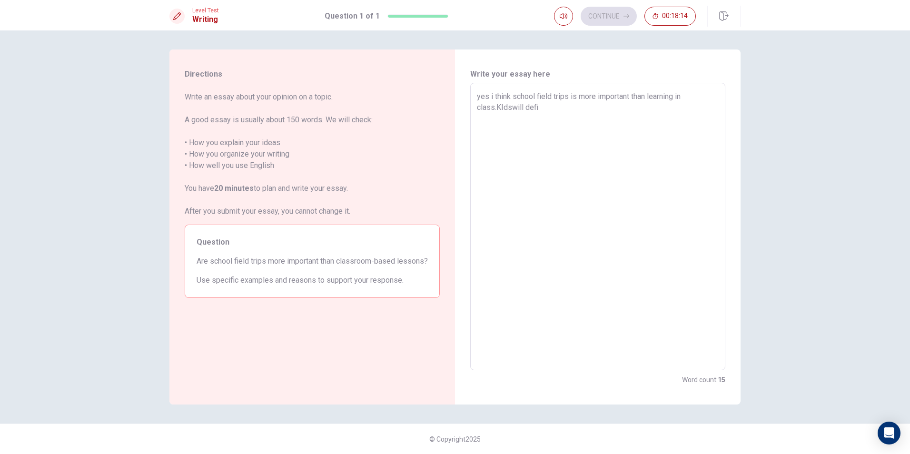
type textarea "x"
type textarea "yes i think school field trips is more important than learning in class.KIdswil…"
type textarea "x"
type textarea "yes i think school field trips is more important than learning in class.KIdswil…"
type textarea "x"
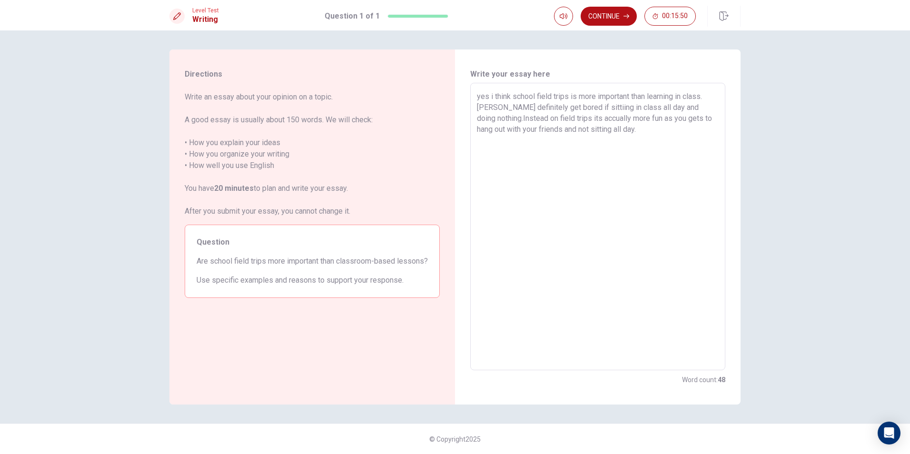
click at [481, 98] on textarea "yes i think school field trips is more important than learning in class.[PERSON…" at bounding box center [598, 227] width 242 height 272
click at [637, 127] on textarea "Yes i think school field trips is more important than learning in class.[PERSON…" at bounding box center [598, 227] width 242 height 272
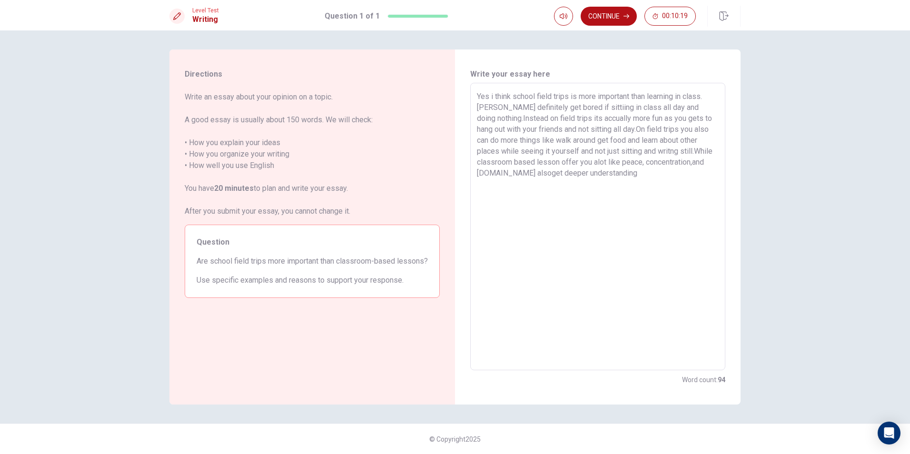
click at [529, 173] on textarea "Yes i think school field trips is more important than learning in class.[PERSON…" at bounding box center [598, 227] width 242 height 272
click at [672, 184] on textarea "Yes i think school field trips is more important than learning in class.[PERSON…" at bounding box center [598, 227] width 242 height 272
click at [638, 168] on textarea "Yes i think school field trips is more important than learning in class.[PERSON…" at bounding box center [598, 227] width 242 height 272
click at [707, 177] on textarea "Yes i think school field trips is more important than learning in class.[PERSON…" at bounding box center [598, 227] width 242 height 272
click at [479, 99] on textarea "Yes i think school field trips is more important than learning in class.[PERSON…" at bounding box center [598, 227] width 242 height 272
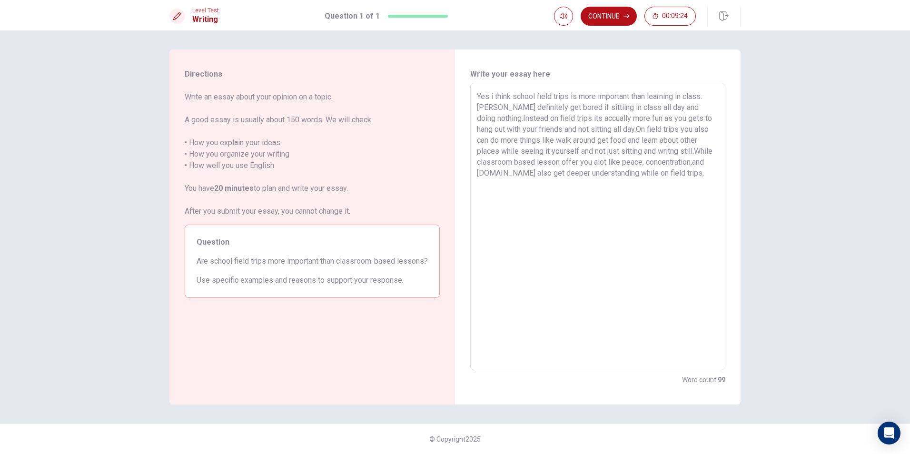
click at [687, 175] on textarea "Yes i think school field trips is more important than learning in class.[PERSON…" at bounding box center [598, 227] width 242 height 272
click at [475, 94] on div "Yes i think school field trips is more important than learning in class.[PERSON…" at bounding box center [597, 226] width 255 height 287
drag, startPoint x: 677, startPoint y: 90, endPoint x: 483, endPoint y: 96, distance: 194.8
click at [483, 96] on div "Yes i think school field trips is more important than learning in class.[PERSON…" at bounding box center [597, 226] width 255 height 287
drag, startPoint x: 485, startPoint y: 97, endPoint x: 466, endPoint y: 100, distance: 18.8
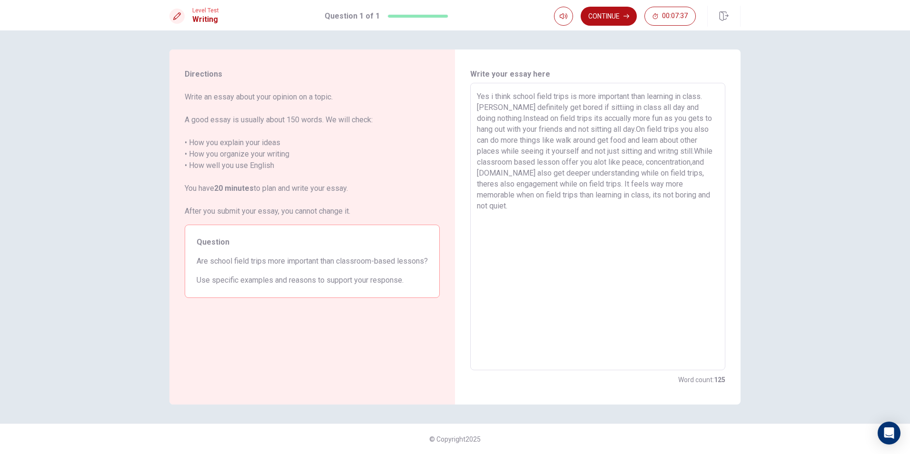
click at [466, 100] on div "Write your essay here Yes i think school field trips is more important than lea…" at bounding box center [598, 227] width 286 height 355
click at [489, 98] on textarea "Yes i think school field trips is more important than learning in class.[PERSON…" at bounding box center [598, 227] width 242 height 272
click at [478, 96] on textarea "Yes i think school field trips is more important than learning in class.[PERSON…" at bounding box center [598, 227] width 242 height 272
click at [550, 217] on textarea "Are school field trips more important than learning in class room based learnin…" at bounding box center [598, 227] width 242 height 272
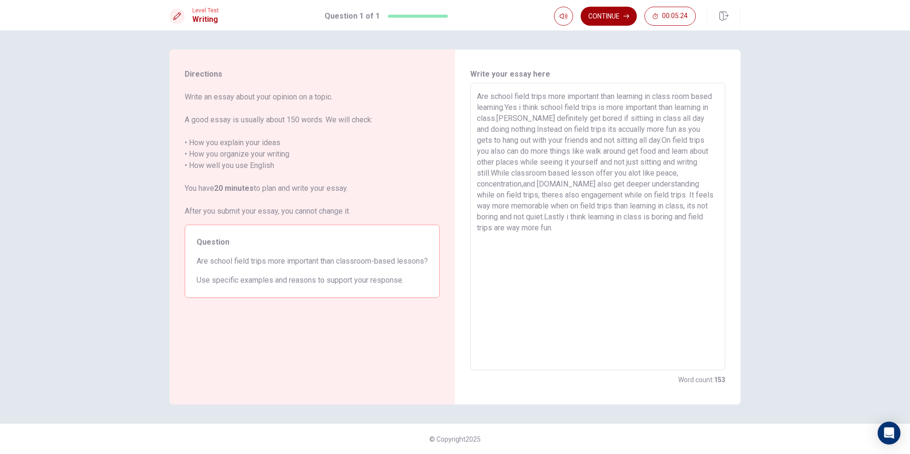
click at [597, 21] on button "Continue" at bounding box center [609, 16] width 56 height 19
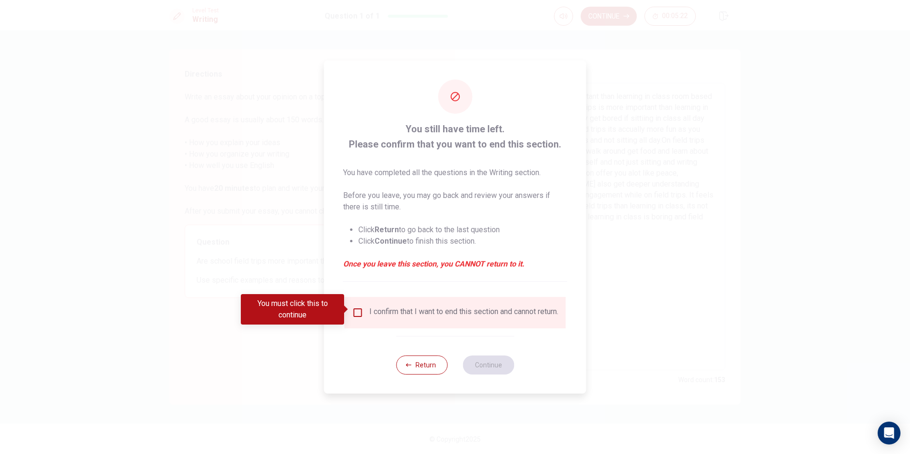
click at [374, 311] on div "I confirm that I want to end this section and cannot return." at bounding box center [463, 312] width 189 height 11
click at [357, 311] on input "You must click this to continue" at bounding box center [357, 312] width 11 height 11
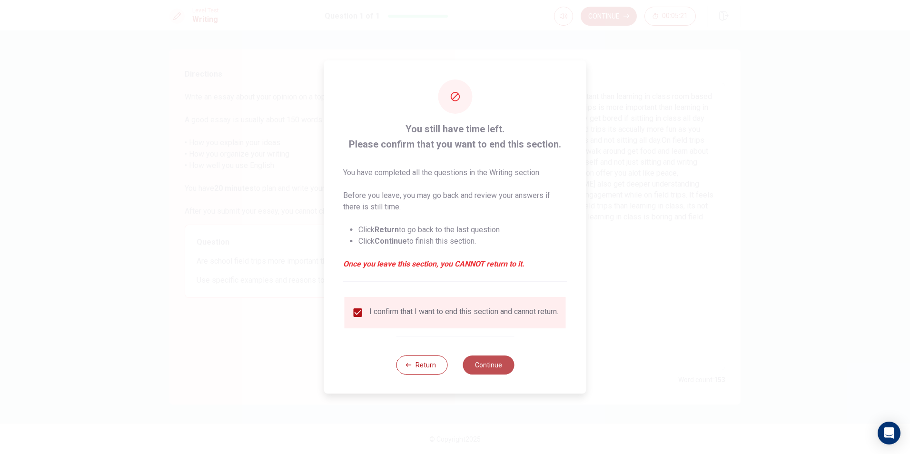
click at [481, 370] on button "Continue" at bounding box center [488, 365] width 51 height 19
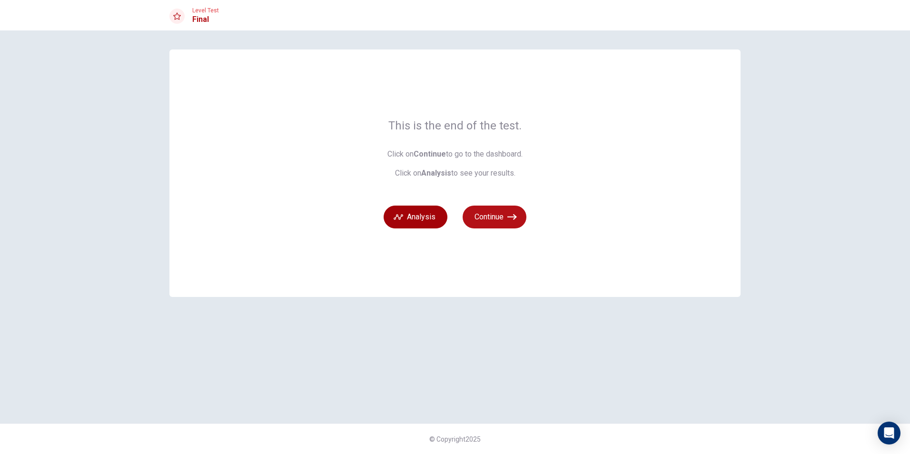
click at [414, 210] on button "Analysis" at bounding box center [416, 217] width 64 height 23
